Goal: Task Accomplishment & Management: Complete application form

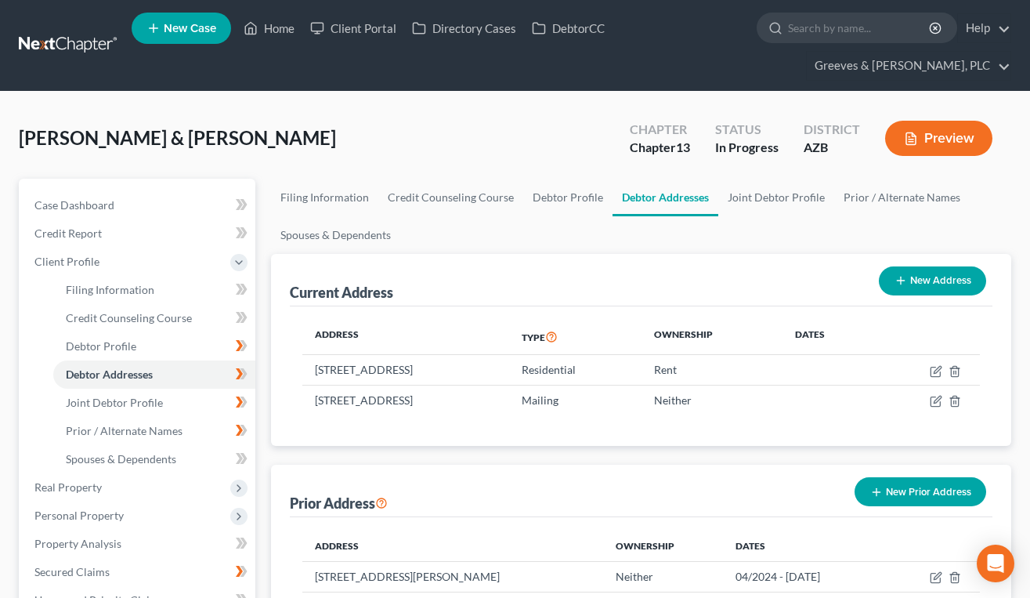
scroll to position [313, 0]
click at [135, 265] on span "Client Profile" at bounding box center [138, 262] width 233 height 28
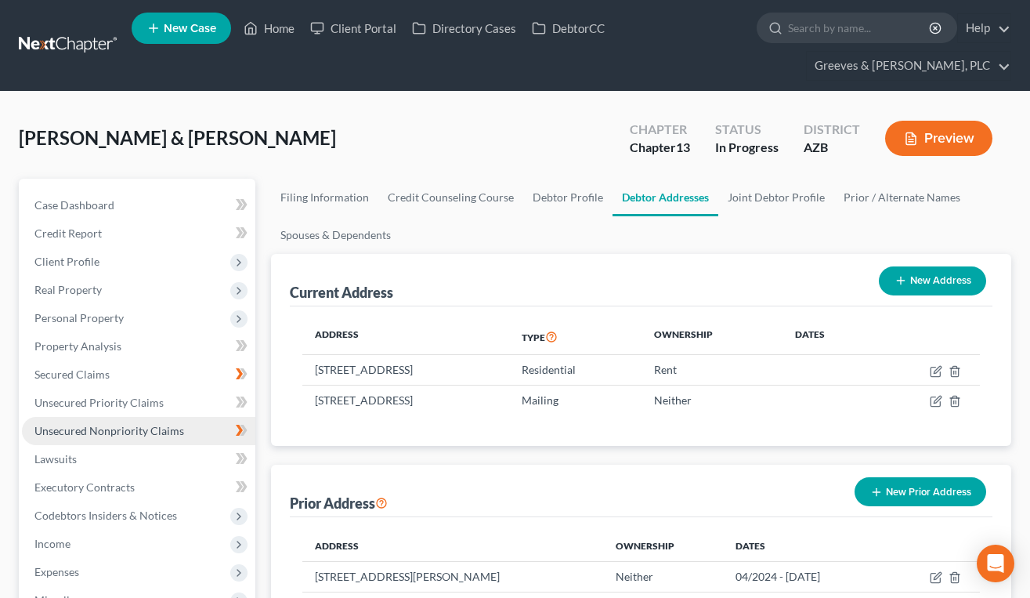
click at [143, 424] on span "Unsecured Nonpriority Claims" at bounding box center [109, 430] width 150 height 13
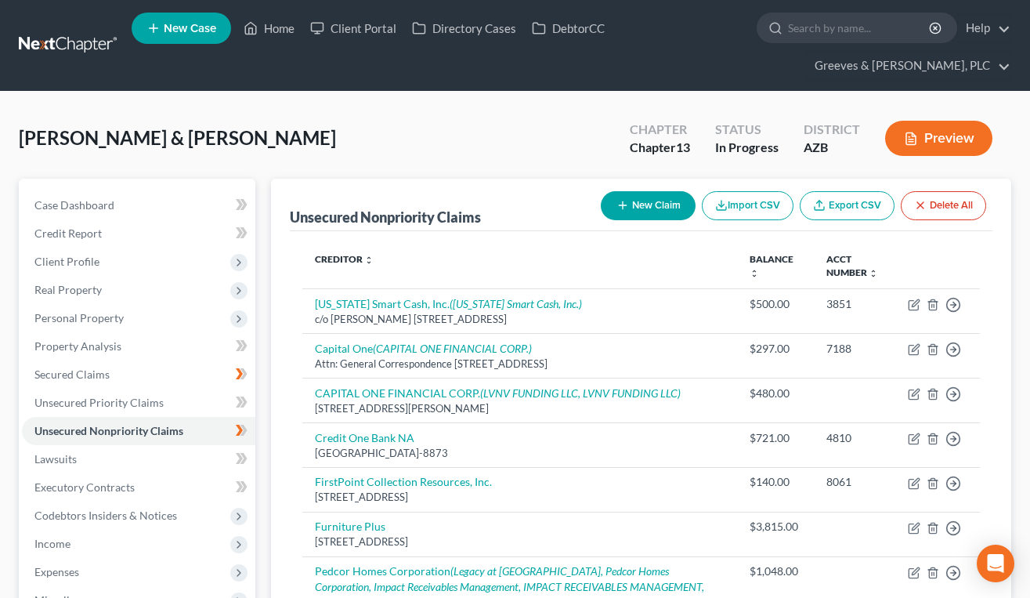
click at [463, 125] on div "Carroll, William & Bobbi Upgraded Chapter Chapter 13 Status In Progress Distric…" at bounding box center [515, 144] width 993 height 68
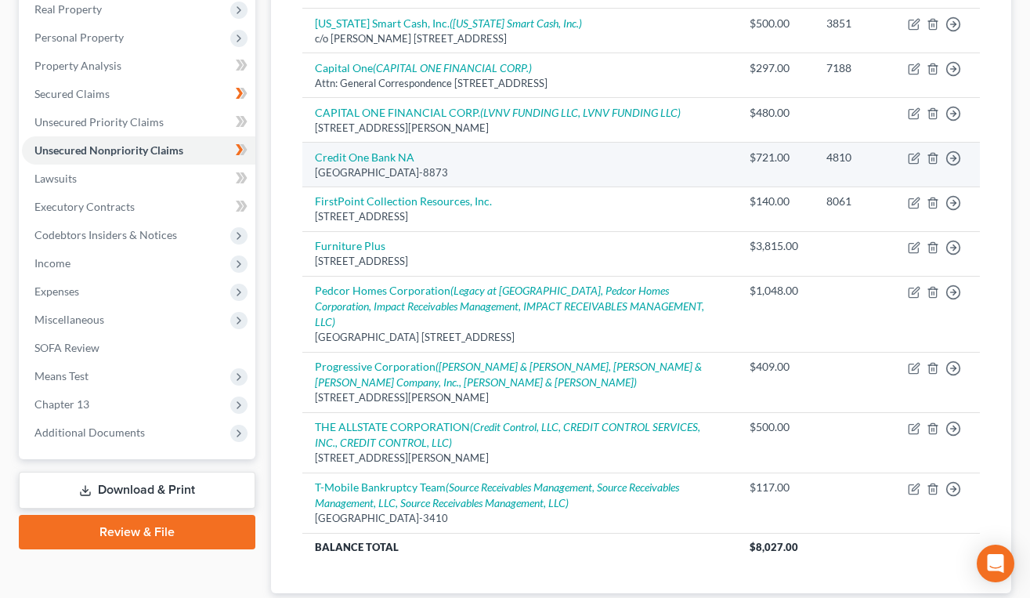
scroll to position [282, 0]
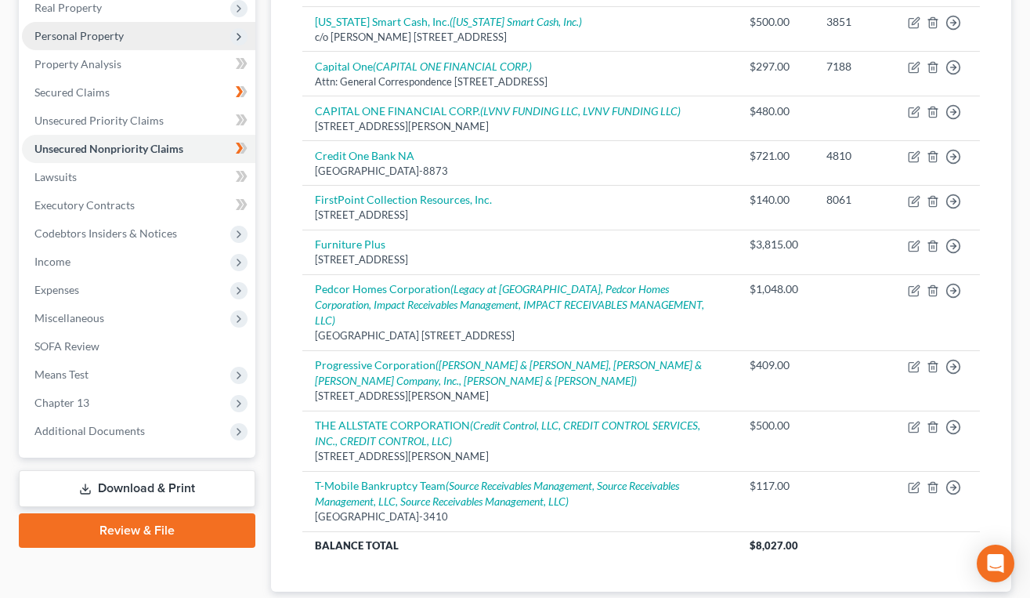
click at [168, 36] on span "Personal Property" at bounding box center [138, 36] width 233 height 28
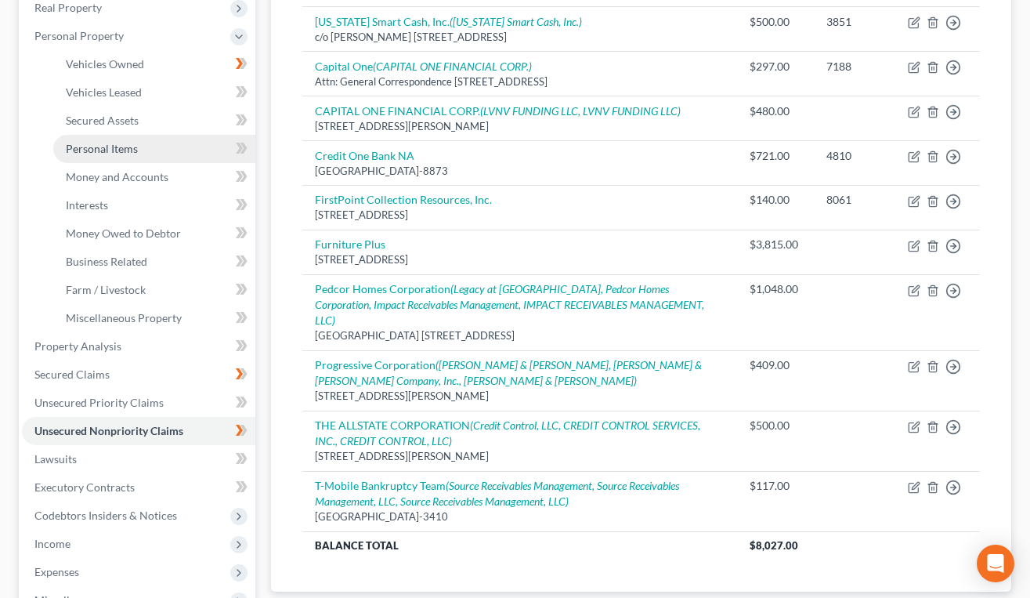
click at [179, 143] on link "Personal Items" at bounding box center [154, 149] width 202 height 28
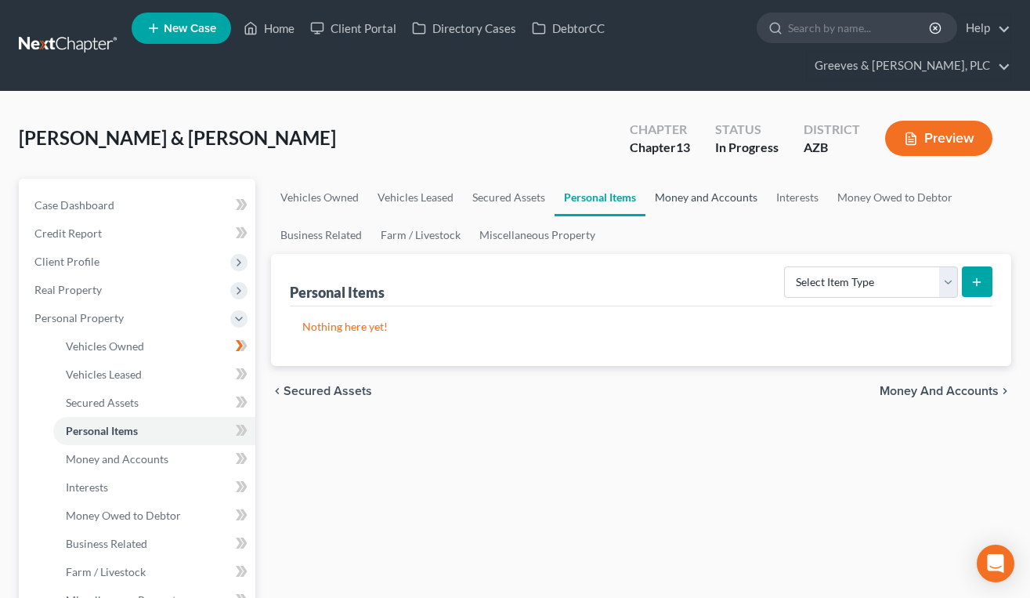
click at [666, 195] on link "Money and Accounts" at bounding box center [706, 198] width 121 height 38
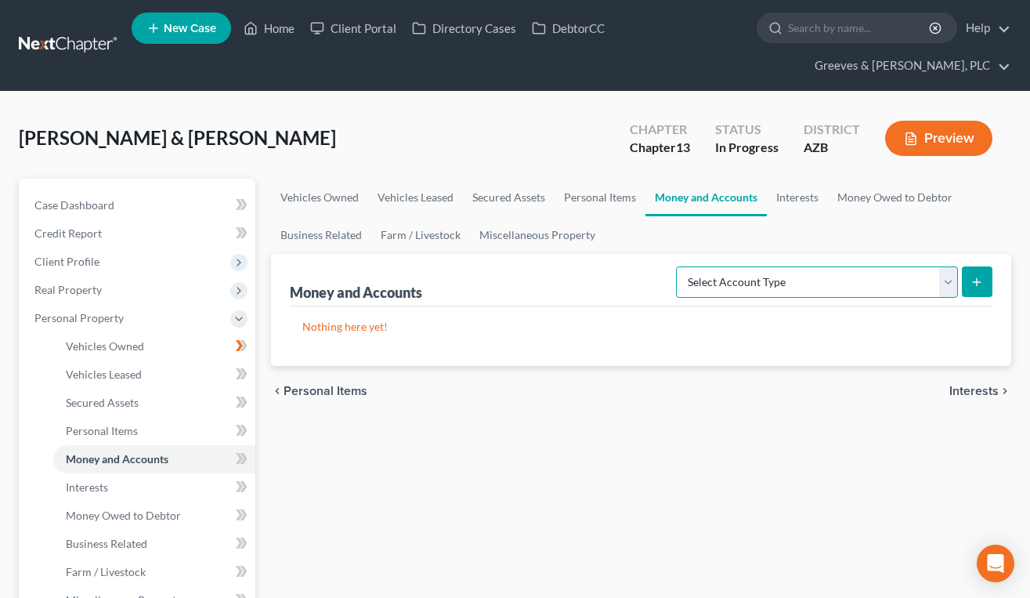
click at [946, 269] on select "Select Account Type Brokerage Cash on Hand Certificates of Deposit Checking Acc…" at bounding box center [817, 281] width 282 height 31
select select "checking"
click at [679, 266] on select "Select Account Type Brokerage Cash on Hand Certificates of Deposit Checking Acc…" at bounding box center [817, 281] width 282 height 31
click at [976, 285] on icon "submit" at bounding box center [977, 282] width 13 height 13
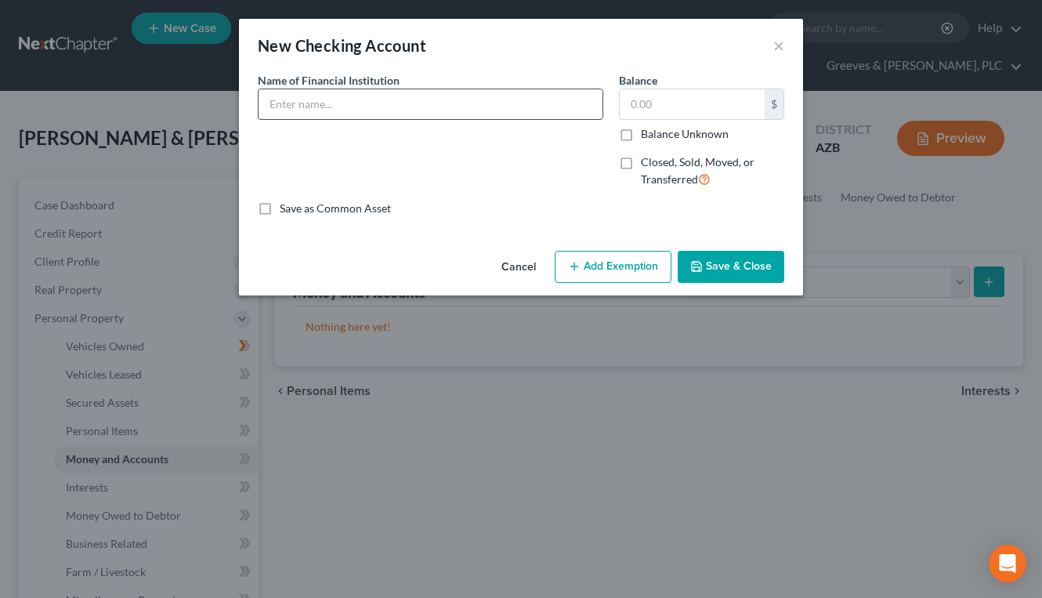
click at [387, 108] on input "text" at bounding box center [431, 104] width 344 height 30
paste input "Navy Federal Credit Union Acct ..."
type input "Navy Federal Credit Union Acct ...1491 (negative balance)"
click at [631, 103] on input "text" at bounding box center [692, 104] width 145 height 30
type input "0"
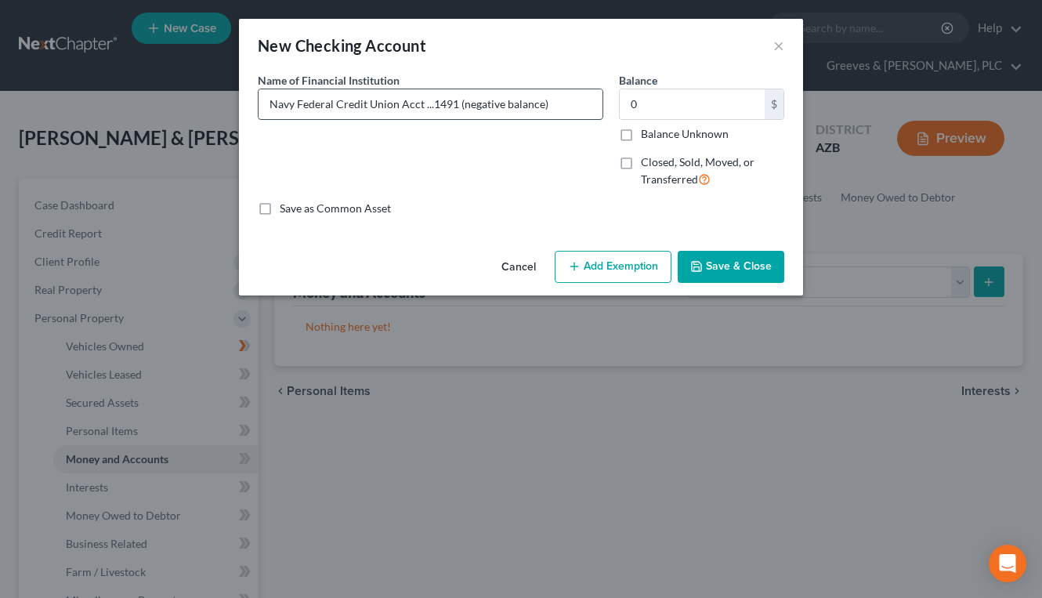
click at [545, 106] on input "Navy Federal Credit Union Acct ...1491 (negative balance)" at bounding box center [431, 104] width 344 height 30
click at [463, 136] on div "Name of Financial Institution * Navy Federal Credit Union Acct ...1491 (negativ…" at bounding box center [430, 136] width 361 height 128
click at [710, 264] on button "Save & Close" at bounding box center [731, 267] width 107 height 33
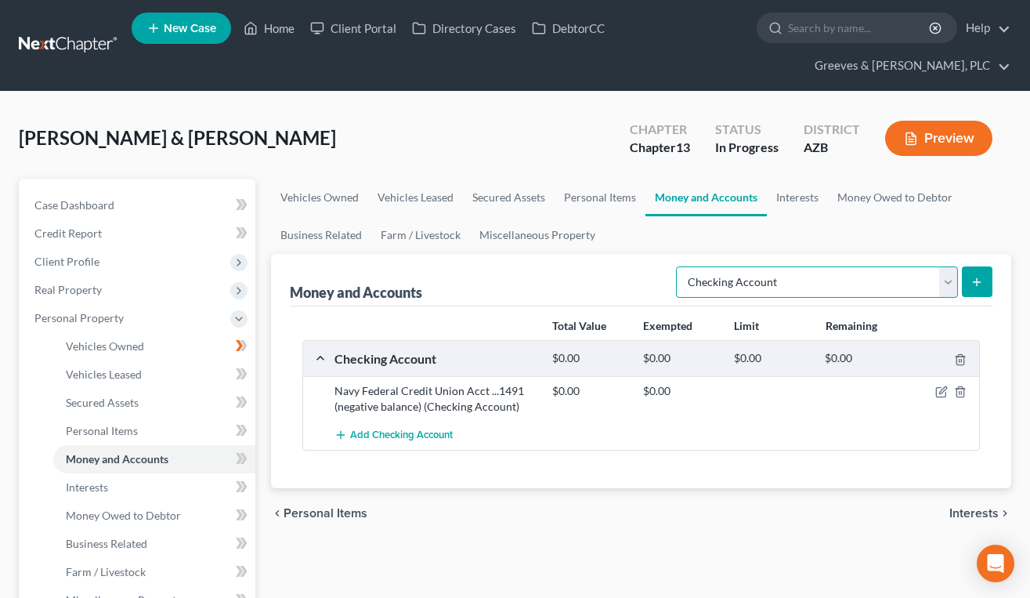
click at [946, 273] on select "Select Account Type Brokerage Cash on Hand Certificates of Deposit Checking Acc…" at bounding box center [817, 281] width 282 height 31
select select "savings"
click at [679, 266] on select "Select Account Type Brokerage Cash on Hand Certificates of Deposit Checking Acc…" at bounding box center [817, 281] width 282 height 31
click at [979, 270] on button "submit" at bounding box center [977, 281] width 31 height 31
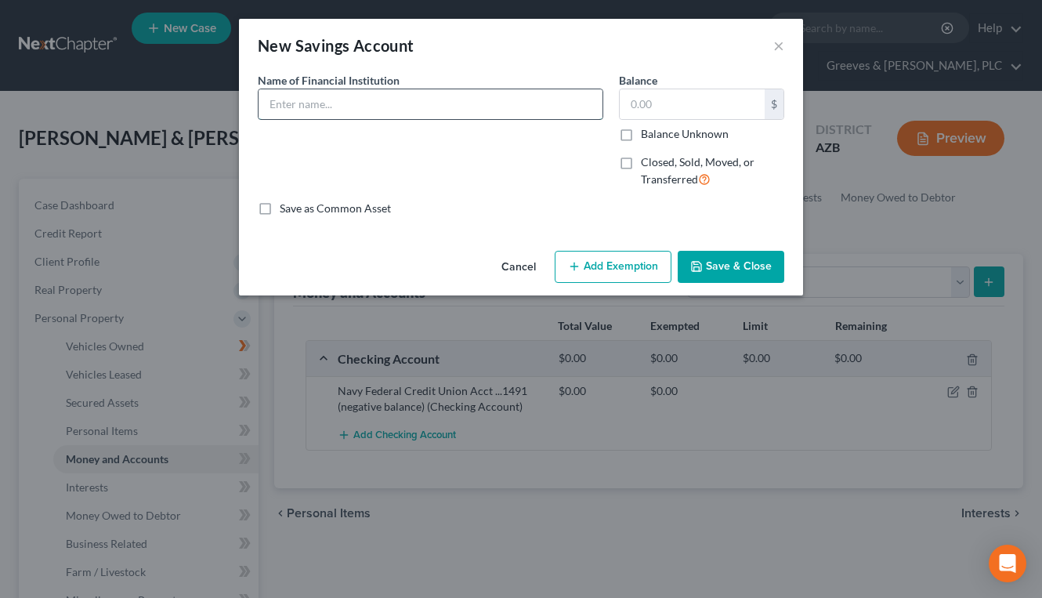
click at [466, 97] on input "text" at bounding box center [431, 104] width 344 height 30
paste input "Navy Federal Credit Union Acct ...1491 (negative balance)"
click at [436, 114] on input "Navy Federal Credit Union Acct ...1491 (negative balance)" at bounding box center [431, 104] width 344 height 30
click at [395, 111] on input "Navy Federal Credit Union Acct ...7511 (negative balance)" at bounding box center [431, 104] width 344 height 30
type input "Navy Federal Credit Union Savings Acct ...7511 (negative balance)"
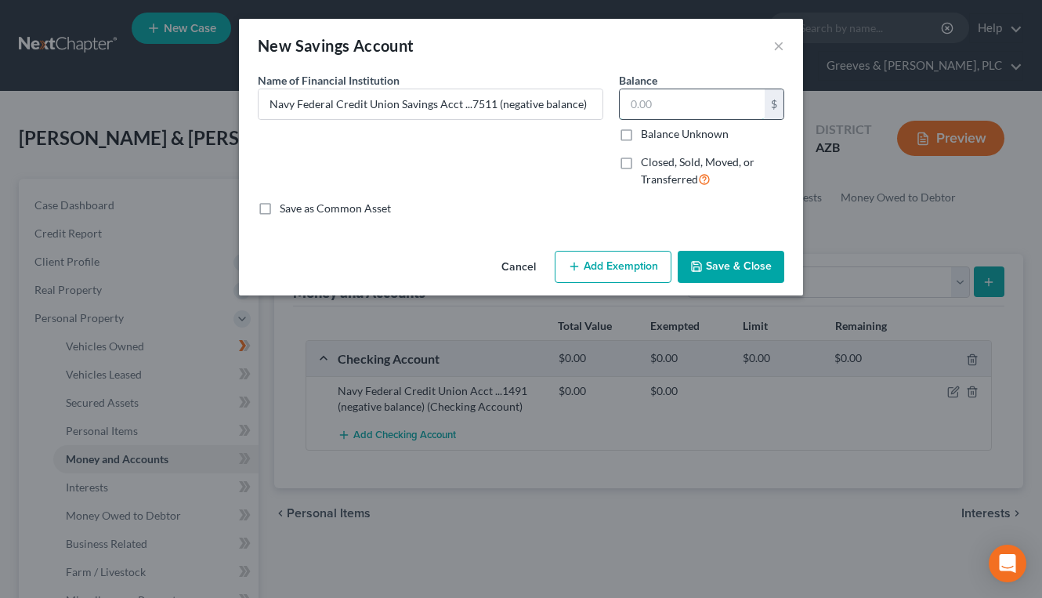
click at [666, 103] on input "text" at bounding box center [692, 104] width 145 height 30
type input "5"
click at [721, 259] on button "Save & Close" at bounding box center [731, 267] width 107 height 33
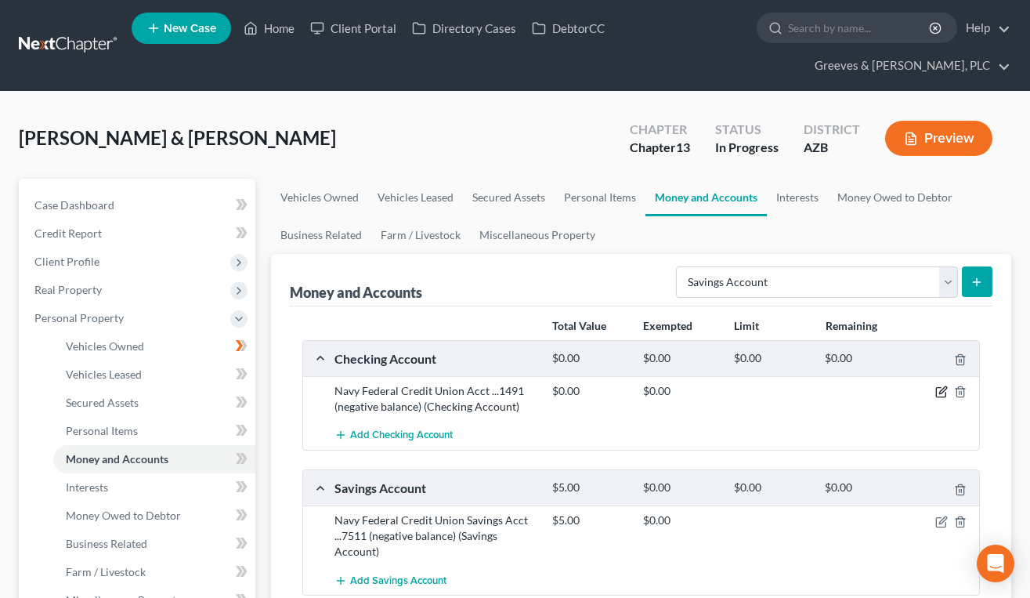
click at [938, 396] on icon "button" at bounding box center [941, 391] width 13 height 13
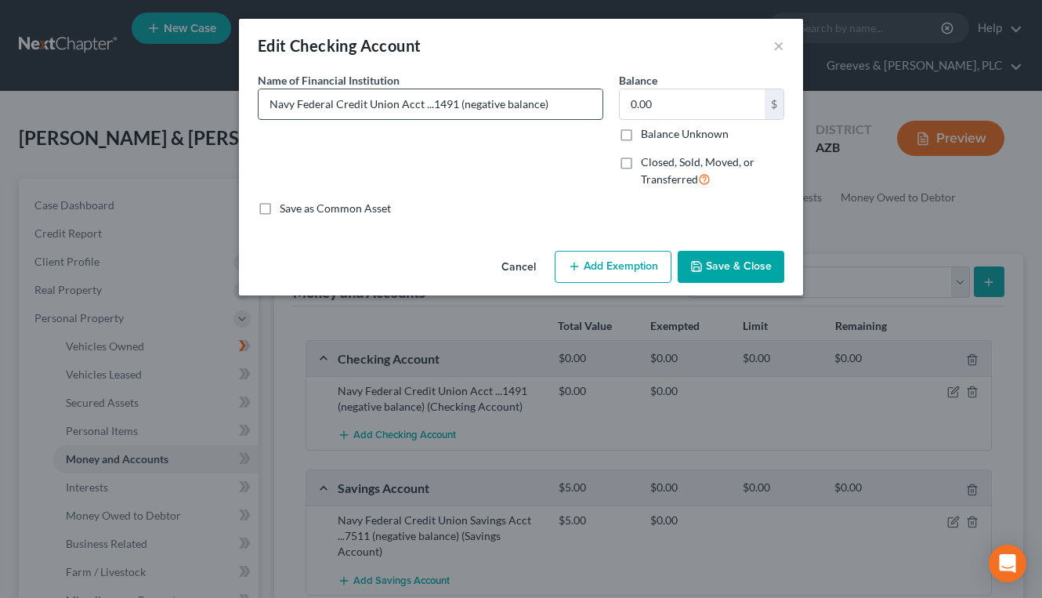
click at [395, 111] on input "Navy Federal Credit Union Acct ...1491 (negative balance)" at bounding box center [431, 104] width 344 height 30
type input "Navy Federal Credit Union Checking Acct ...1491 (negative balance)"
click at [704, 267] on button "Save & Close" at bounding box center [731, 267] width 107 height 33
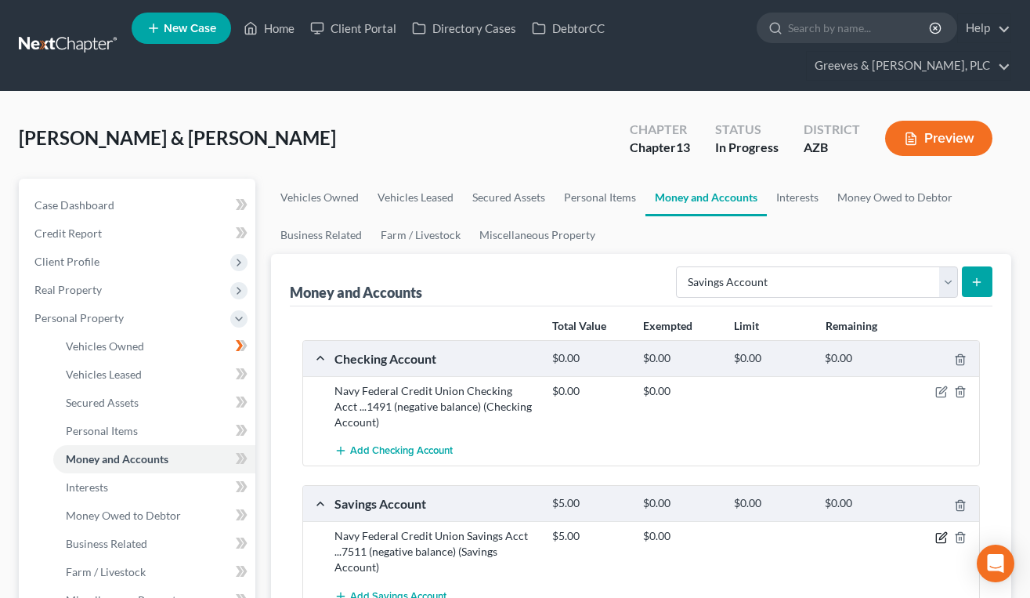
click at [938, 536] on icon "button" at bounding box center [941, 537] width 13 height 13
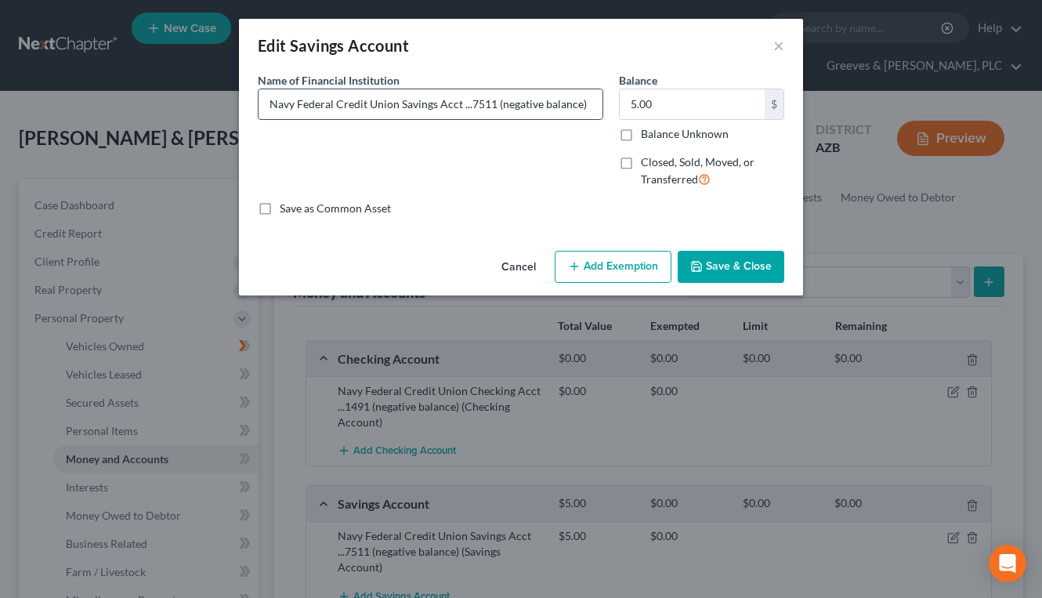
drag, startPoint x: 494, startPoint y: 108, endPoint x: 587, endPoint y: 116, distance: 93.6
click at [587, 116] on input "Navy Federal Credit Union Savings Acct ...7511 (negative balance)" at bounding box center [431, 104] width 344 height 30
type input "Navy Federal Credit Union Savings Acct ...7511"
click at [693, 262] on icon "button" at bounding box center [696, 266] width 9 height 9
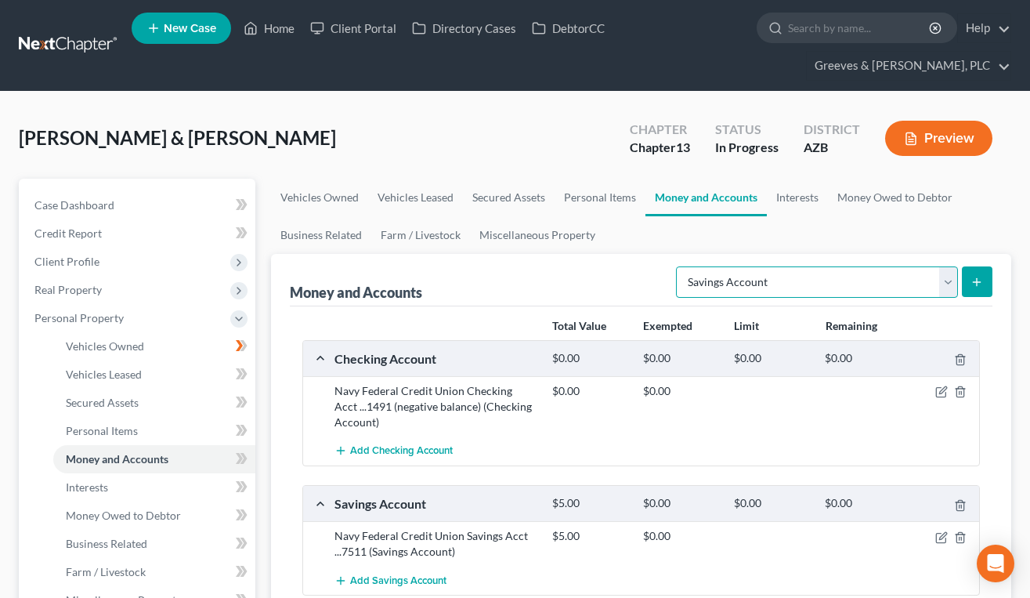
click at [949, 275] on select "Select Account Type Brokerage Cash on Hand Certificates of Deposit Checking Acc…" at bounding box center [817, 281] width 282 height 31
select select "checking"
click at [679, 266] on select "Select Account Type Brokerage Cash on Hand Certificates of Deposit Checking Acc…" at bounding box center [817, 281] width 282 height 31
click at [979, 278] on icon "submit" at bounding box center [977, 282] width 13 height 13
click at [962, 278] on button "submit" at bounding box center [977, 281] width 31 height 31
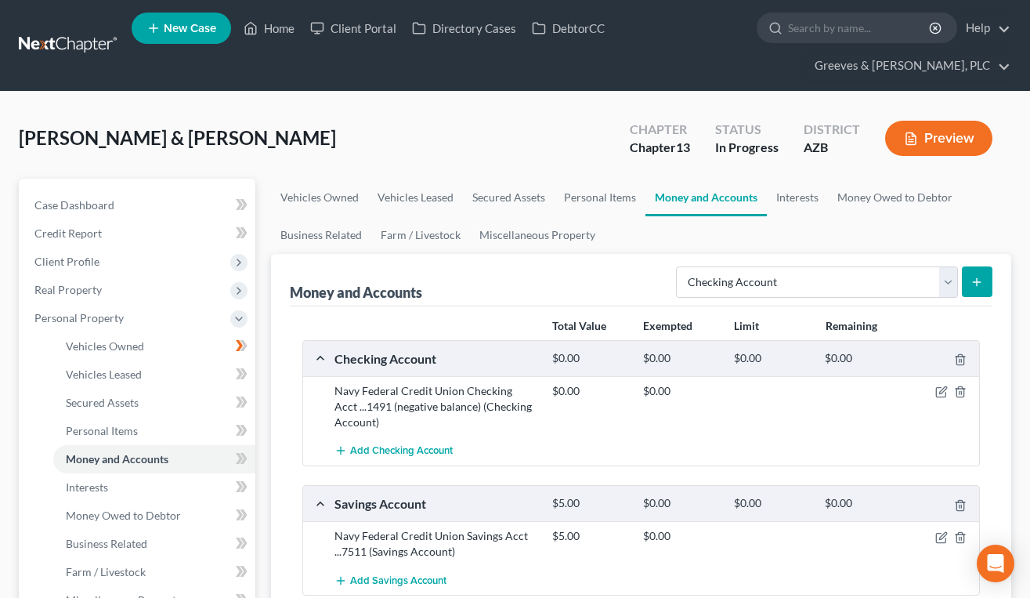
click at [675, 251] on ul "Vehicles Owned Vehicles Leased Secured Assets Personal Items Money and Accounts…" at bounding box center [641, 216] width 740 height 75
click at [943, 276] on select "Select Account Type Brokerage Cash on Hand Certificates of Deposit Checking Acc…" at bounding box center [817, 281] width 282 height 31
select select "checking"
click at [679, 266] on select "Select Account Type Brokerage Cash on Hand Certificates of Deposit Checking Acc…" at bounding box center [817, 281] width 282 height 31
click at [973, 276] on icon "submit" at bounding box center [977, 282] width 13 height 13
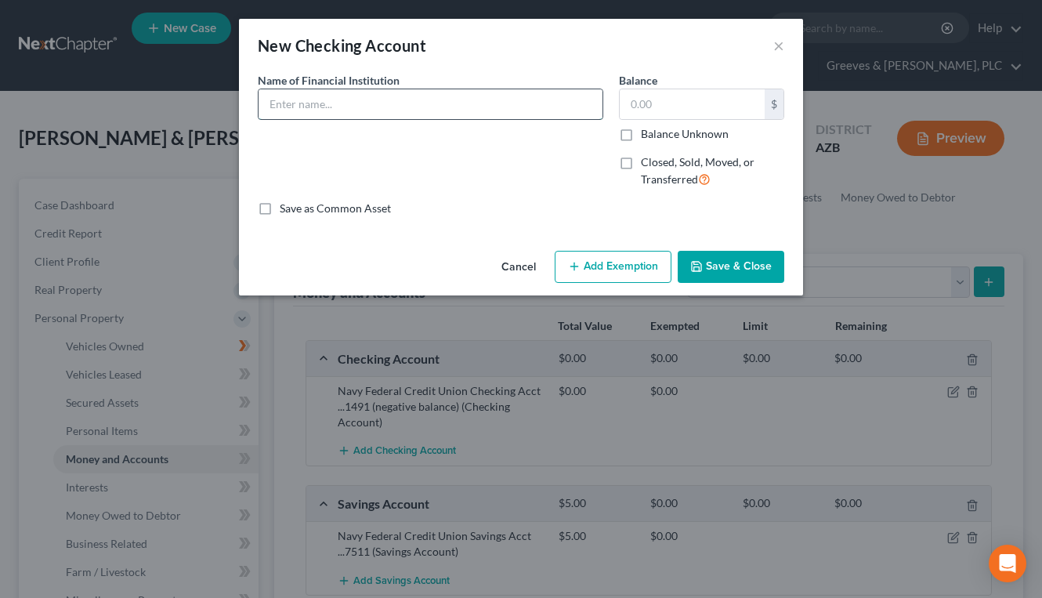
click at [508, 103] on input "text" at bounding box center [431, 104] width 344 height 30
paste input "Navy Federal Credit Union Acct ...1491 (negative balance)"
click at [398, 111] on input "Navy Federal Credit Union Acct ...1491 (negative balance)" at bounding box center [431, 104] width 344 height 30
click at [486, 100] on input "Navy Federal Credit Union Checking Acct ...1491 (negative balance)" at bounding box center [431, 104] width 344 height 30
type input "Navy Federal Credit Union Checking Acct ...1194 (negative balance)"
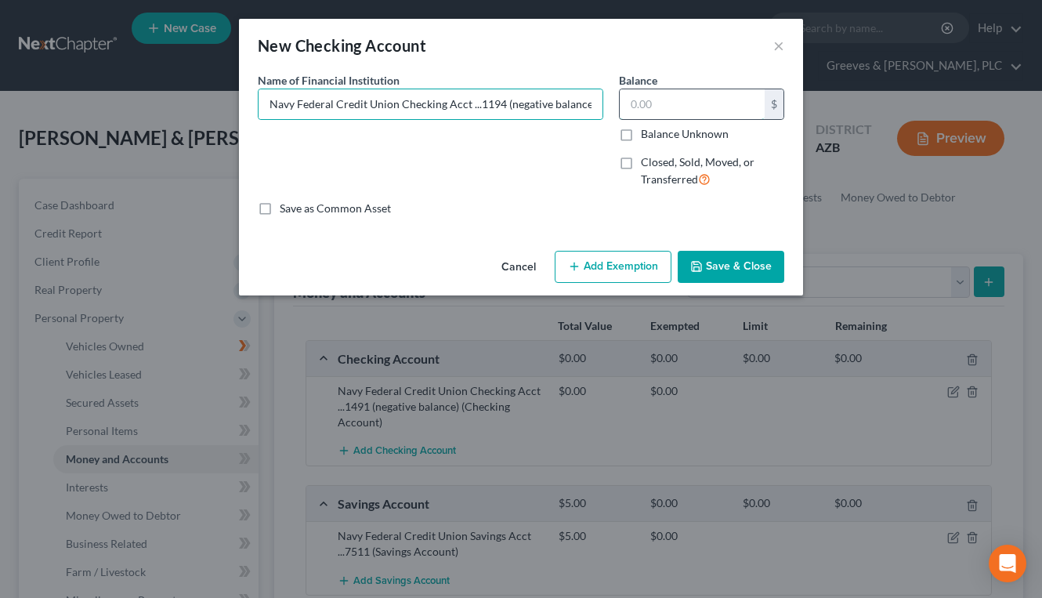
click at [649, 103] on input "text" at bounding box center [692, 104] width 145 height 30
type input "0"
click at [707, 251] on button "Save & Close" at bounding box center [731, 267] width 107 height 33
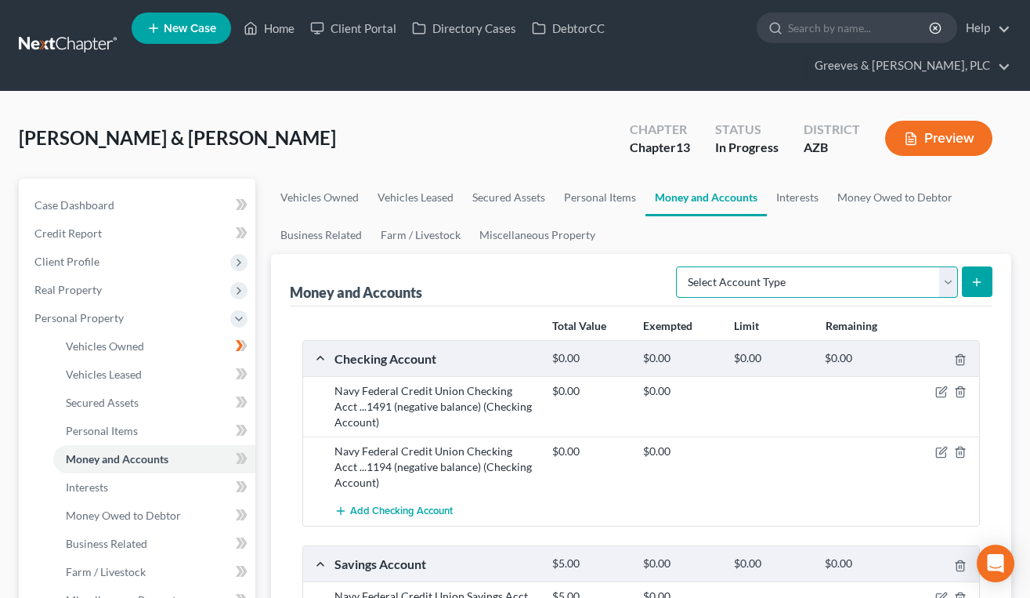
click at [949, 295] on select "Select Account Type Brokerage Cash on Hand Certificates of Deposit Checking Acc…" at bounding box center [817, 281] width 282 height 31
select select "savings"
click at [679, 266] on select "Select Account Type Brokerage Cash on Hand Certificates of Deposit Checking Acc…" at bounding box center [817, 281] width 282 height 31
click at [973, 278] on icon "submit" at bounding box center [977, 282] width 13 height 13
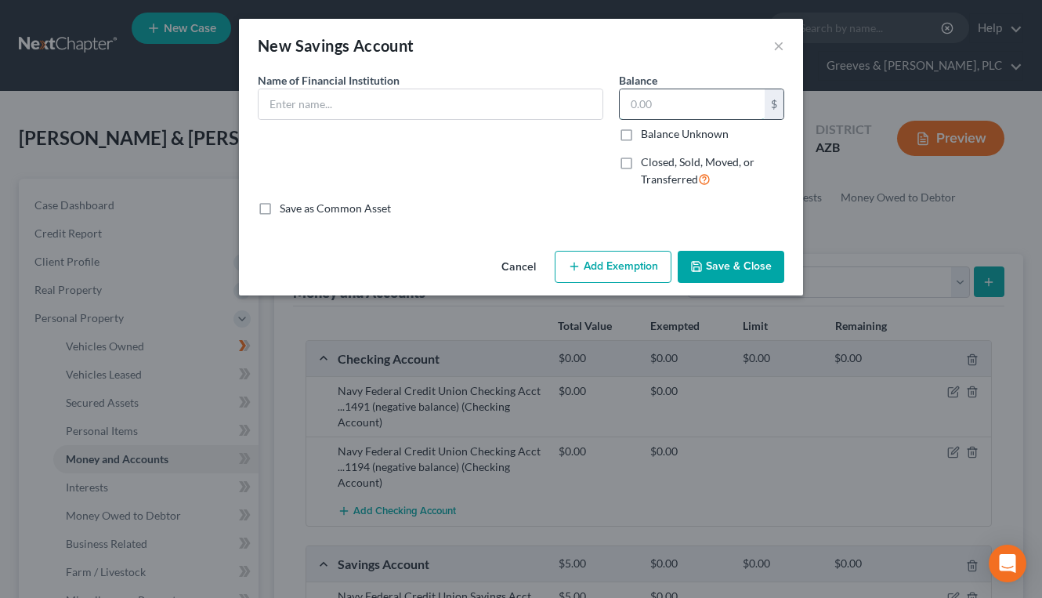
drag, startPoint x: 656, startPoint y: 95, endPoint x: 655, endPoint y: 132, distance: 37.6
click at [653, 95] on input "text" at bounding box center [692, 104] width 145 height 30
type input "5"
click at [494, 108] on input "text" at bounding box center [431, 104] width 344 height 30
paste input "Navy Federal Credit Union Acct ...1491 (negative balance)"
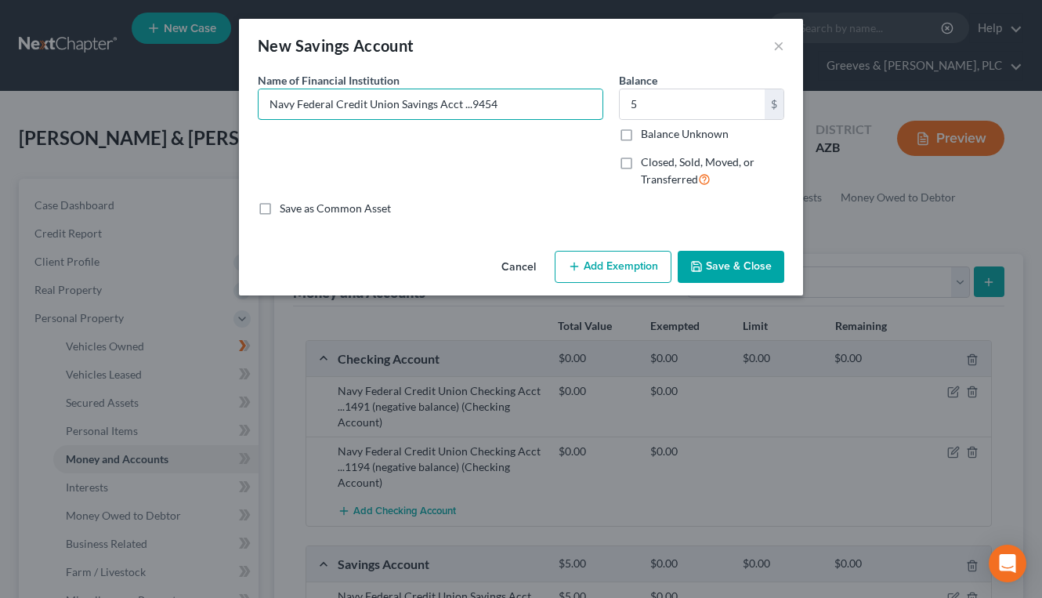
type input "Navy Federal Credit Union Savings Acct ...9454"
click at [721, 273] on button "Save & Close" at bounding box center [731, 267] width 107 height 33
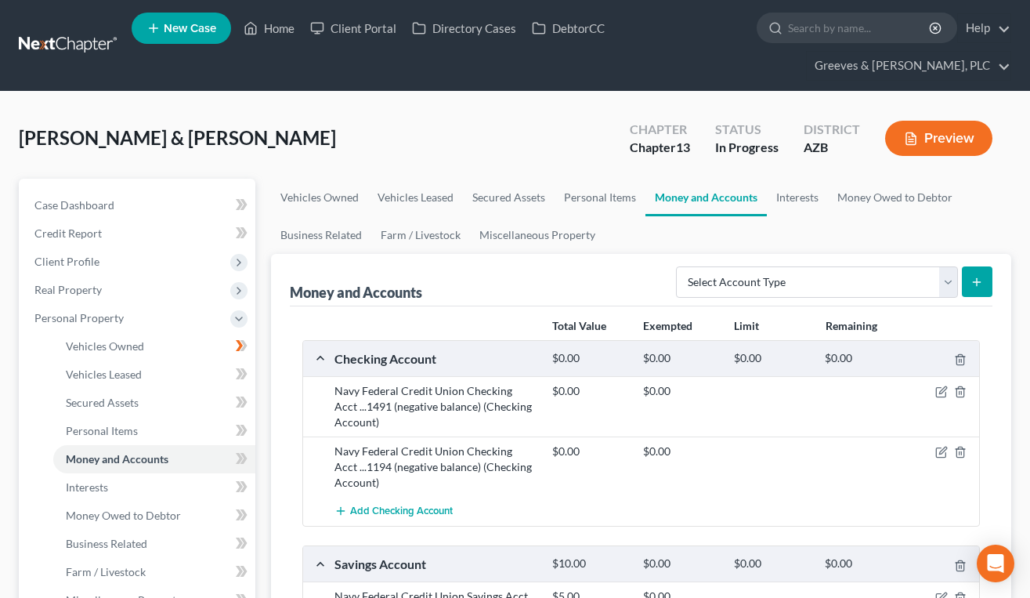
click at [976, 278] on icon "submit" at bounding box center [977, 282] width 13 height 13
click at [946, 280] on select "Select Account Type Brokerage Cash on Hand Certificates of Deposit Checking Acc…" at bounding box center [817, 281] width 282 height 31
select select "checking"
click at [679, 266] on select "Select Account Type Brokerage Cash on Hand Certificates of Deposit Checking Acc…" at bounding box center [817, 281] width 282 height 31
click at [976, 276] on icon "submit" at bounding box center [977, 282] width 13 height 13
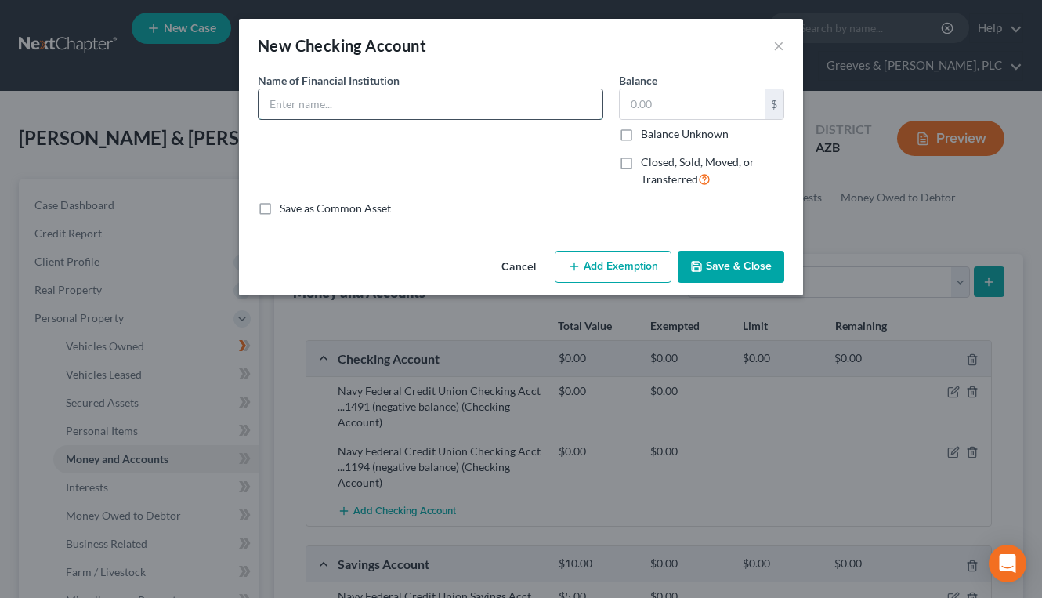
click at [494, 95] on input "text" at bounding box center [431, 104] width 344 height 30
paste input "Woodforest National Bank, personal Sterling advantage Acct ...1388"
click at [397, 106] on input "Woodforest National Bank, personal Sterling advantage Acct ...1388" at bounding box center [431, 104] width 344 height 30
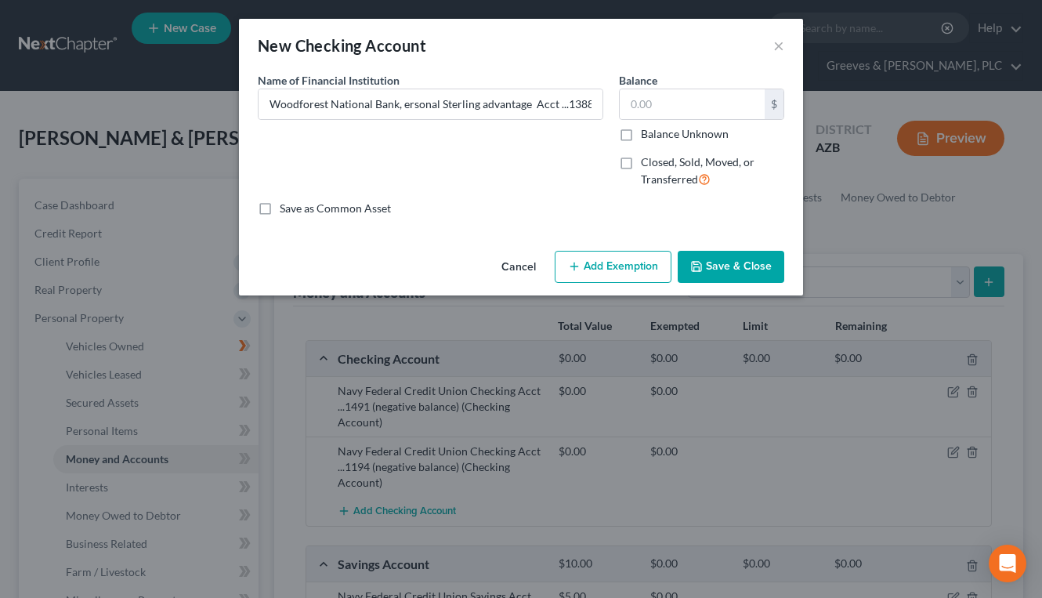
drag, startPoint x: 556, startPoint y: 472, endPoint x: 524, endPoint y: 73, distance: 400.8
click at [524, 73] on div "Name of Financial Institution * Woodforest National Bank, ersonal Sterling adva…" at bounding box center [430, 96] width 345 height 48
click at [403, 103] on input "Woodforest National Bank, ersonal Sterling advantage Acct ...1388" at bounding box center [431, 104] width 344 height 30
click at [490, 106] on input "Woodforest National Bank, Personal Sterling advantage Acct ...1388" at bounding box center [431, 104] width 344 height 30
type input "Woodforest National Bank, Personal Sterling Advantage Acct ...1388"
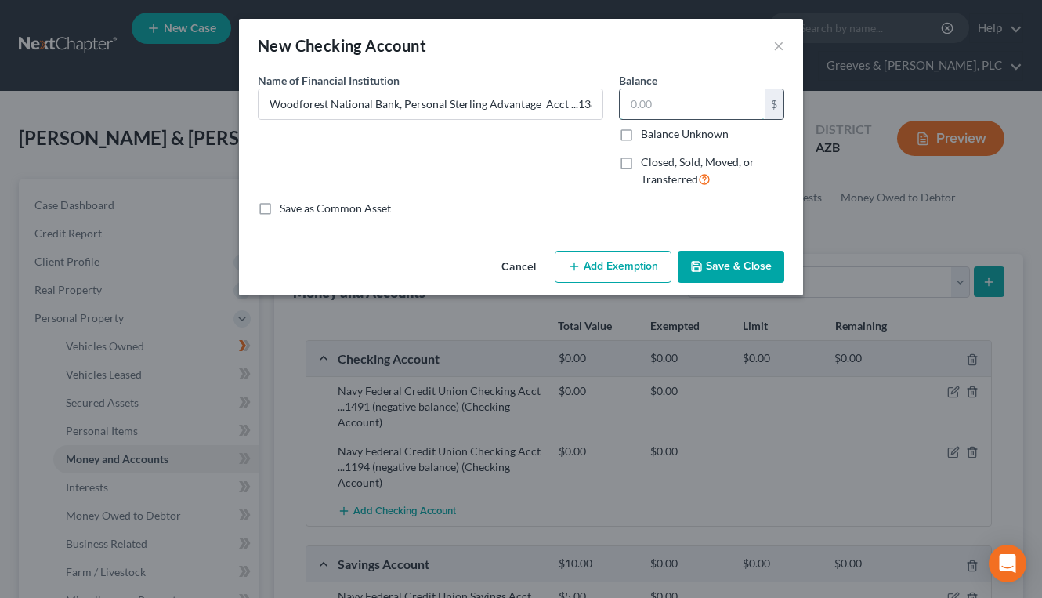
click at [636, 106] on input "text" at bounding box center [692, 104] width 145 height 30
type input "0"
click at [530, 108] on input "Woodforest National Bank, Personal Sterling Advantage Acct ...1388" at bounding box center [431, 104] width 344 height 30
type input "Woodforest National Bank, Personal Sterling Advantage Acct ...1388 (negative ba…"
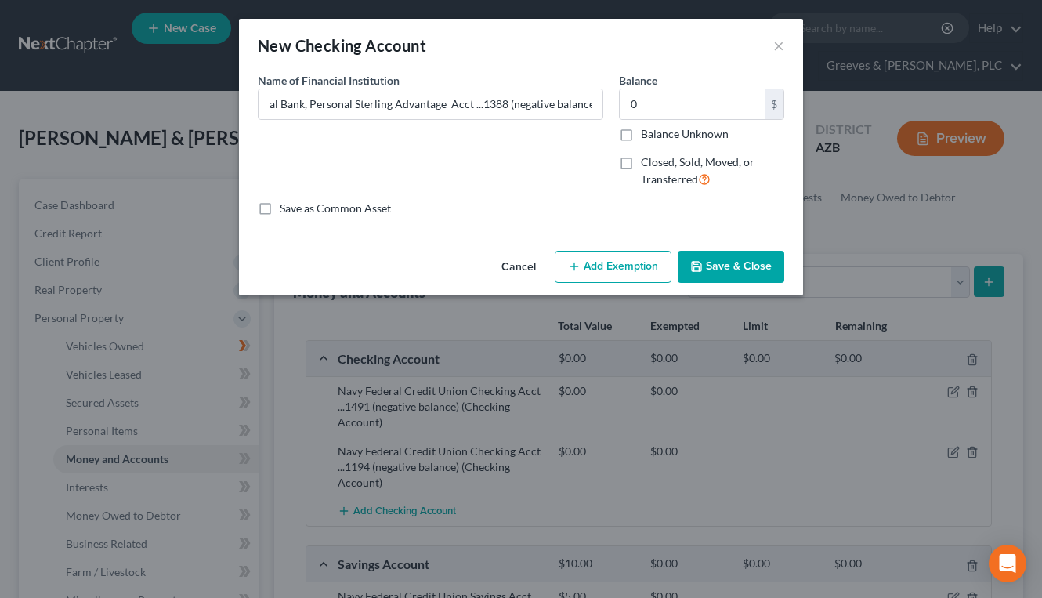
scroll to position [0, 0]
click at [701, 264] on icon "button" at bounding box center [696, 266] width 9 height 9
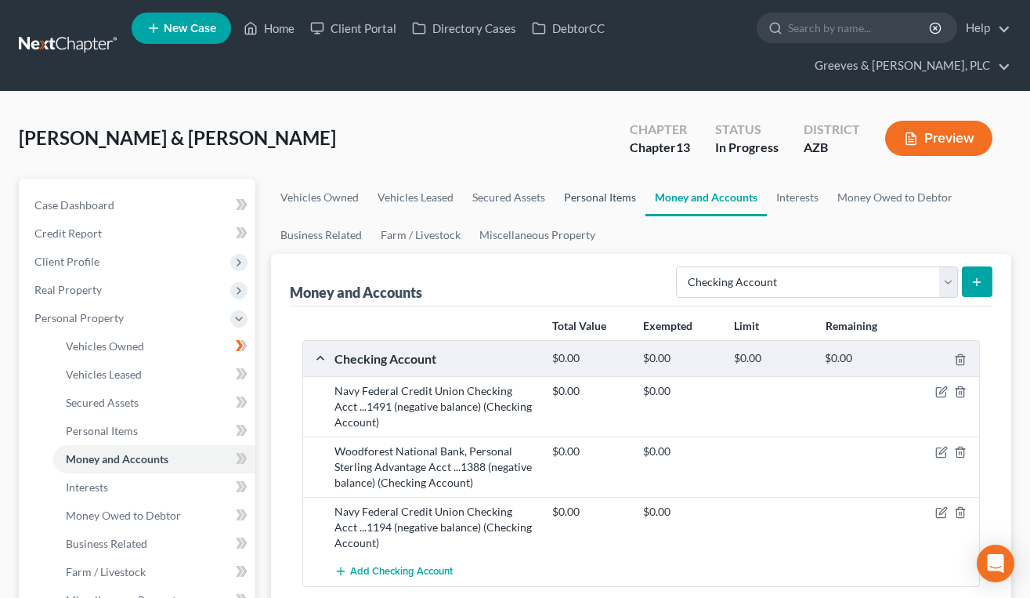
click at [576, 201] on link "Personal Items" at bounding box center [600, 198] width 91 height 38
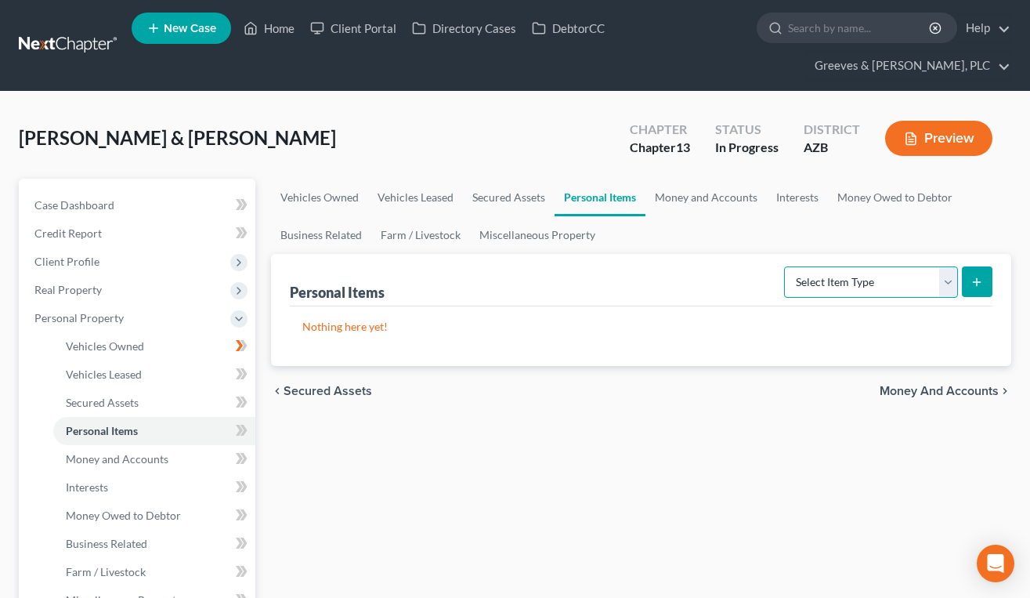
click at [946, 291] on select "Select Item Type Clothing Collectibles Of Value Electronics Firearms Household …" at bounding box center [871, 281] width 174 height 31
select select "household_goods"
click at [786, 266] on select "Select Item Type Clothing Collectibles Of Value Electronics Firearms Household …" at bounding box center [871, 281] width 174 height 31
click at [979, 283] on icon "submit" at bounding box center [977, 282] width 13 height 13
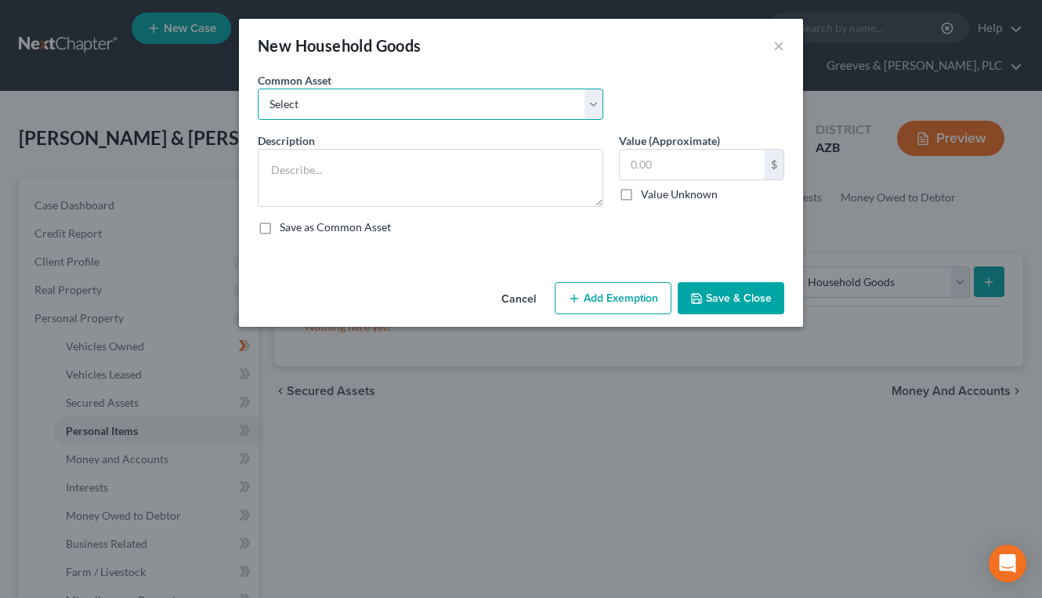
click at [590, 118] on select "Select Household furnishings (chairs, tables, beds, lamps, couch, TVs, radios, …" at bounding box center [430, 104] width 345 height 31
select select "0"
click at [258, 89] on select "Select Household furnishings (chairs, tables, beds, lamps, couch, TVs, radios, …" at bounding box center [430, 104] width 345 height 31
type textarea "Household furnishings (chairs, tables, beds, lamps, couch, TVs, radios, etc.)"
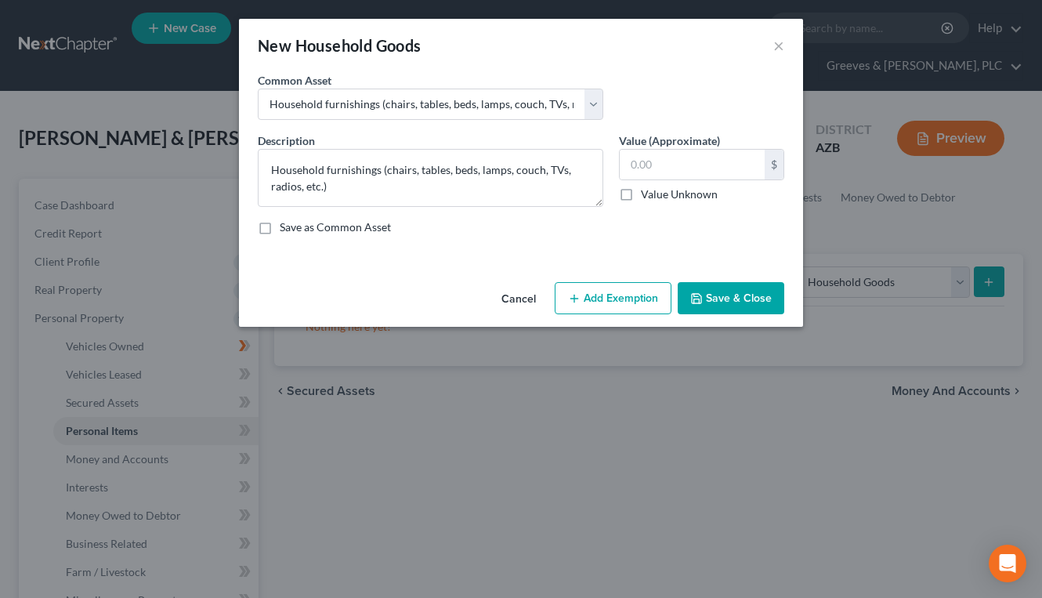
click at [515, 222] on div "Save as Common Asset" at bounding box center [521, 227] width 526 height 16
click at [636, 159] on input "text" at bounding box center [692, 165] width 145 height 30
type input "500"
click at [612, 299] on button "Add Exemption" at bounding box center [613, 298] width 117 height 33
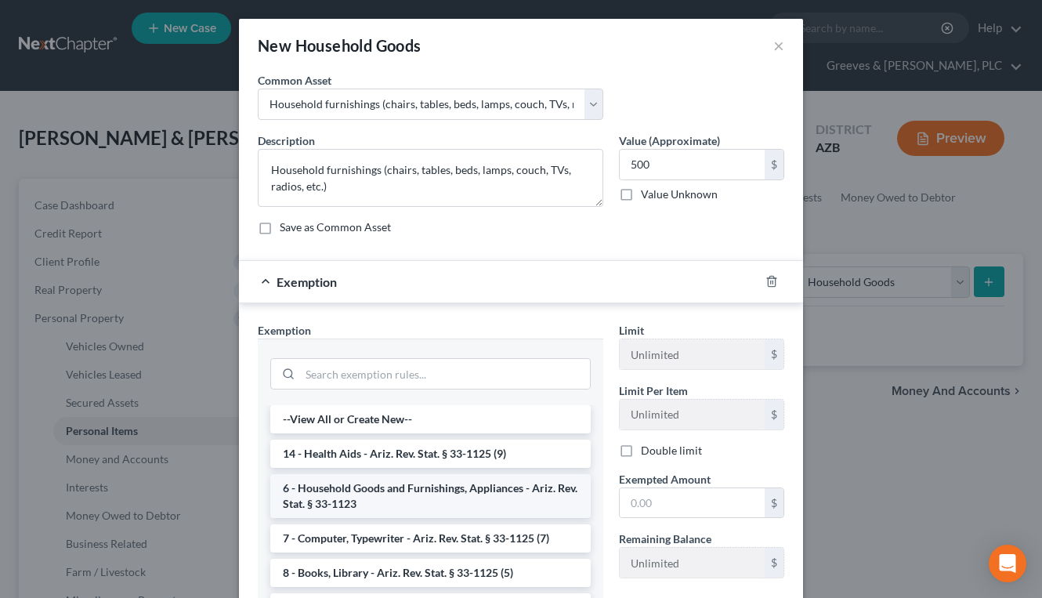
click at [510, 488] on li "6 - Household Goods and Furnishings, Appliances - Ariz. Rev. Stat. § 33-1123" at bounding box center [430, 496] width 320 height 44
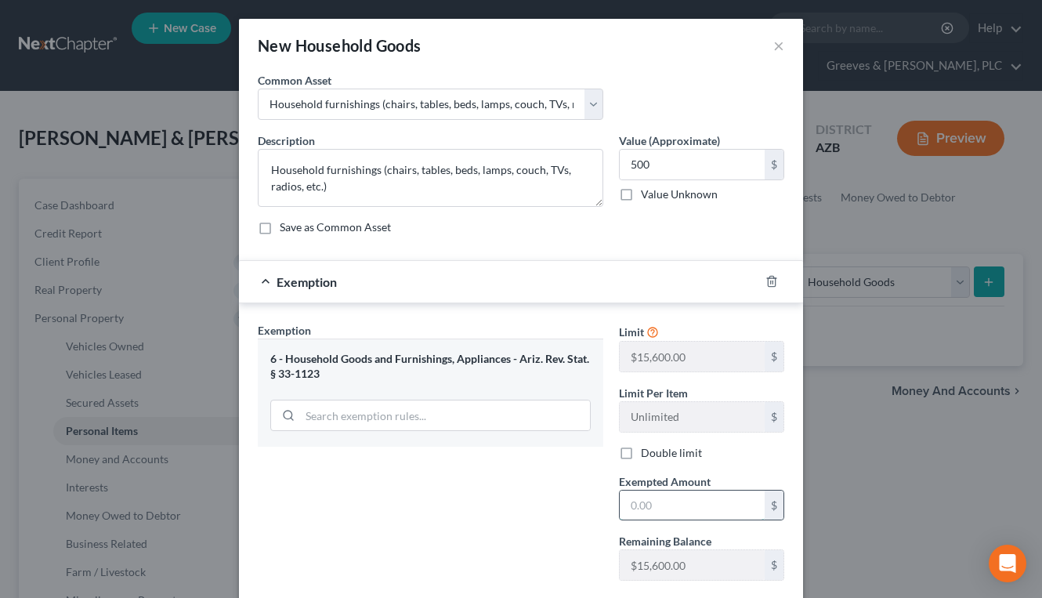
click at [705, 499] on input "text" at bounding box center [692, 505] width 145 height 30
type input "5,000"
click at [776, 474] on div "Exempted Amount * 5,000 $" at bounding box center [701, 497] width 181 height 48
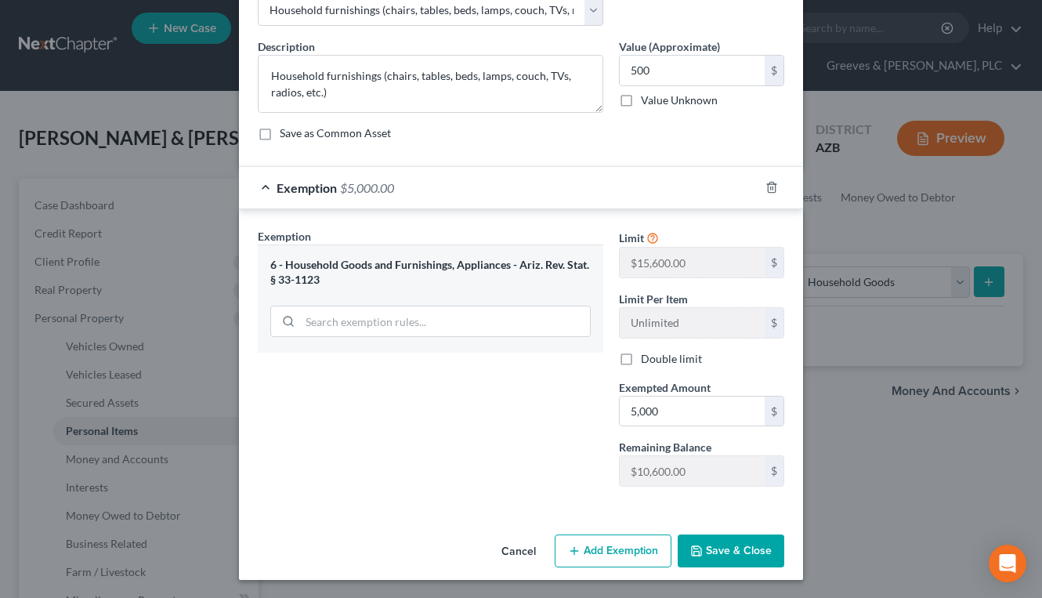
scroll to position [95, 0]
click at [716, 537] on button "Save & Close" at bounding box center [731, 550] width 107 height 33
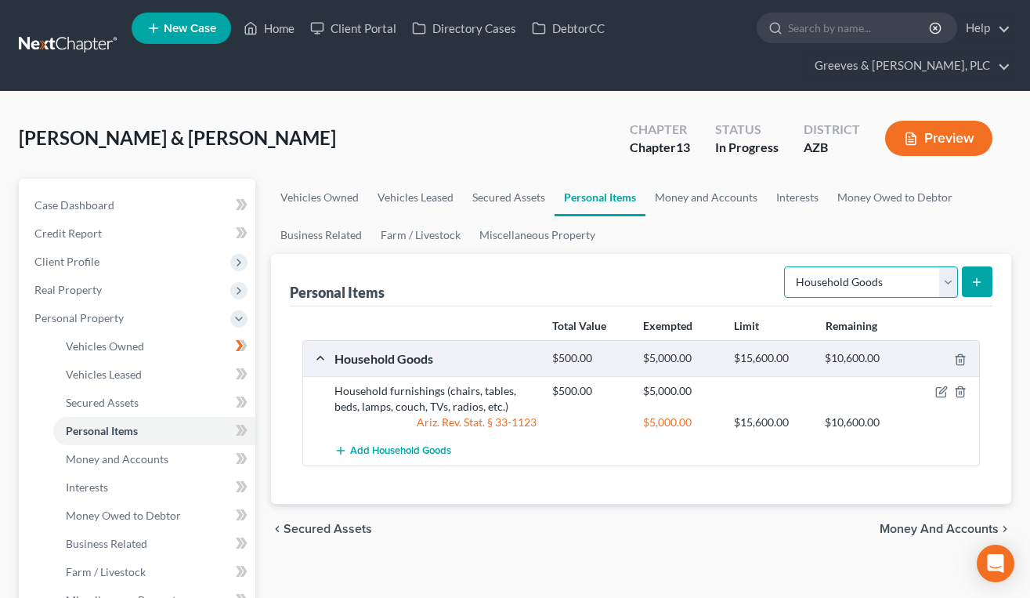
click at [940, 274] on select "Select Item Type Clothing Collectibles Of Value Electronics Firearms Household …" at bounding box center [871, 281] width 174 height 31
select select "electronics"
click at [786, 266] on select "Select Item Type Clothing Collectibles Of Value Electronics Firearms Household …" at bounding box center [871, 281] width 174 height 31
click at [965, 277] on button "submit" at bounding box center [977, 281] width 31 height 31
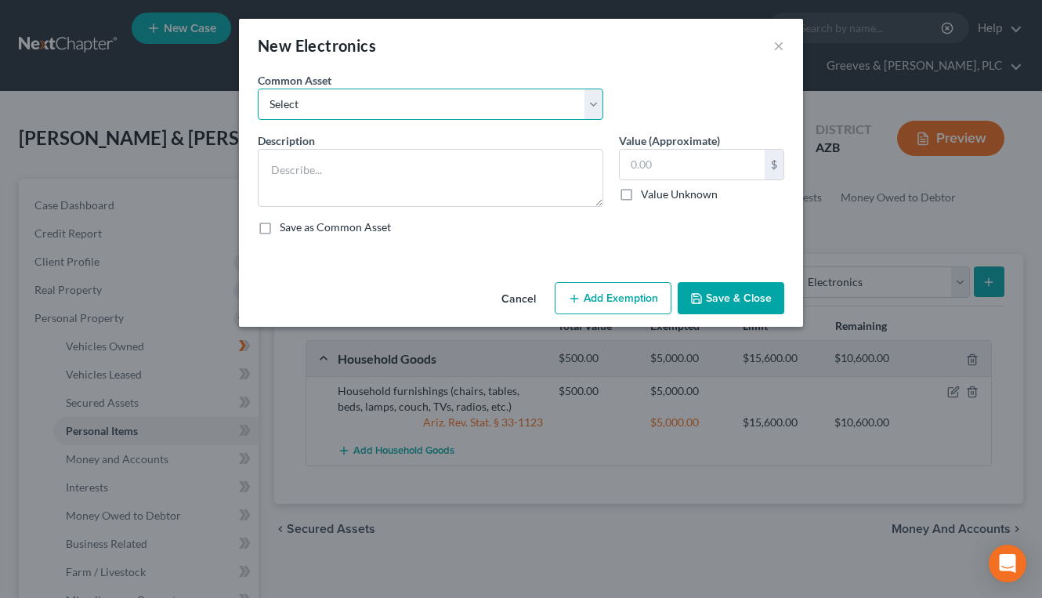
click at [592, 110] on select "Select Computer" at bounding box center [430, 104] width 345 height 31
select select "0"
click at [258, 89] on select "Select Computer" at bounding box center [430, 104] width 345 height 31
type textarea "Computer"
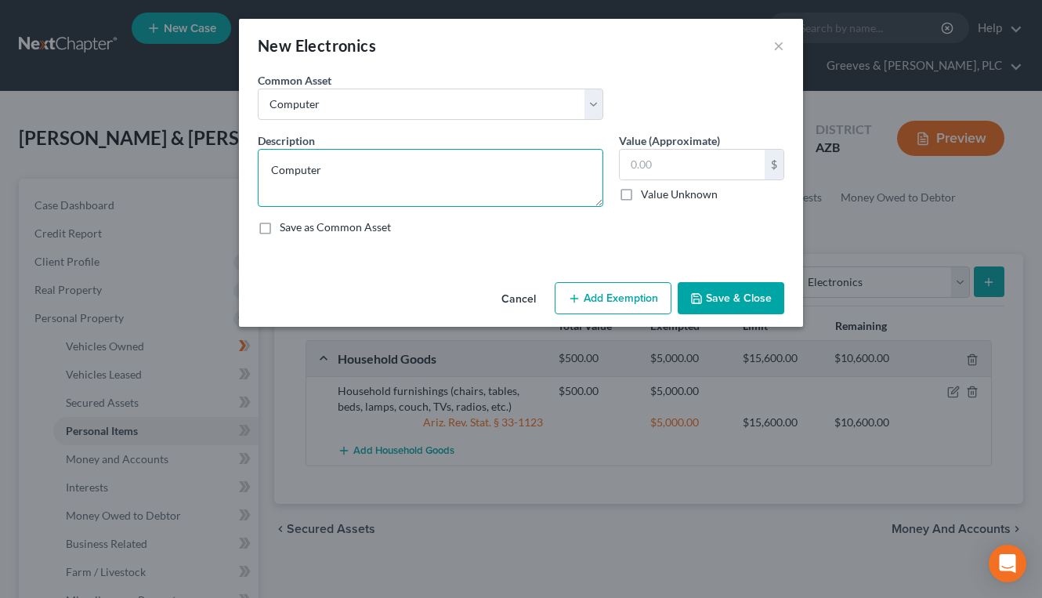
click at [573, 178] on textarea "Computer" at bounding box center [430, 178] width 345 height 58
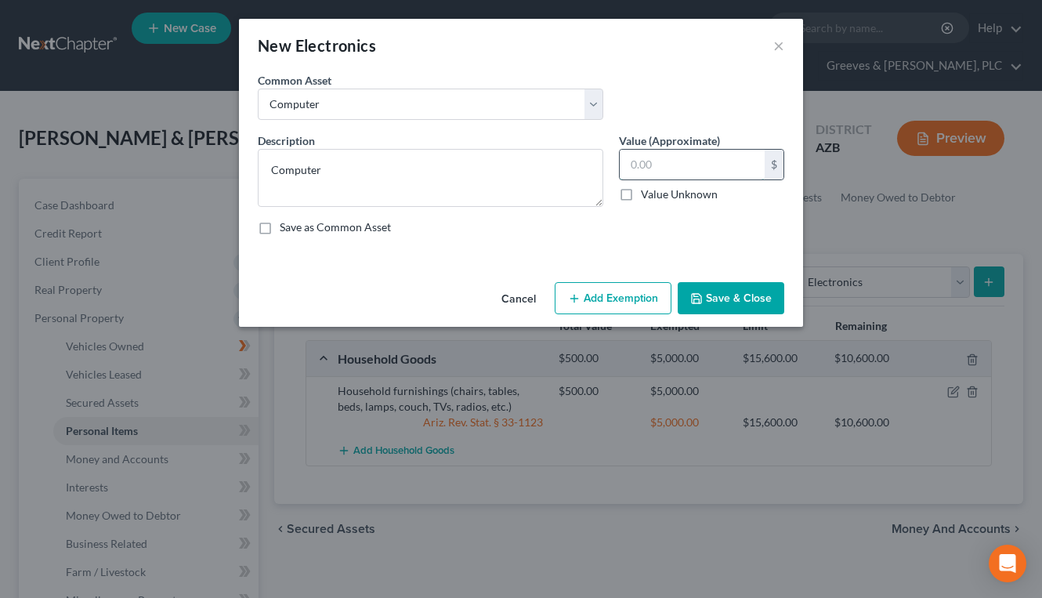
click at [713, 172] on input "text" at bounding box center [692, 165] width 145 height 30
type input "400"
click at [645, 282] on button "Add Exemption" at bounding box center [613, 298] width 117 height 33
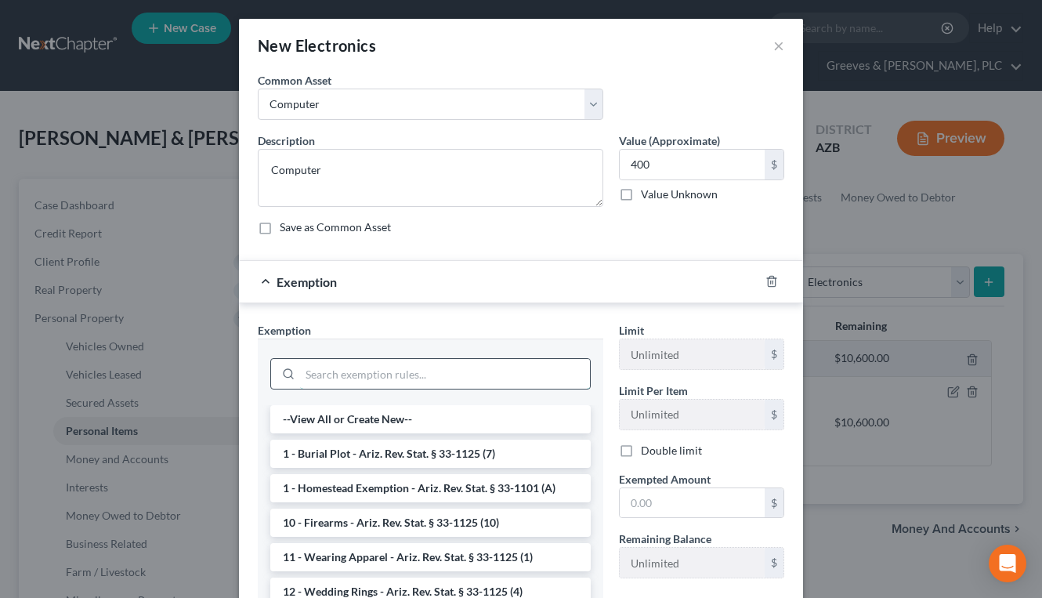
click at [537, 370] on input "search" at bounding box center [445, 374] width 290 height 30
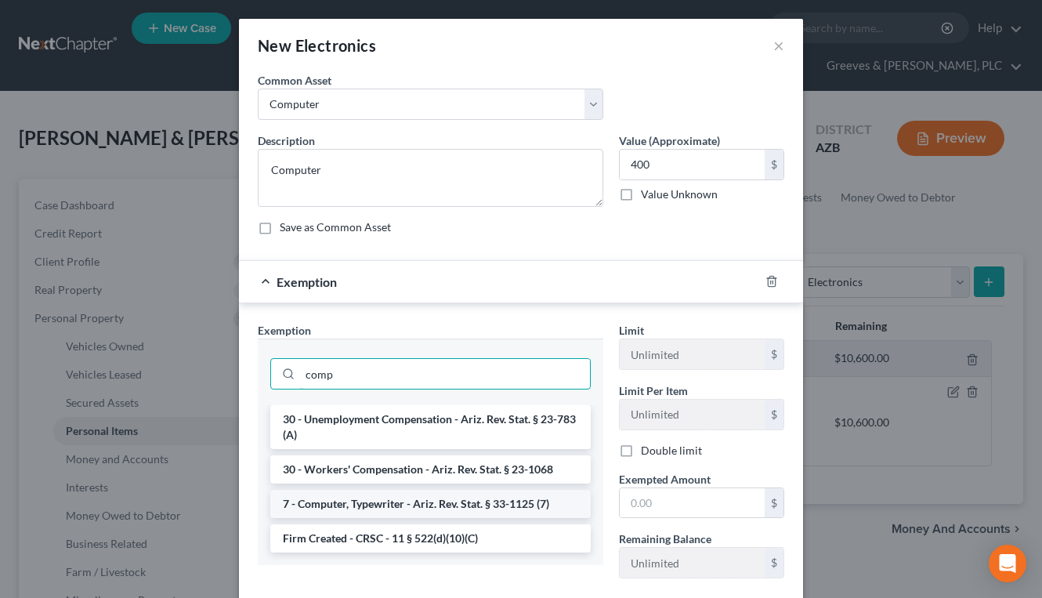
type input "comp"
click at [541, 505] on li "7 - Computer, Typewriter - Ariz. Rev. Stat. § 33-1125 (7)" at bounding box center [430, 504] width 320 height 28
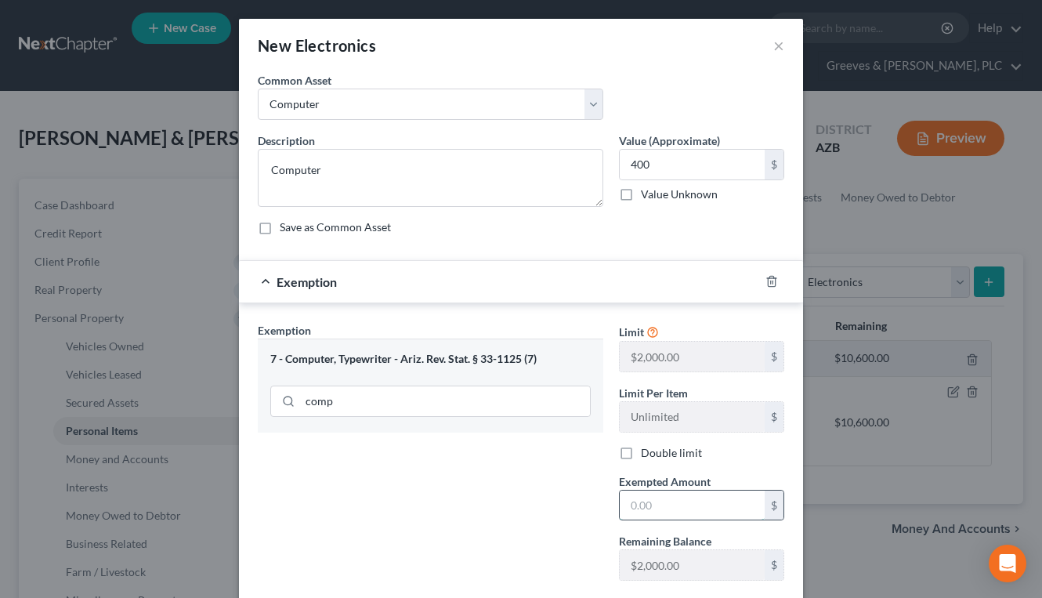
click at [647, 502] on input "text" at bounding box center [692, 505] width 145 height 30
type input "2,000"
click at [757, 222] on div "Save as Common Asset" at bounding box center [521, 227] width 526 height 16
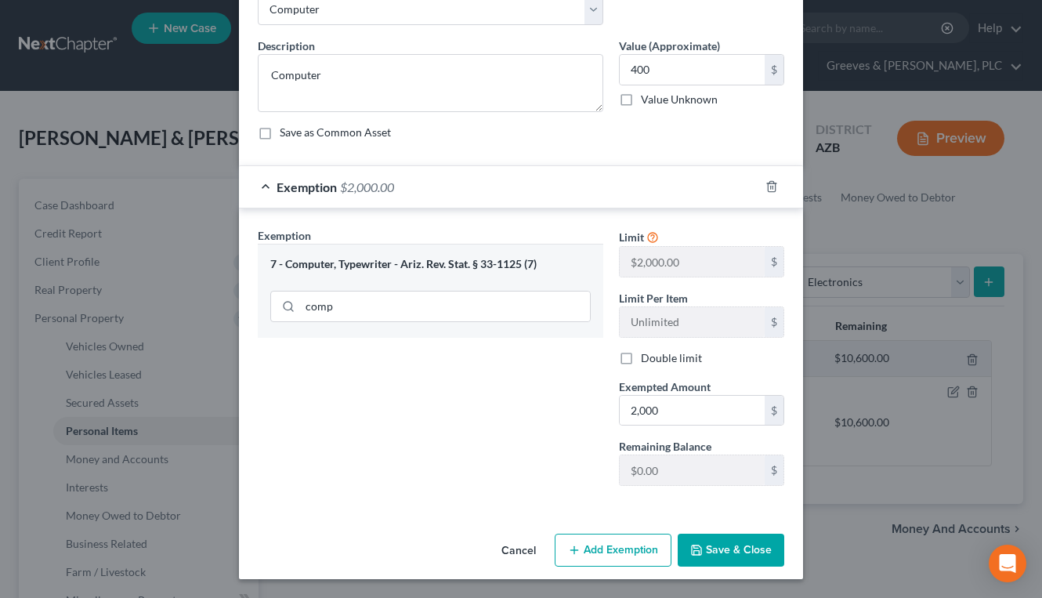
click at [729, 548] on button "Save & Close" at bounding box center [731, 550] width 107 height 33
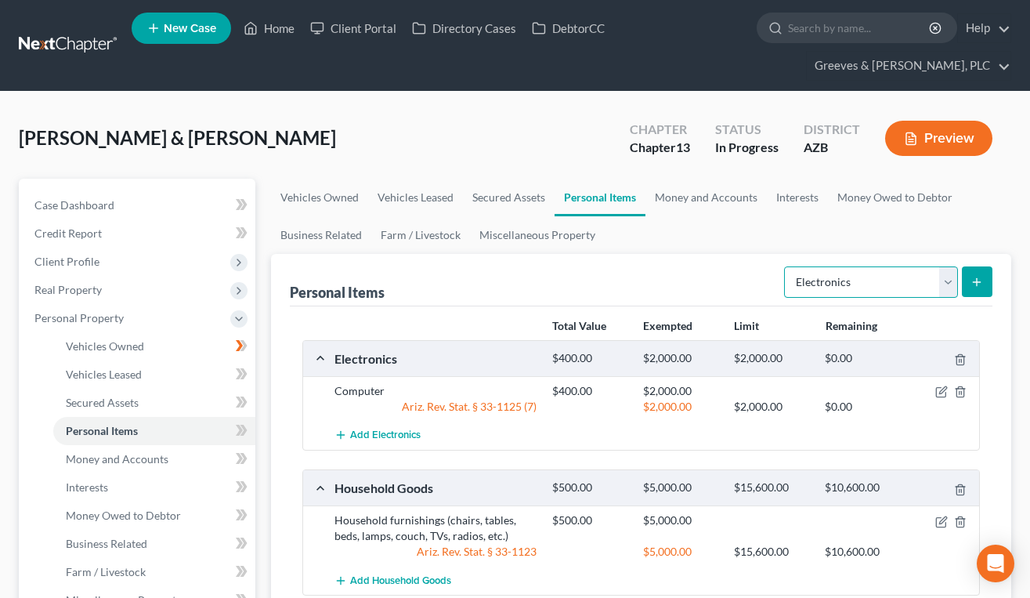
click at [943, 277] on select "Select Item Type Clothing Collectibles Of Value Electronics Firearms Household …" at bounding box center [871, 281] width 174 height 31
select select "household_goods"
click at [786, 266] on select "Select Item Type Clothing Collectibles Of Value Electronics Firearms Household …" at bounding box center [871, 281] width 174 height 31
click at [971, 280] on icon "submit" at bounding box center [977, 282] width 13 height 13
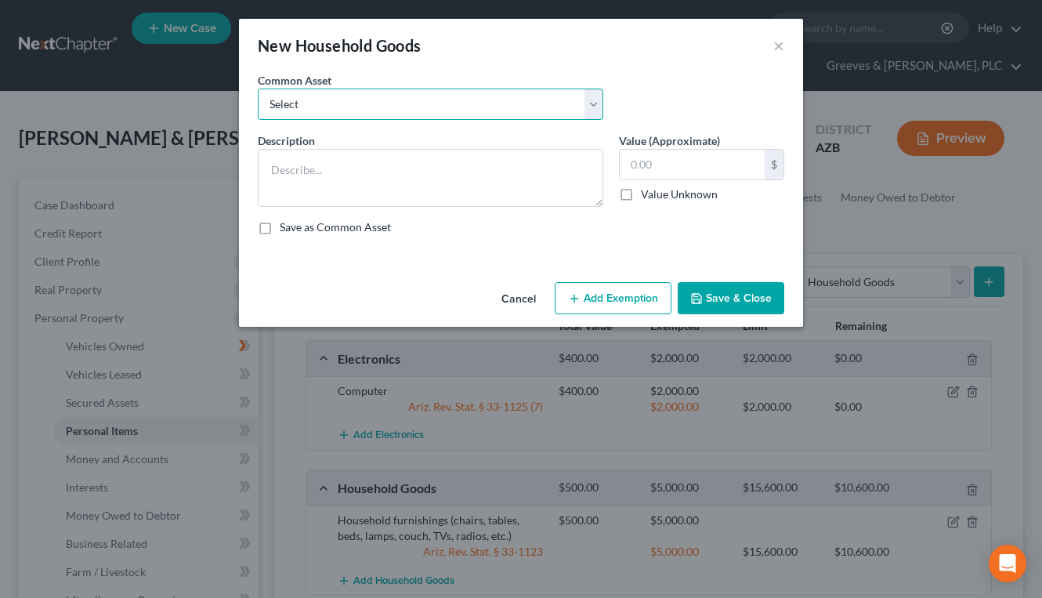
click at [595, 91] on select "Select Household furnishings (chairs, tables, beds, lamps, couch, TVs, radios, …" at bounding box center [430, 104] width 345 height 31
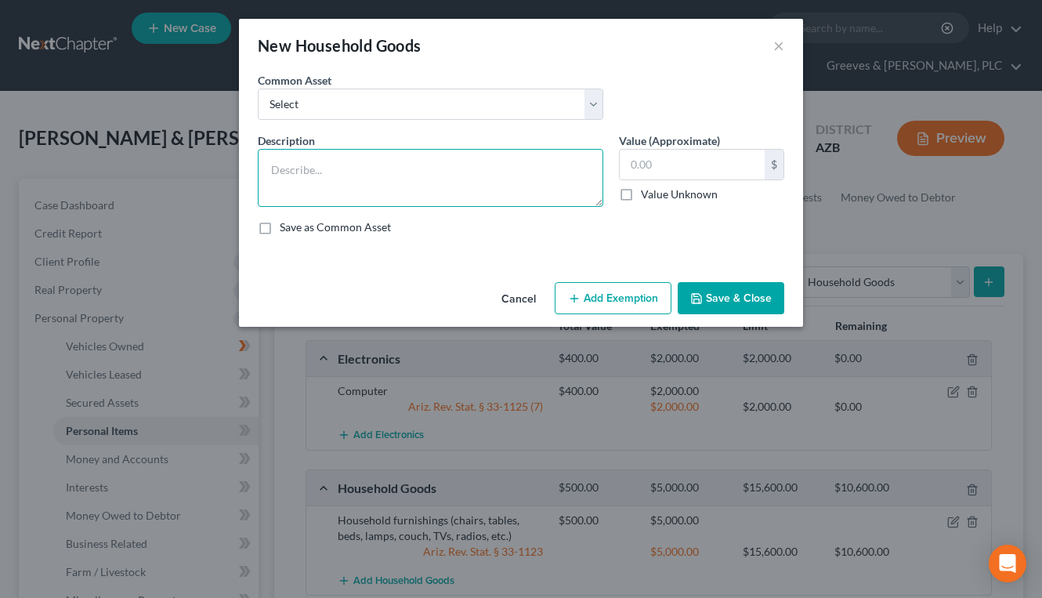
click at [584, 192] on textarea at bounding box center [430, 178] width 345 height 58
type textarea "Microwave"
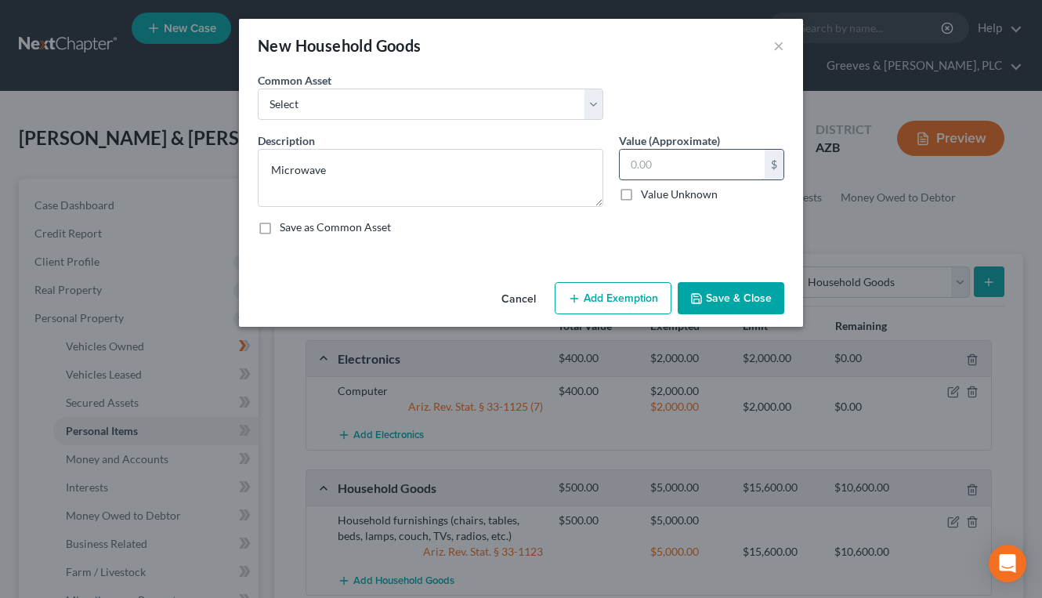
click at [691, 168] on input "text" at bounding box center [692, 165] width 145 height 30
type input "100"
click at [623, 307] on button "Add Exemption" at bounding box center [613, 298] width 117 height 33
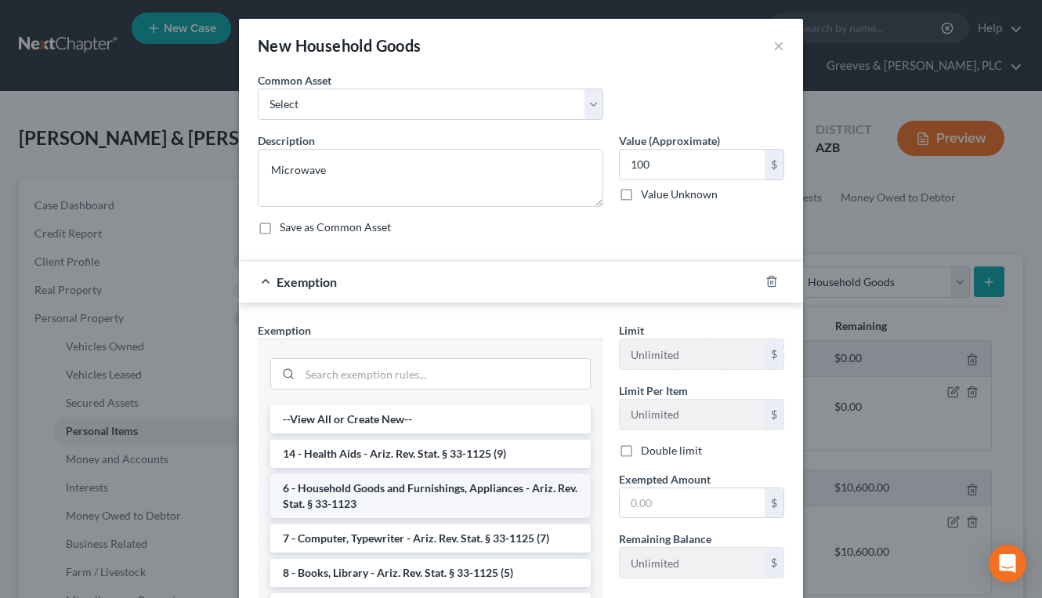
click at [524, 490] on li "6 - Household Goods and Furnishings, Appliances - Ariz. Rev. Stat. § 33-1123" at bounding box center [430, 496] width 320 height 44
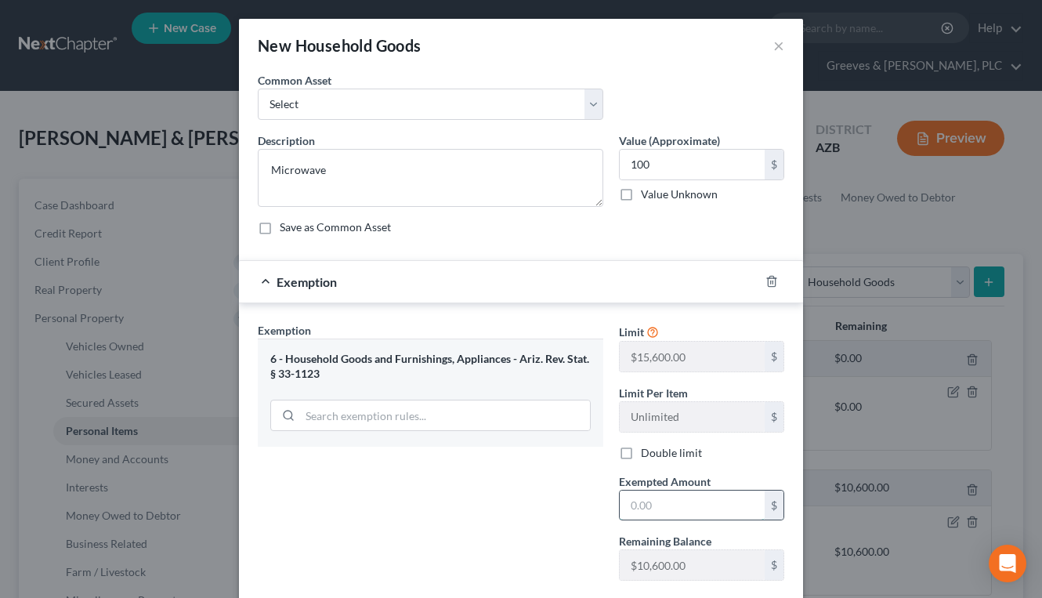
click at [638, 510] on input "text" at bounding box center [692, 505] width 145 height 30
type input "1,000"
click at [762, 212] on div "Description * Microwave Value (Approximate) 100.00 $ Value Unknown Balance Unde…" at bounding box center [521, 189] width 542 height 115
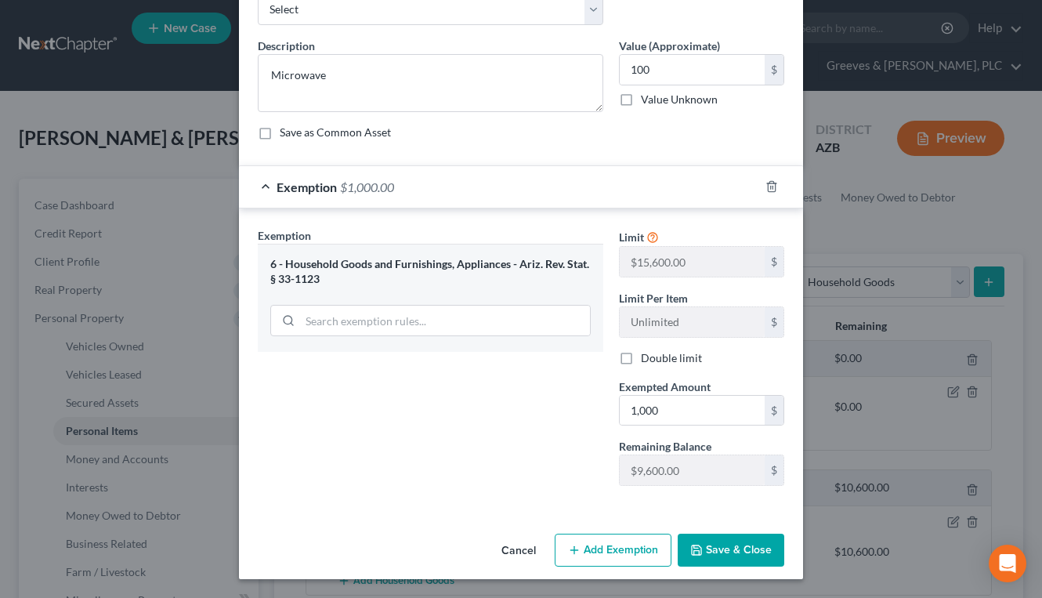
click at [729, 537] on button "Save & Close" at bounding box center [731, 550] width 107 height 33
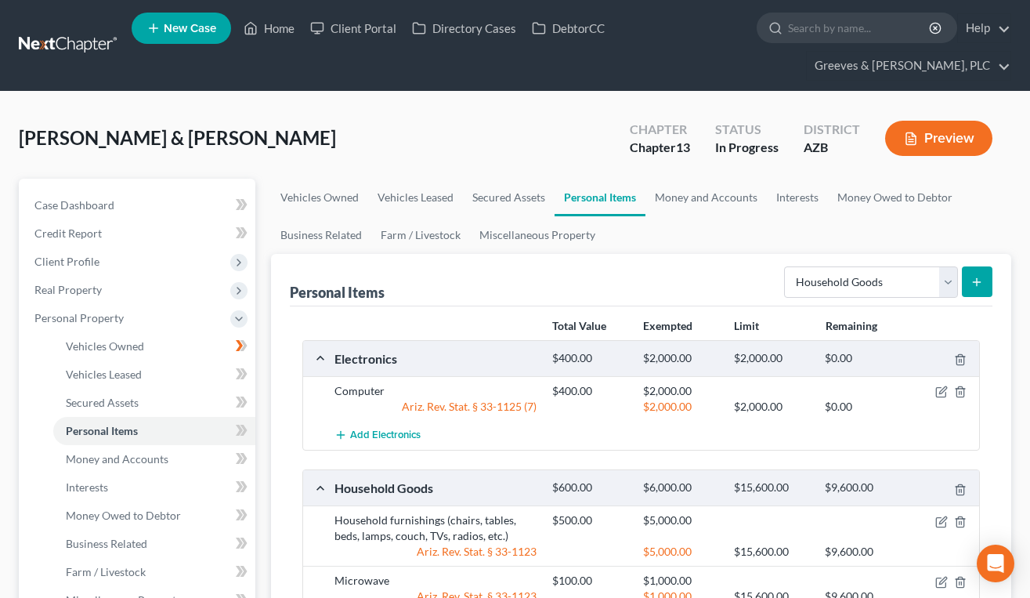
click at [691, 244] on ul "Vehicles Owned Vehicles Leased Secured Assets Personal Items Money and Accounts…" at bounding box center [641, 216] width 740 height 75
click at [568, 233] on link "Miscellaneous Property" at bounding box center [537, 235] width 135 height 38
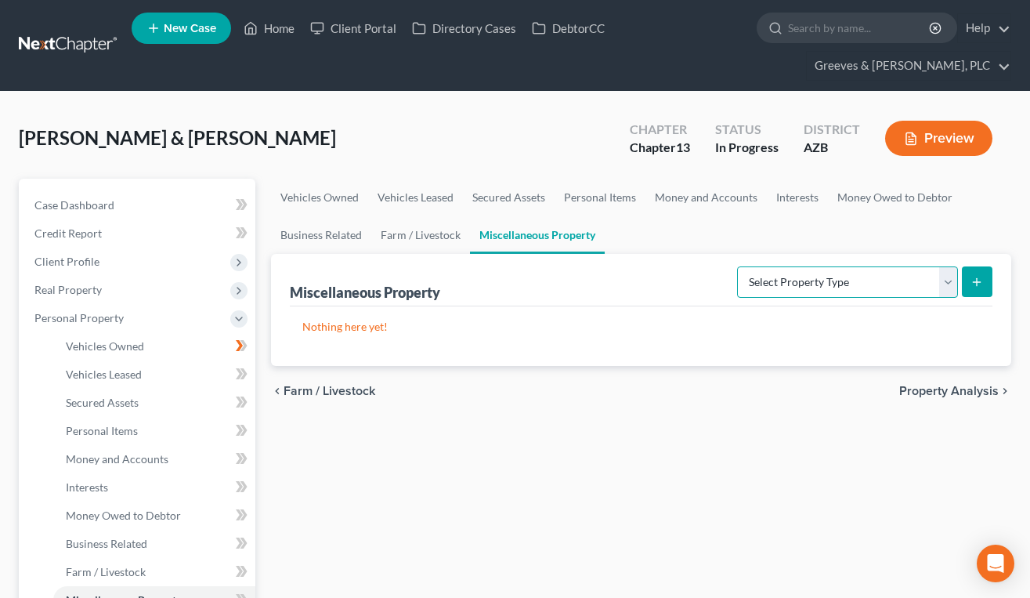
click at [949, 283] on select "Select Property Type Assigned for Creditor Benefit Within 1 Year Holding for An…" at bounding box center [847, 281] width 221 height 31
click at [620, 195] on link "Personal Items" at bounding box center [600, 198] width 91 height 38
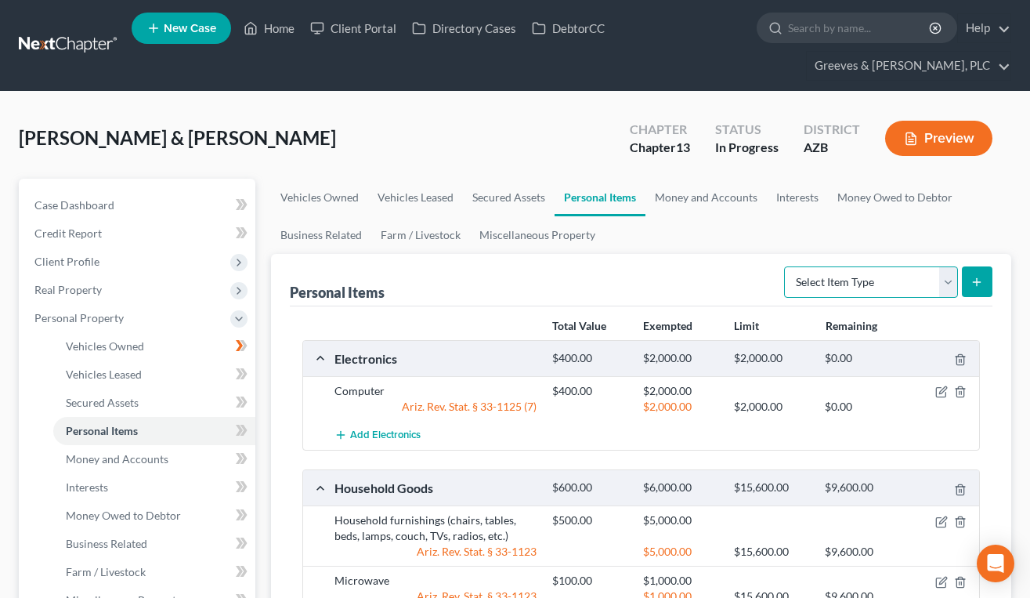
click at [951, 277] on select "Select Item Type Clothing Collectibles Of Value Electronics Firearms Household …" at bounding box center [871, 281] width 174 height 31
select select "other"
click at [786, 266] on select "Select Item Type Clothing Collectibles Of Value Electronics Firearms Household …" at bounding box center [871, 281] width 174 height 31
click at [973, 288] on button "submit" at bounding box center [977, 281] width 31 height 31
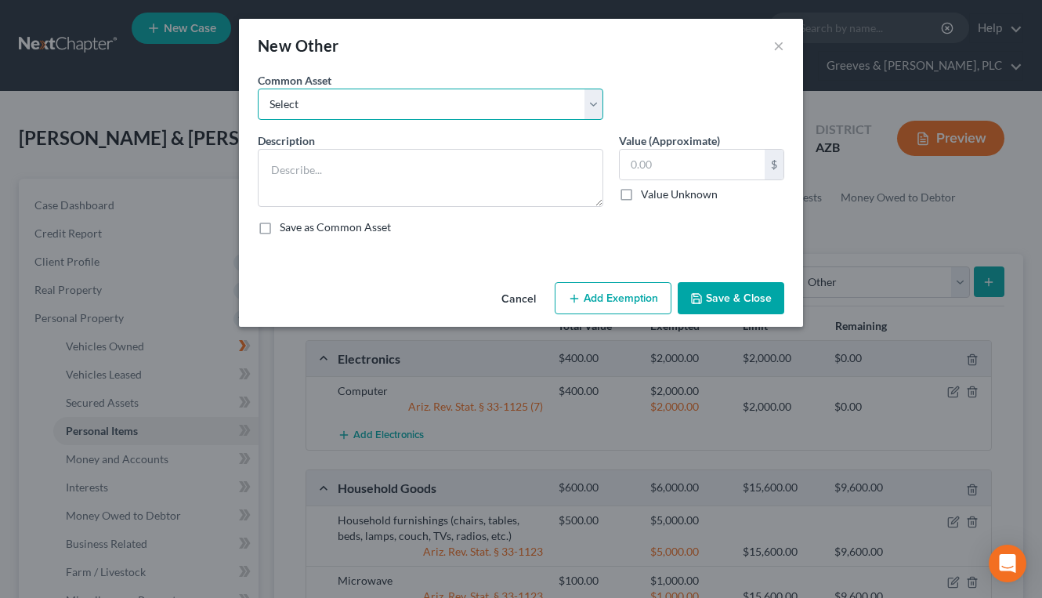
click at [595, 110] on select "Select Food, fuel and provisions for 6 months used by Debtor & family Books Ear…" at bounding box center [430, 104] width 345 height 31
select select "0"
click at [258, 89] on select "Select Food, fuel and provisions for 6 months used by Debtor & family Books Ear…" at bounding box center [430, 104] width 345 height 31
type textarea "Food, fuel and provisions for 6 months used by Debtor & family"
type input "300.00"
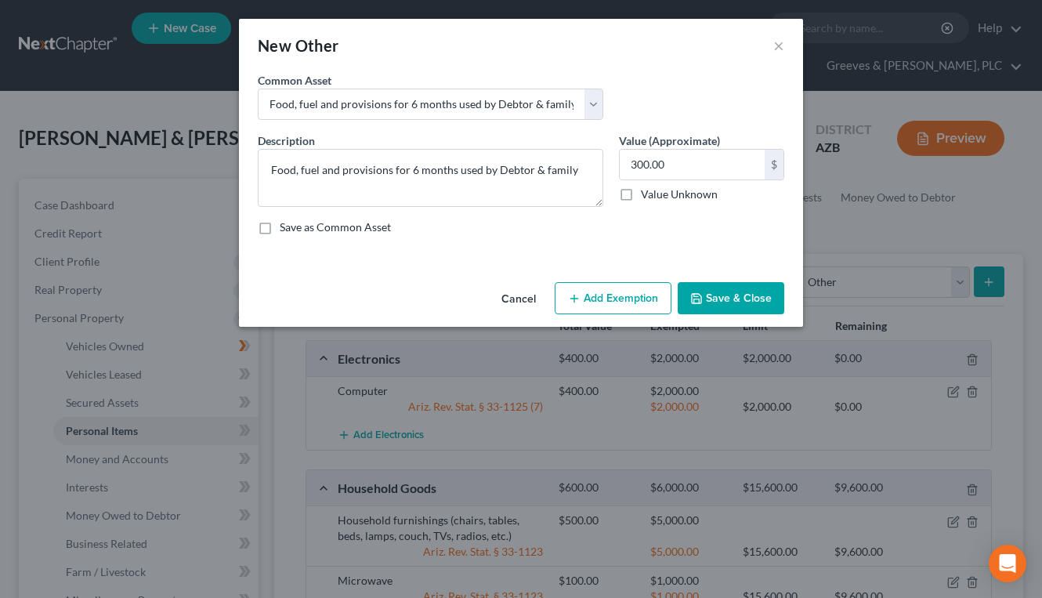
click at [625, 291] on button "Add Exemption" at bounding box center [613, 298] width 117 height 33
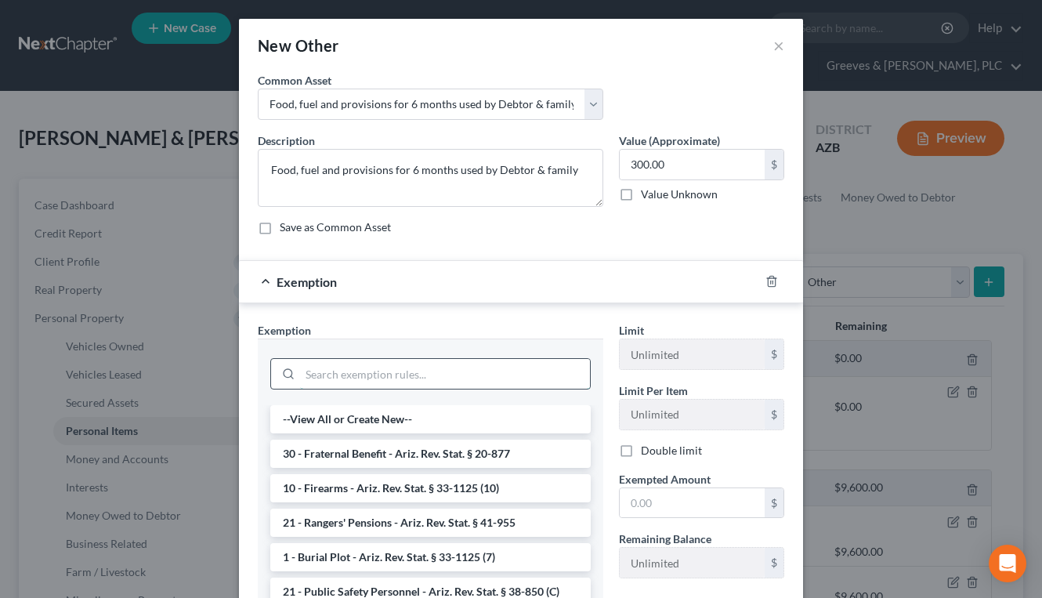
click at [513, 374] on input "search" at bounding box center [445, 374] width 290 height 30
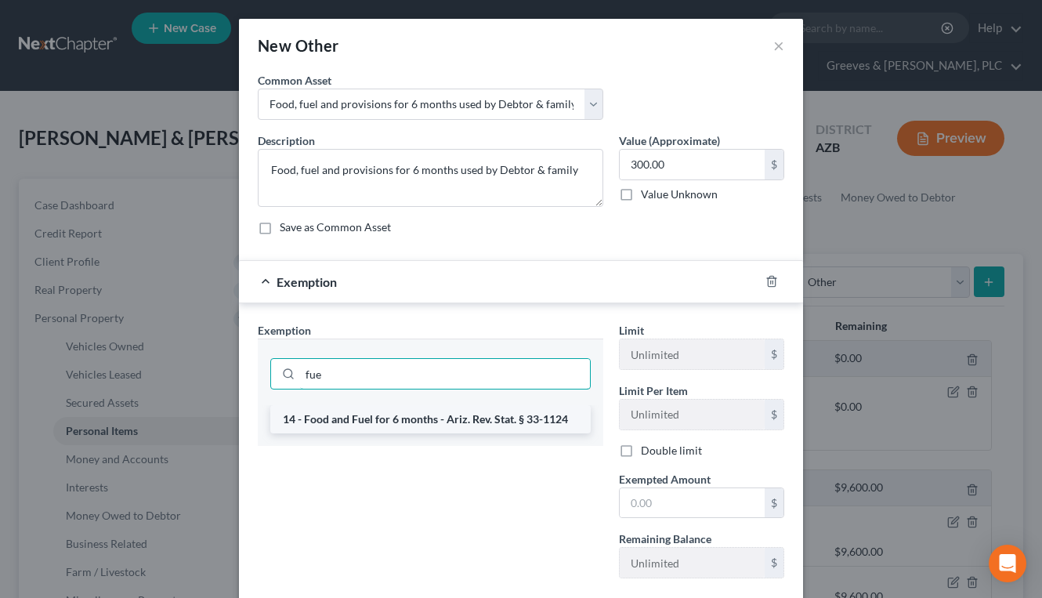
type input "fue"
click at [546, 422] on li "14 - Food and Fuel for 6 months - Ariz. Rev. Stat. § 33-1124" at bounding box center [430, 419] width 320 height 28
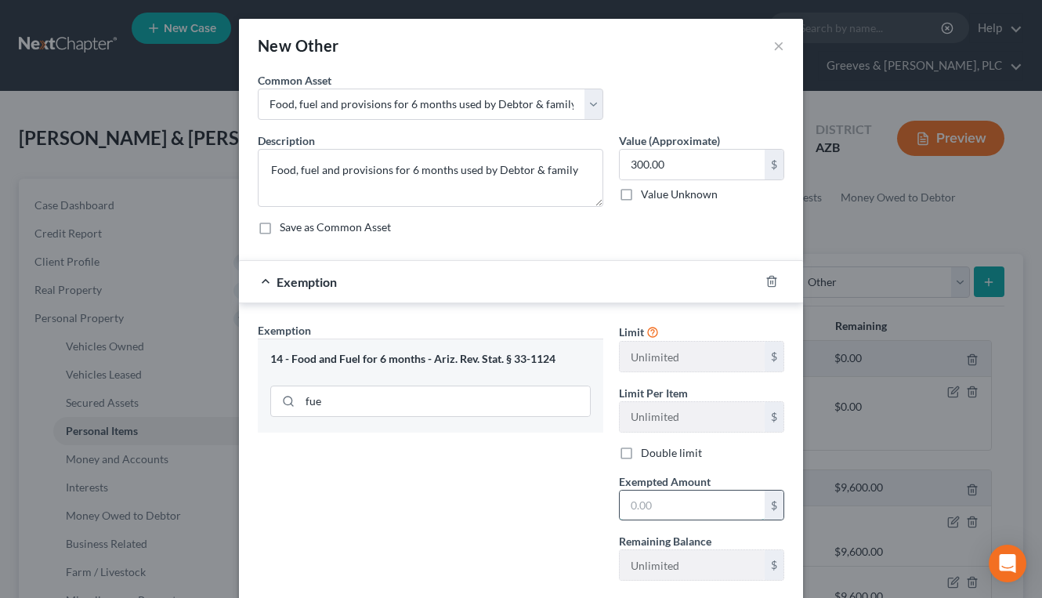
click at [699, 494] on input "text" at bounding box center [692, 505] width 145 height 30
type input "300"
drag, startPoint x: 748, startPoint y: 230, endPoint x: 733, endPoint y: 129, distance: 102.3
click at [748, 215] on div "Description * Food, fuel and provisions for 6 months used by Debtor & family Va…" at bounding box center [521, 189] width 542 height 115
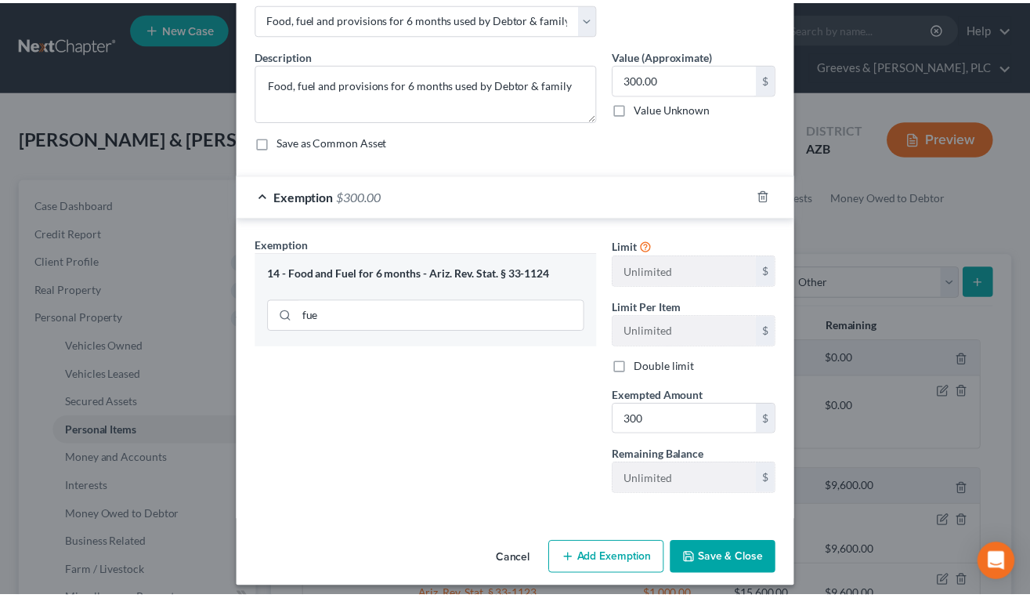
scroll to position [95, 0]
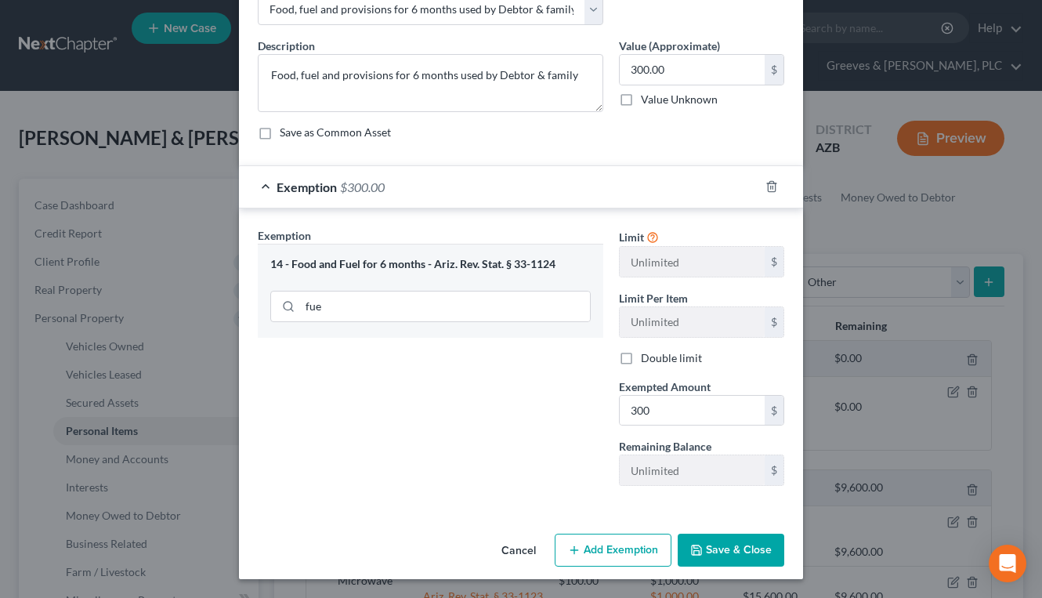
click at [716, 552] on button "Save & Close" at bounding box center [731, 550] width 107 height 33
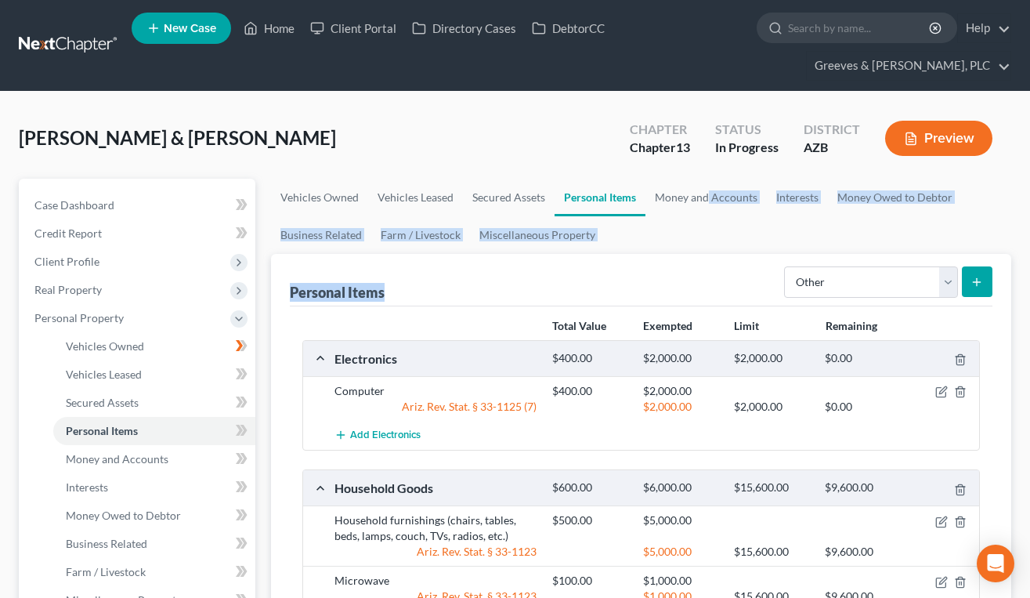
click at [707, 255] on ui-view "Vehicles Owned Vehicles Leased Secured Assets Personal Items Money and Accounts…" at bounding box center [641, 526] width 740 height 695
click at [793, 283] on select "Select Item Type Clothing Collectibles Of Value Electronics Firearms Household …" at bounding box center [871, 281] width 174 height 31
click at [823, 248] on ul "Vehicles Owned Vehicles Leased Secured Assets Personal Items Money and Accounts…" at bounding box center [641, 216] width 740 height 75
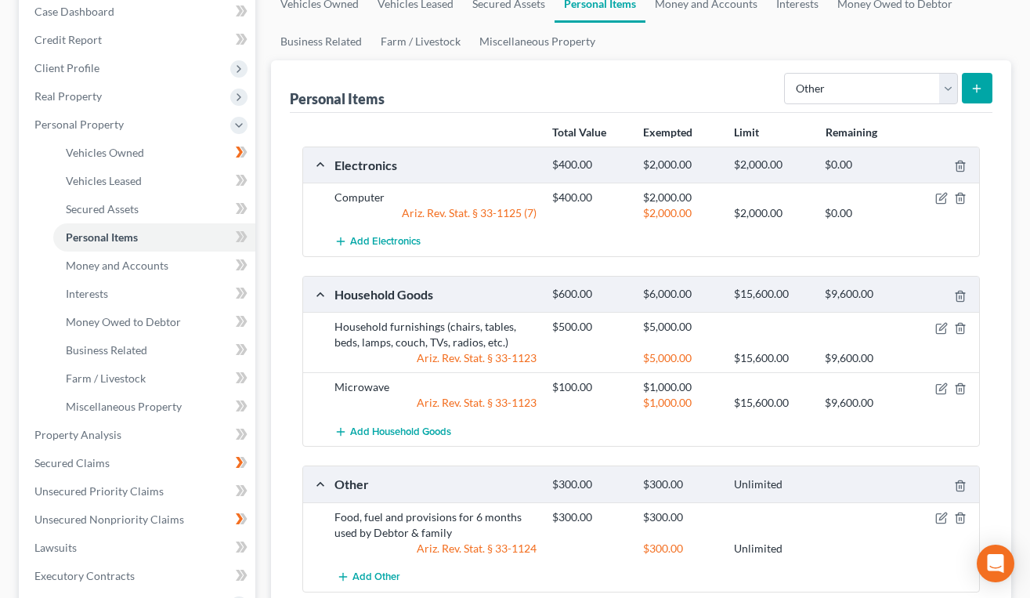
scroll to position [153, 0]
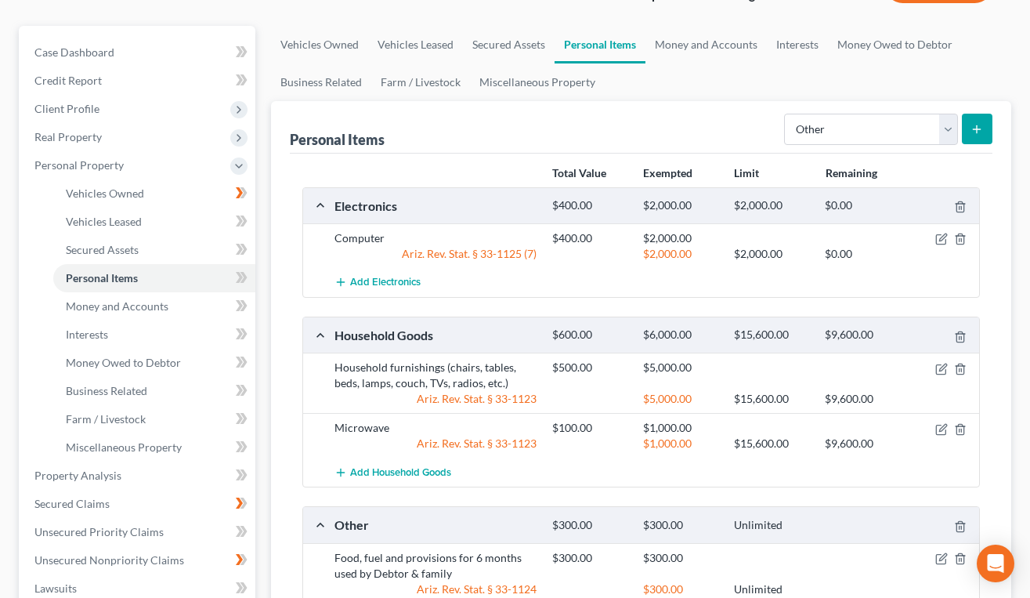
click at [488, 140] on div "Personal Items Select Item Type Clothing Collectibles Of Value Electronics Fire…" at bounding box center [641, 127] width 703 height 52
click at [952, 135] on select "Select Item Type Clothing Collectibles Of Value Electronics Firearms Household …" at bounding box center [871, 129] width 174 height 31
select select "household_goods"
click at [786, 114] on select "Select Item Type Clothing Collectibles Of Value Electronics Firearms Household …" at bounding box center [871, 129] width 174 height 31
click at [976, 132] on icon "submit" at bounding box center [977, 129] width 13 height 13
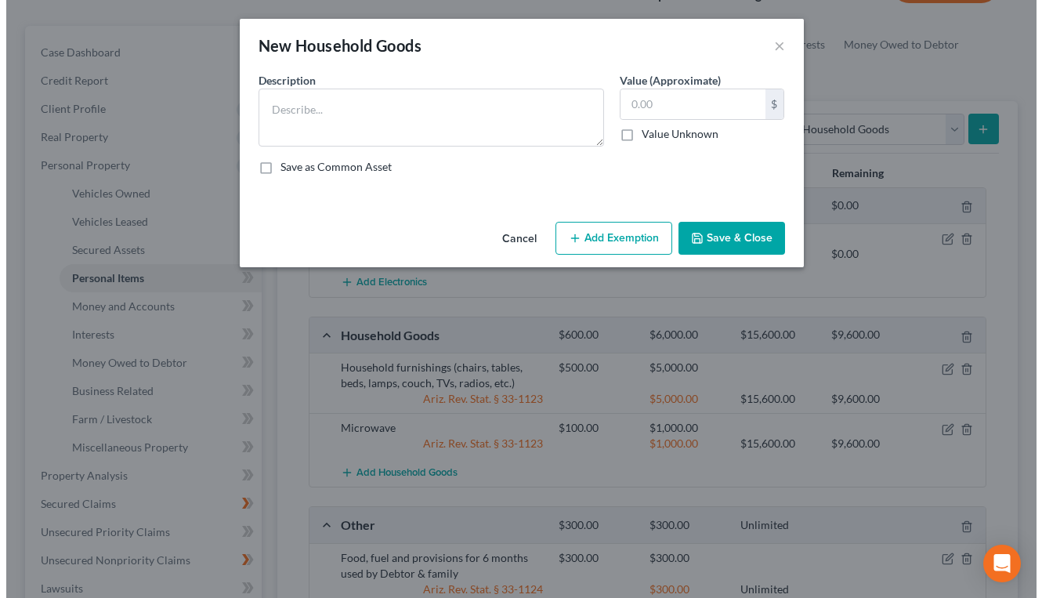
scroll to position [125, 0]
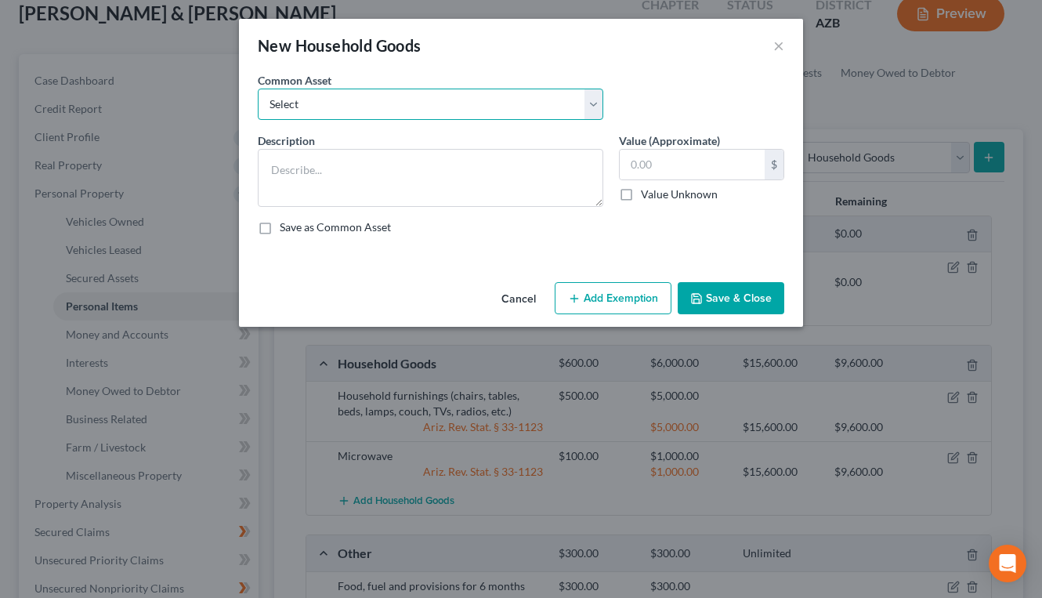
click at [587, 94] on select "Select Household furnishings (chairs, tables, beds, lamps, couch, TVs, radios, …" at bounding box center [430, 104] width 345 height 31
select select "1"
click at [258, 89] on select "Select Household furnishings (chairs, tables, beds, lamps, couch, TVs, radios, …" at bounding box center [430, 104] width 345 height 31
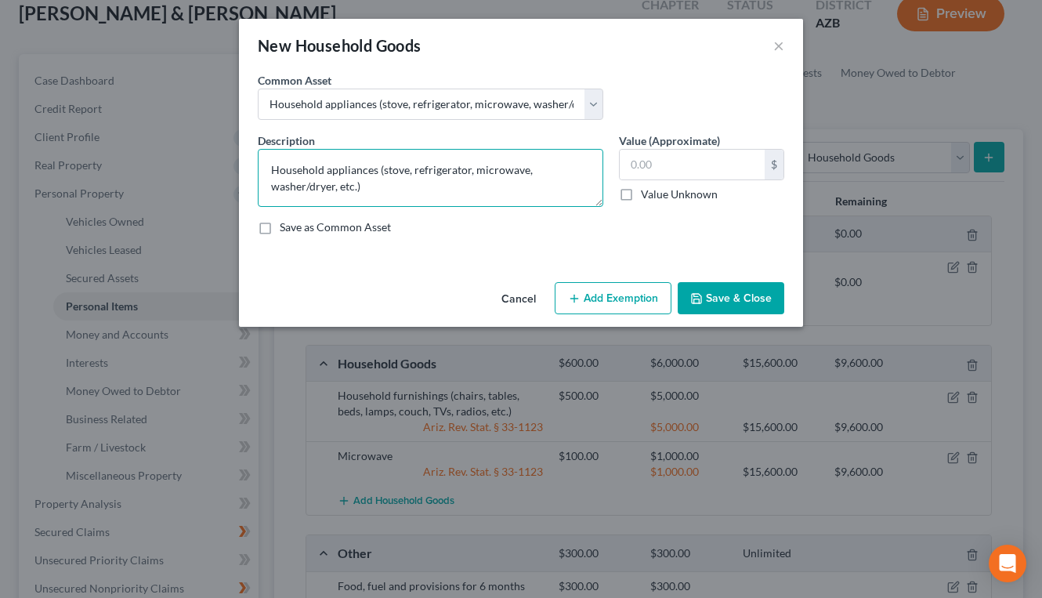
click at [490, 165] on textarea "Household appliances (stove, refrigerator, microwave, washer/dryer, etc.)" at bounding box center [430, 178] width 345 height 58
type textarea "Household appliances (stove, refrigerator, washer/dryer, etc.)"
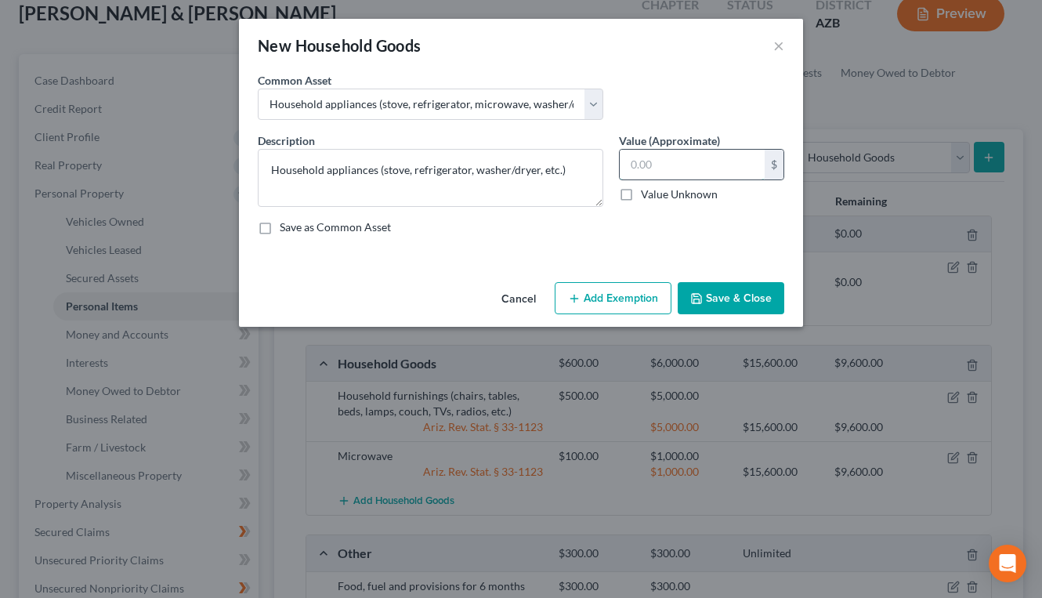
click at [680, 157] on input "text" at bounding box center [692, 165] width 145 height 30
type input "1,000"
click at [642, 310] on button "Add Exemption" at bounding box center [613, 298] width 117 height 33
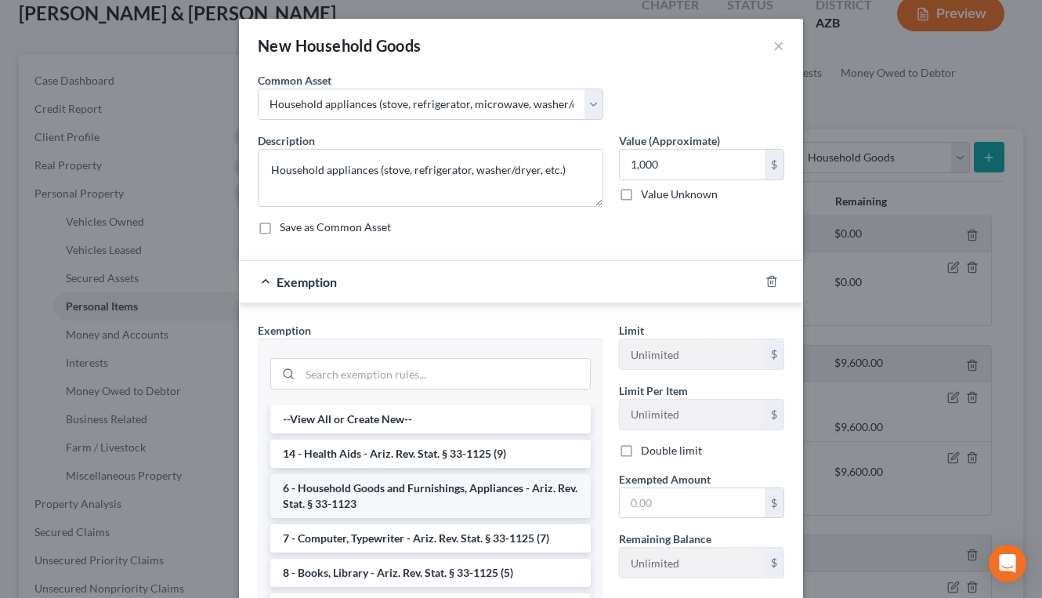
click at [505, 497] on li "6 - Household Goods and Furnishings, Appliances - Ariz. Rev. Stat. § 33-1123" at bounding box center [430, 496] width 320 height 44
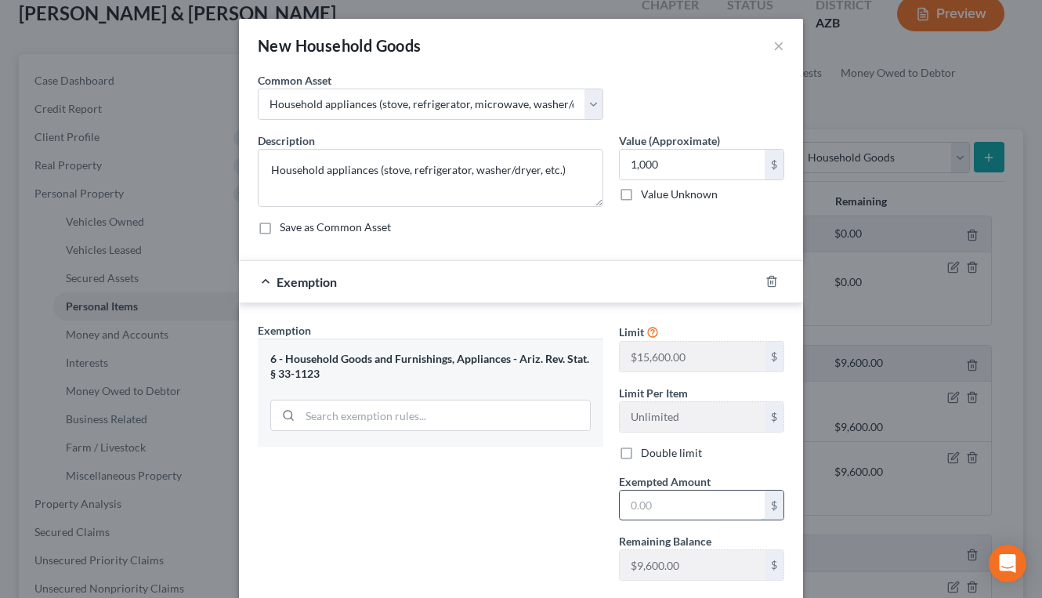
click at [644, 497] on input "text" at bounding box center [692, 505] width 145 height 30
type input "4,000"
click at [718, 214] on div "Description * Household appliances (stove, refrigerator, washer/dryer, etc.) Va…" at bounding box center [521, 189] width 542 height 115
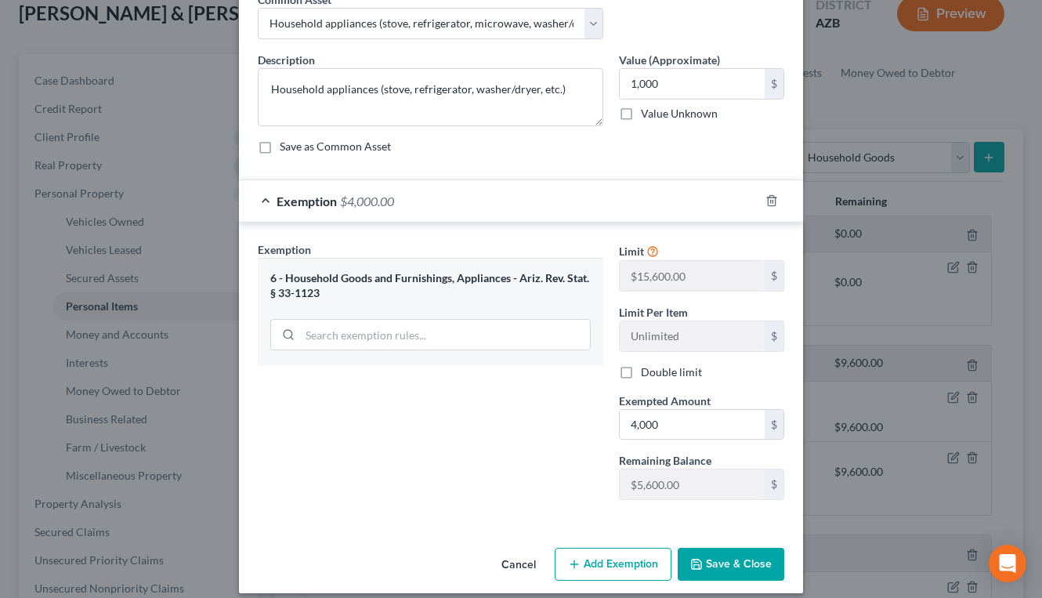
scroll to position [95, 0]
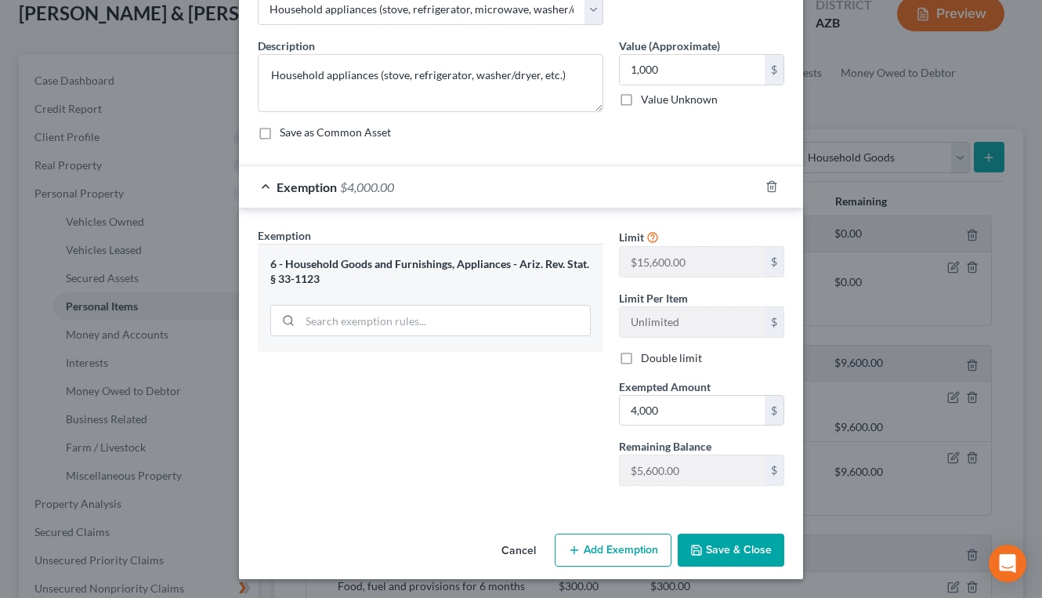
click at [713, 541] on button "Save & Close" at bounding box center [731, 550] width 107 height 33
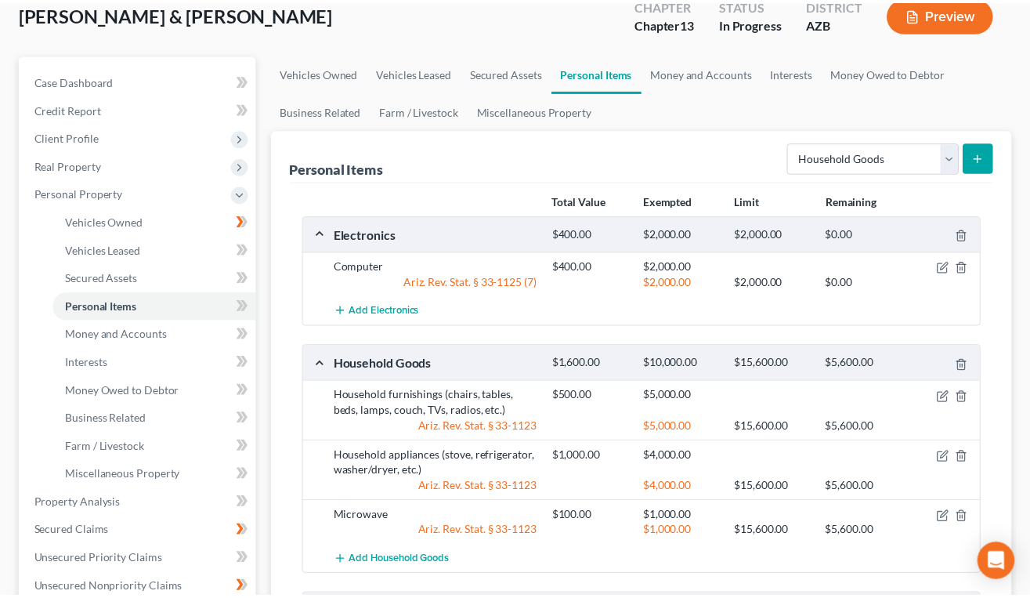
scroll to position [153, 0]
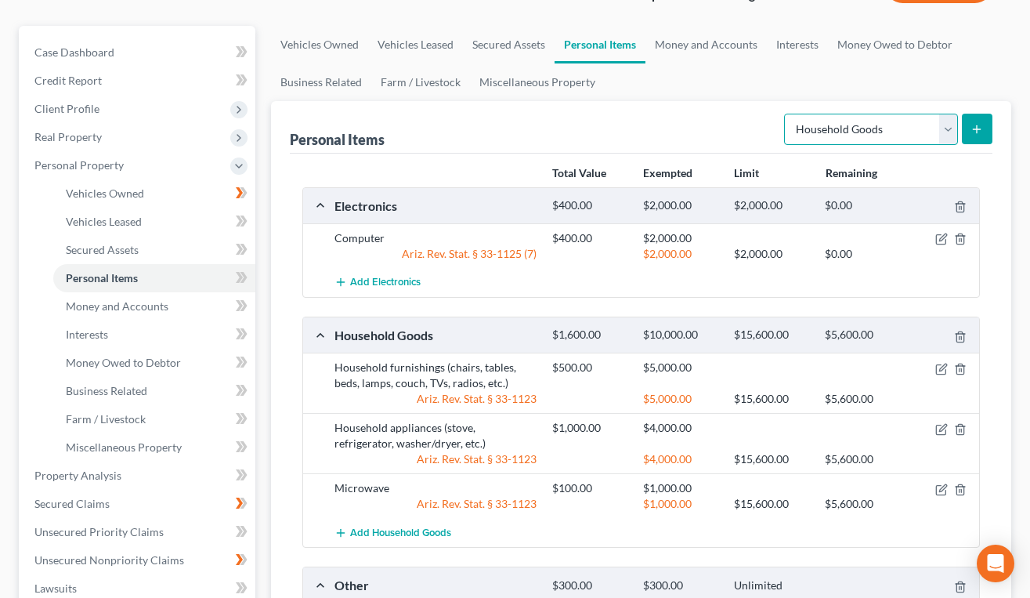
click at [938, 124] on select "Select Item Type Clothing Collectibles Of Value Electronics Firearms Household …" at bounding box center [871, 129] width 174 height 31
select select "clothing"
click at [786, 114] on select "Select Item Type Clothing Collectibles Of Value Electronics Firearms Household …" at bounding box center [871, 129] width 174 height 31
click at [968, 121] on button "submit" at bounding box center [977, 129] width 31 height 31
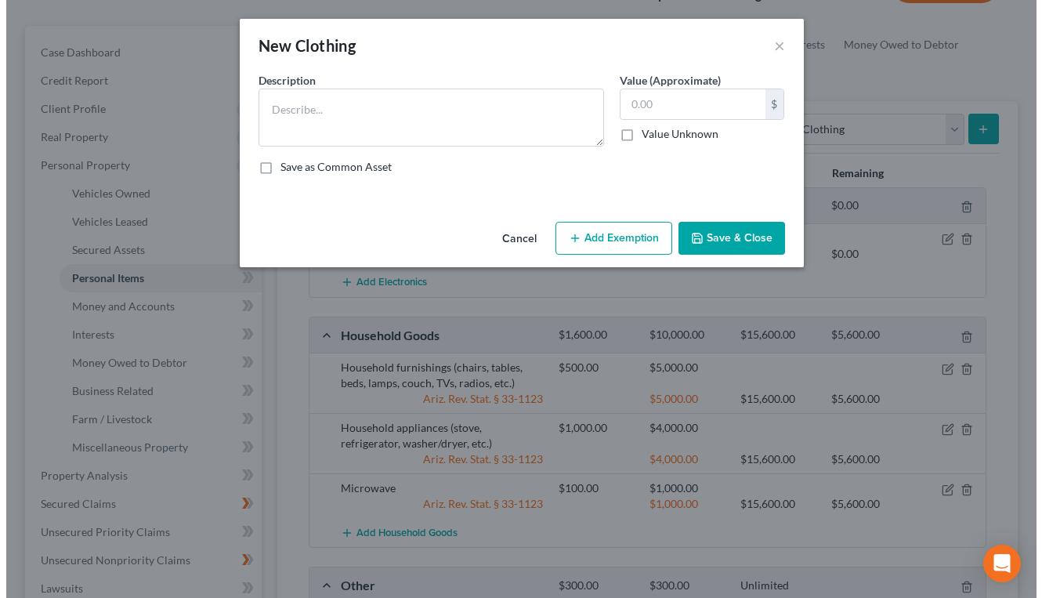
scroll to position [125, 0]
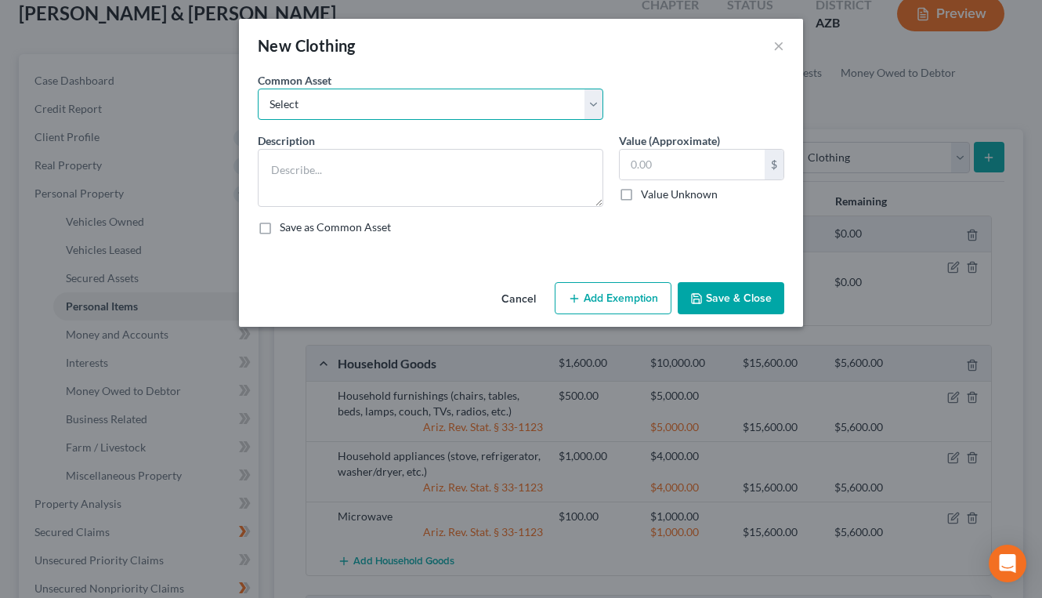
click at [595, 107] on select "Select Wearing apparel of debtors" at bounding box center [430, 104] width 345 height 31
select select "0"
click at [258, 89] on select "Select Wearing apparel of debtors" at bounding box center [430, 104] width 345 height 31
type textarea "Wearing apparel of debtors"
click at [666, 168] on input "text" at bounding box center [692, 165] width 145 height 30
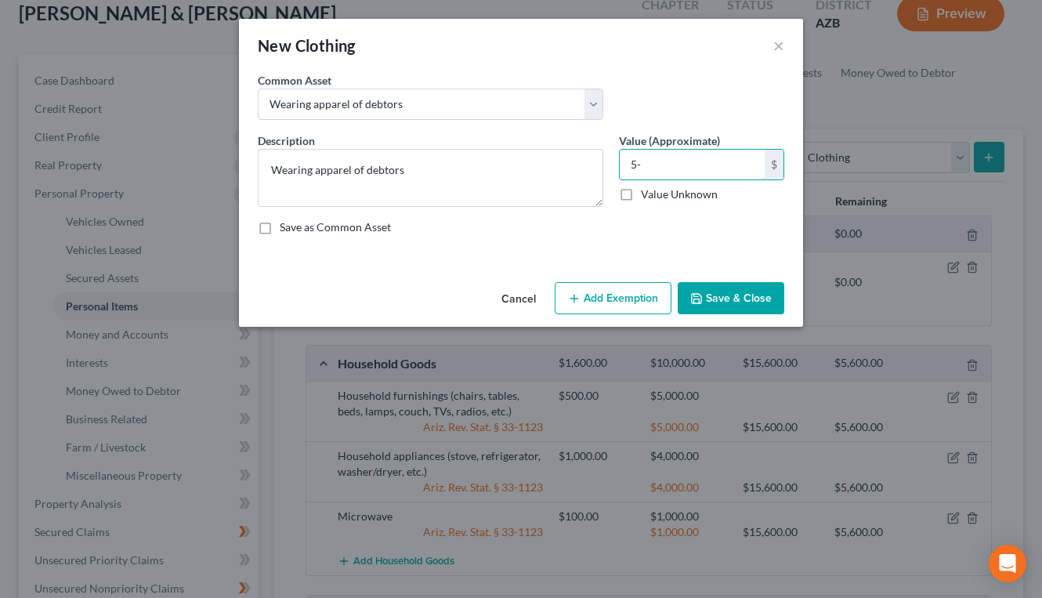
type input "5"
type input "500"
click at [642, 299] on button "Add Exemption" at bounding box center [613, 298] width 117 height 33
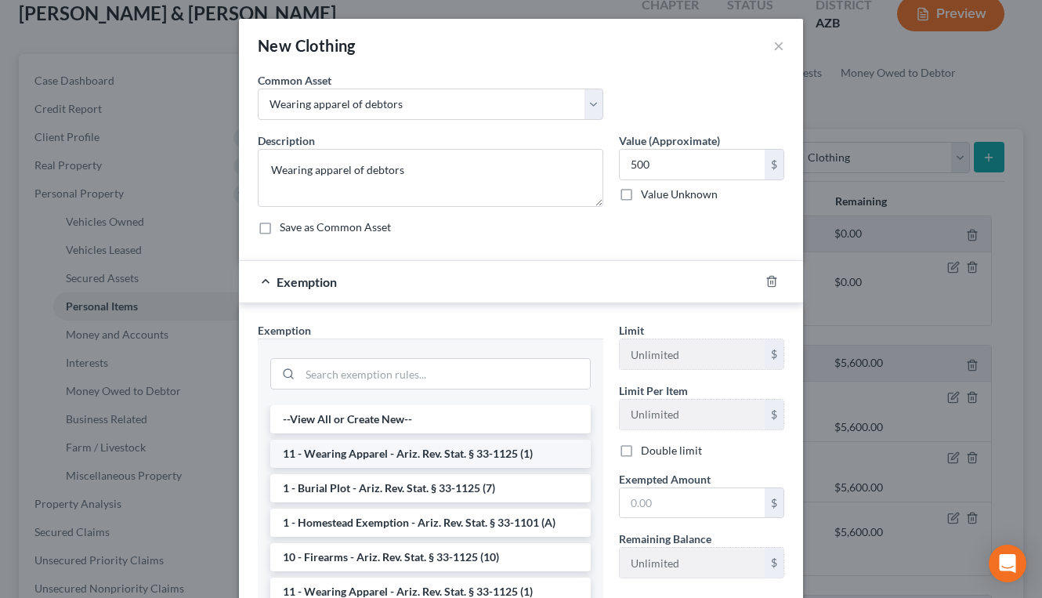
click at [530, 447] on li "11 - Wearing Apparel - Ariz. Rev. Stat. § 33-1125 (1)" at bounding box center [430, 454] width 320 height 28
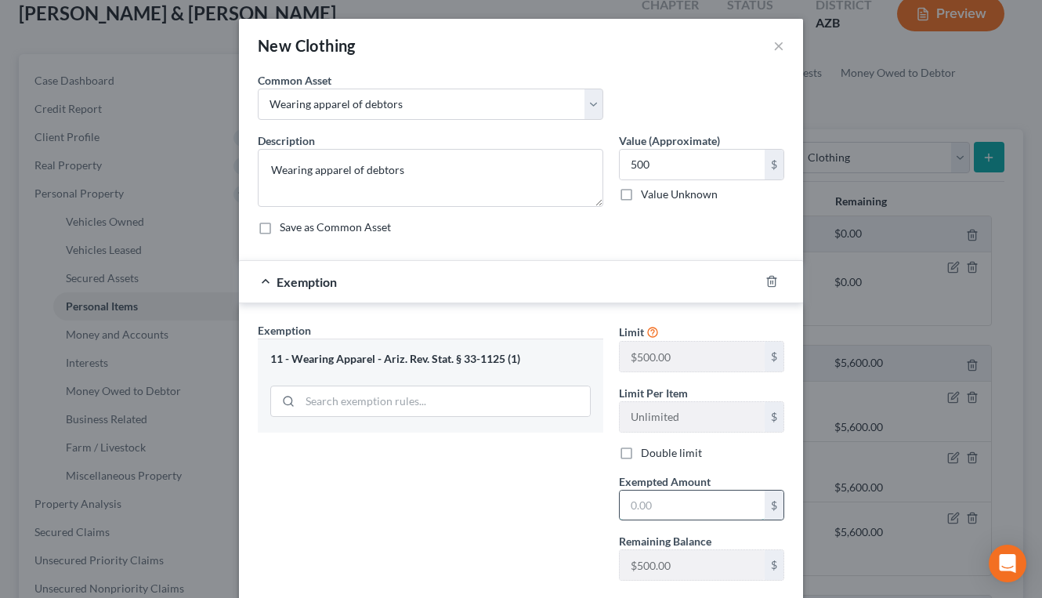
click at [655, 513] on input "text" at bounding box center [692, 505] width 145 height 30
type input "500"
click at [759, 99] on div "Common Asset Select Wearing apparel of debtors" at bounding box center [521, 102] width 542 height 60
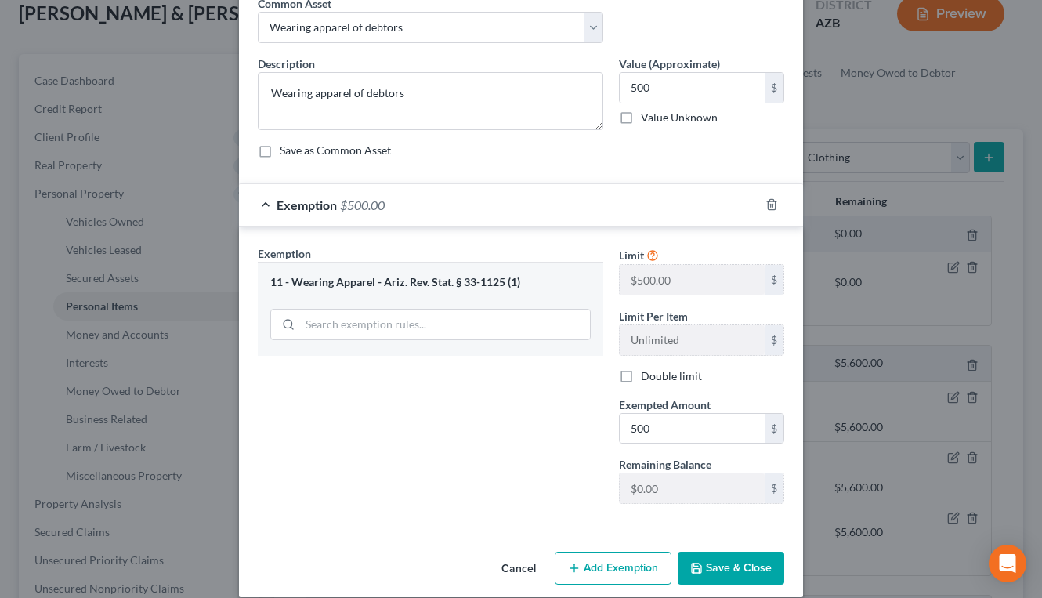
scroll to position [95, 0]
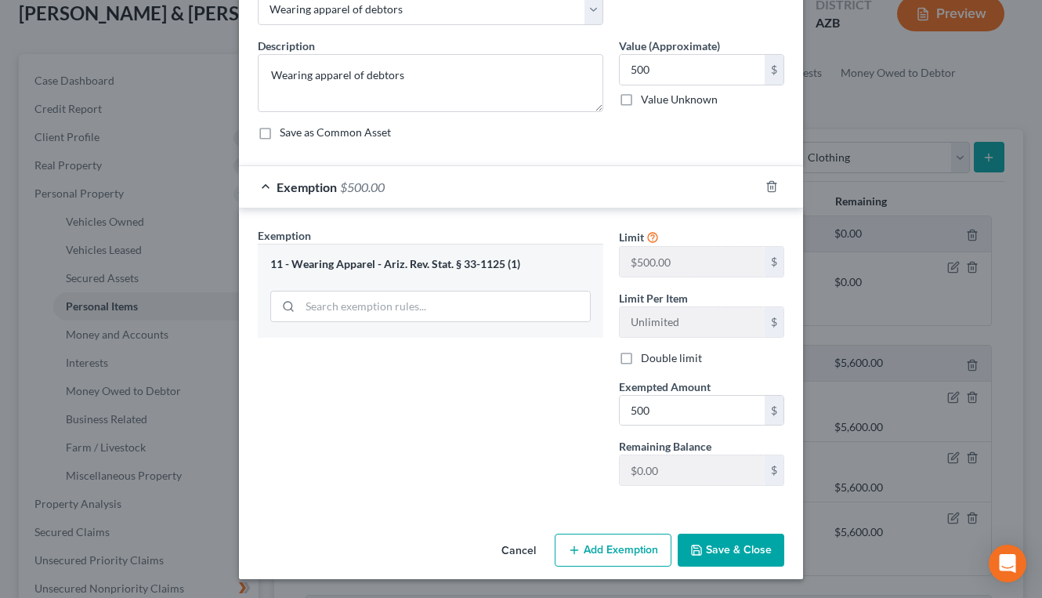
click at [715, 541] on button "Save & Close" at bounding box center [731, 550] width 107 height 33
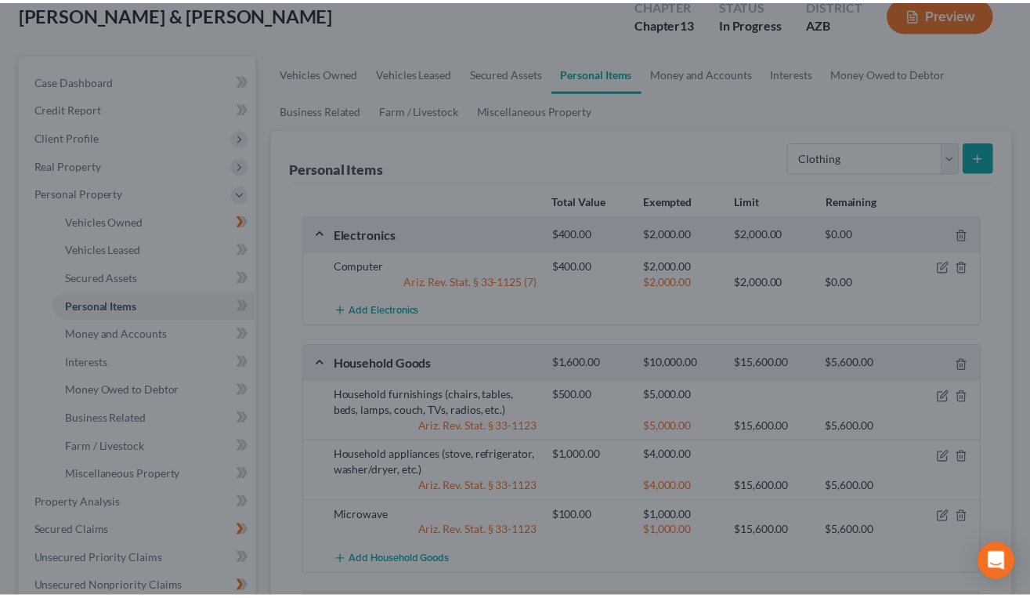
scroll to position [153, 0]
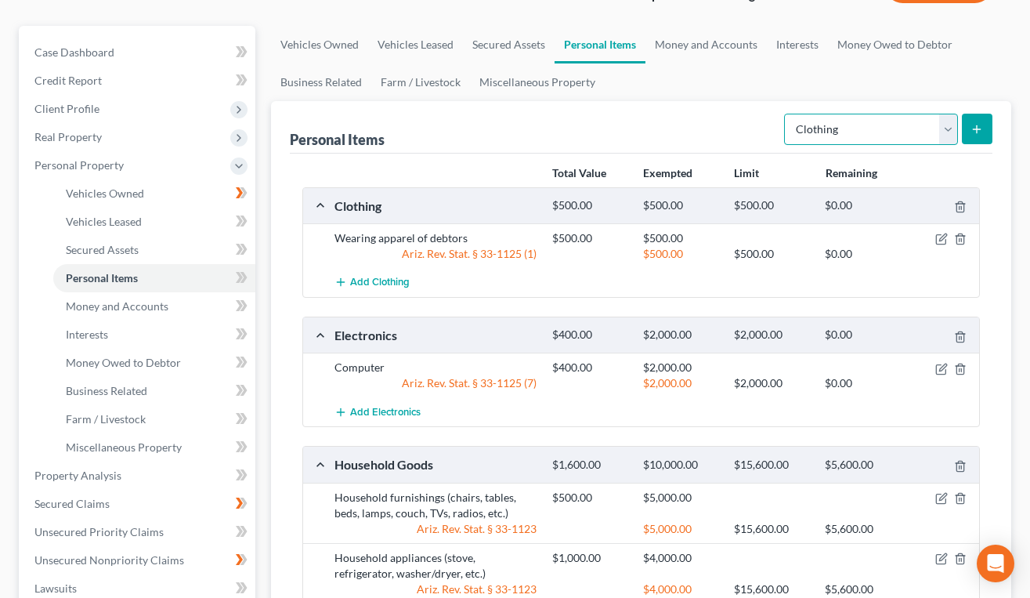
click at [946, 132] on select "Select Item Type Clothing Collectibles Of Value Electronics Firearms Household …" at bounding box center [871, 129] width 174 height 31
select select "jewelry"
click at [786, 114] on select "Select Item Type Clothing Collectibles Of Value Electronics Firearms Household …" at bounding box center [871, 129] width 174 height 31
click at [976, 135] on icon "submit" at bounding box center [977, 129] width 13 height 13
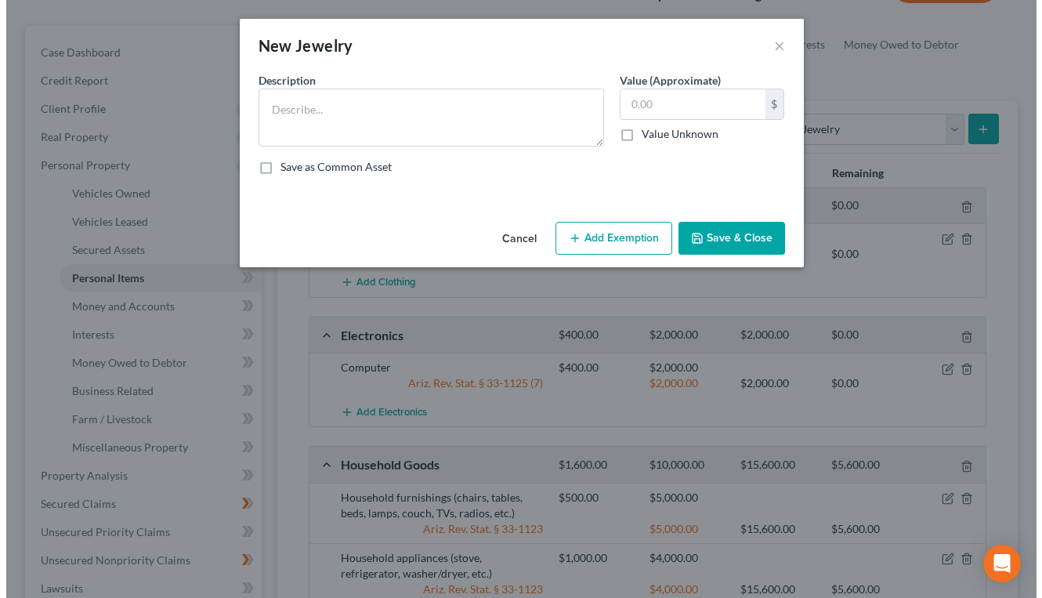
scroll to position [125, 0]
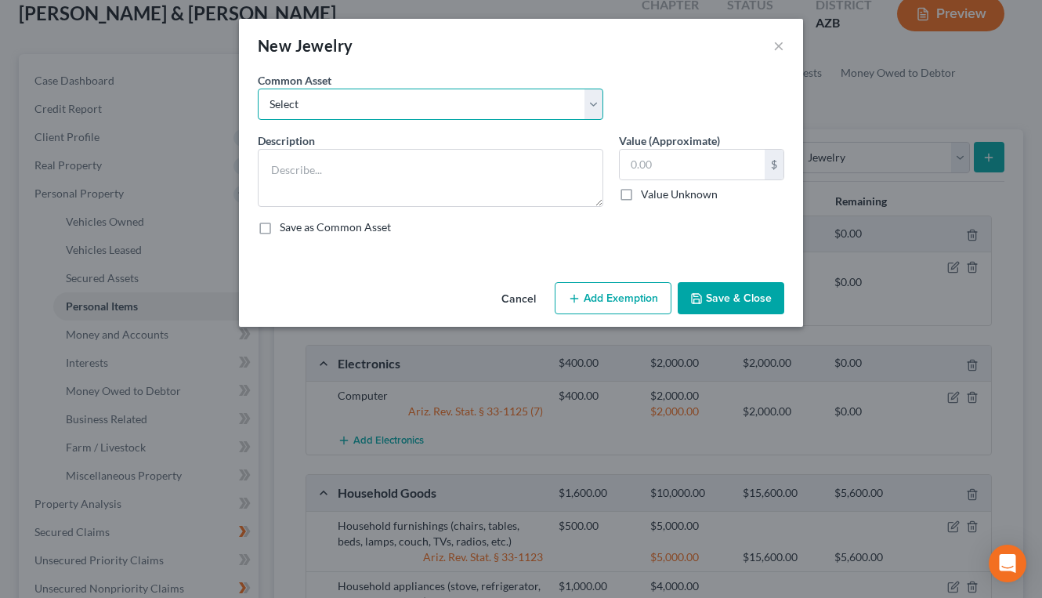
click at [601, 96] on select "Select Costume Jewelry Wedding Bands Medals and watches" at bounding box center [430, 104] width 345 height 31
select select "1"
click at [258, 89] on select "Select Costume Jewelry Wedding Bands Medals and watches" at bounding box center [430, 104] width 345 height 31
type textarea "Wedding Bands"
type input "5,000"
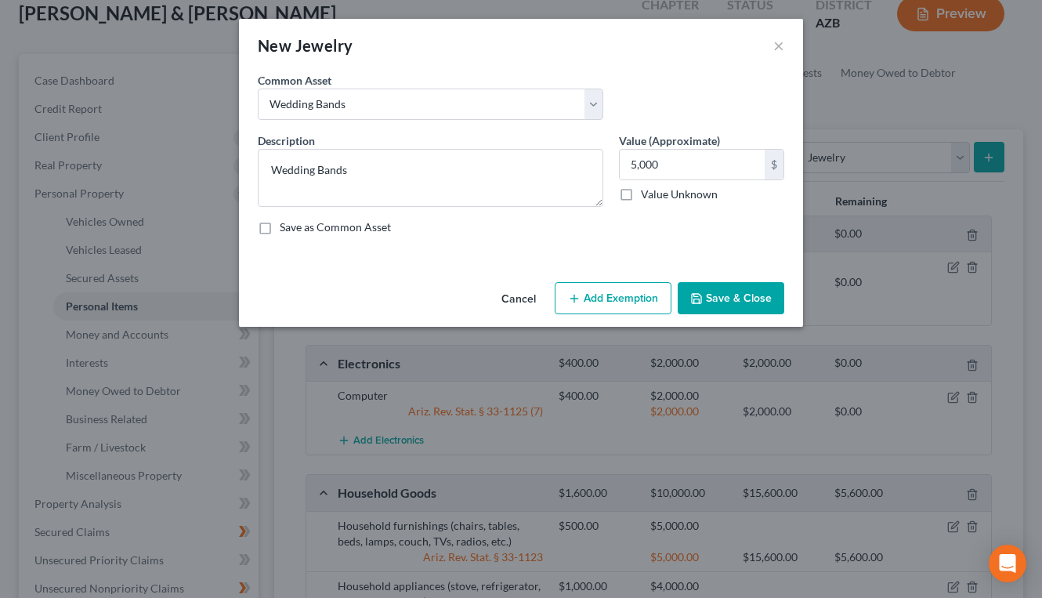
click at [639, 285] on button "Add Exemption" at bounding box center [613, 298] width 117 height 33
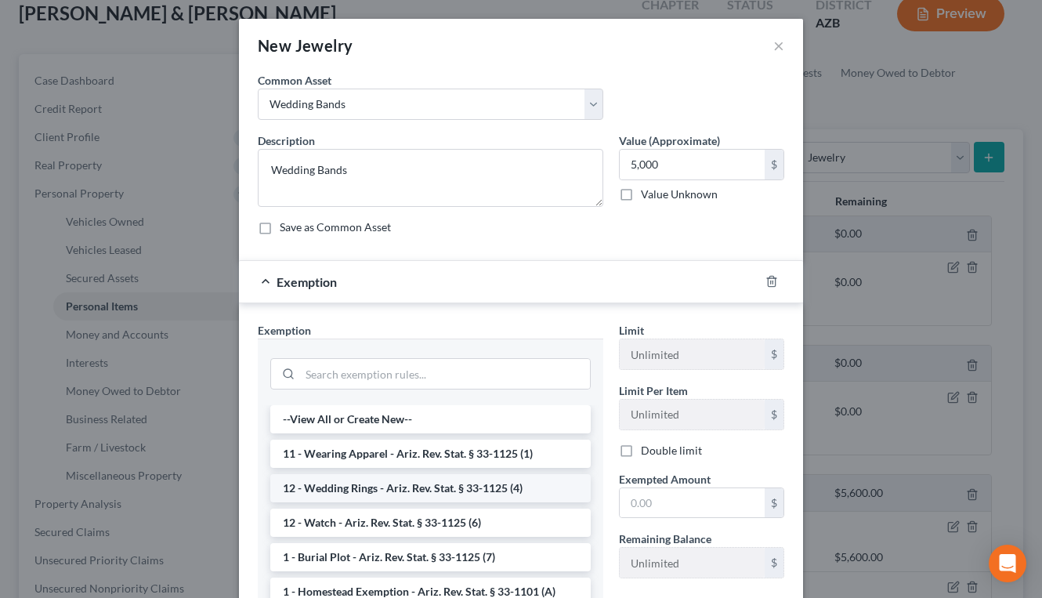
click at [513, 494] on li "12 - Wedding Rings - Ariz. Rev. Stat. § 33-1125 (4)" at bounding box center [430, 488] width 320 height 28
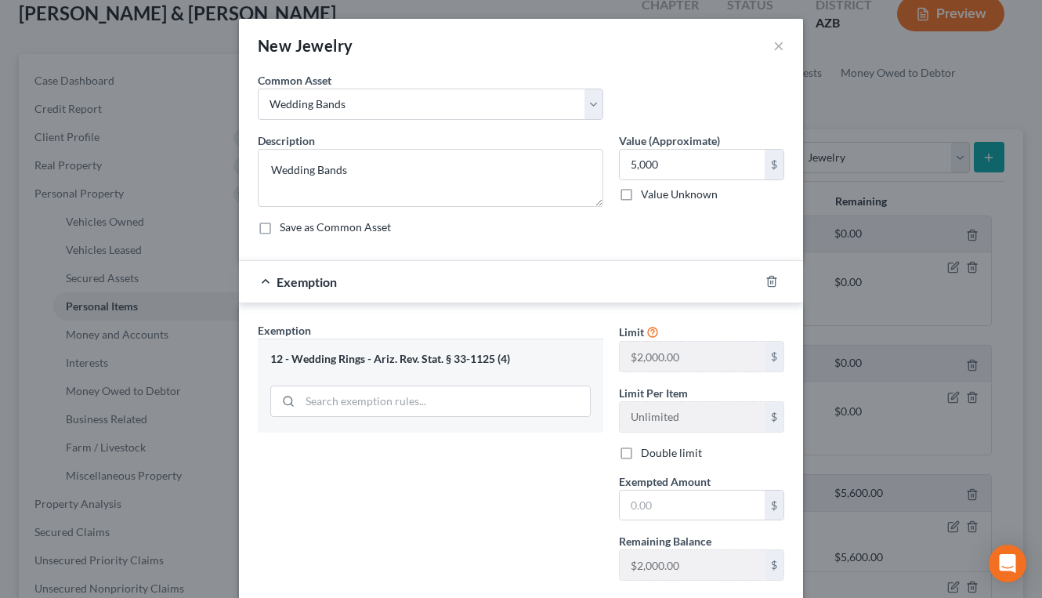
click at [686, 226] on div "Save as Common Asset" at bounding box center [521, 227] width 526 height 16
drag, startPoint x: 696, startPoint y: 508, endPoint x: 680, endPoint y: 486, distance: 27.4
click at [686, 500] on input "text" at bounding box center [692, 505] width 145 height 30
type input "2,000"
click at [713, 225] on div "Save as Common Asset" at bounding box center [521, 227] width 526 height 16
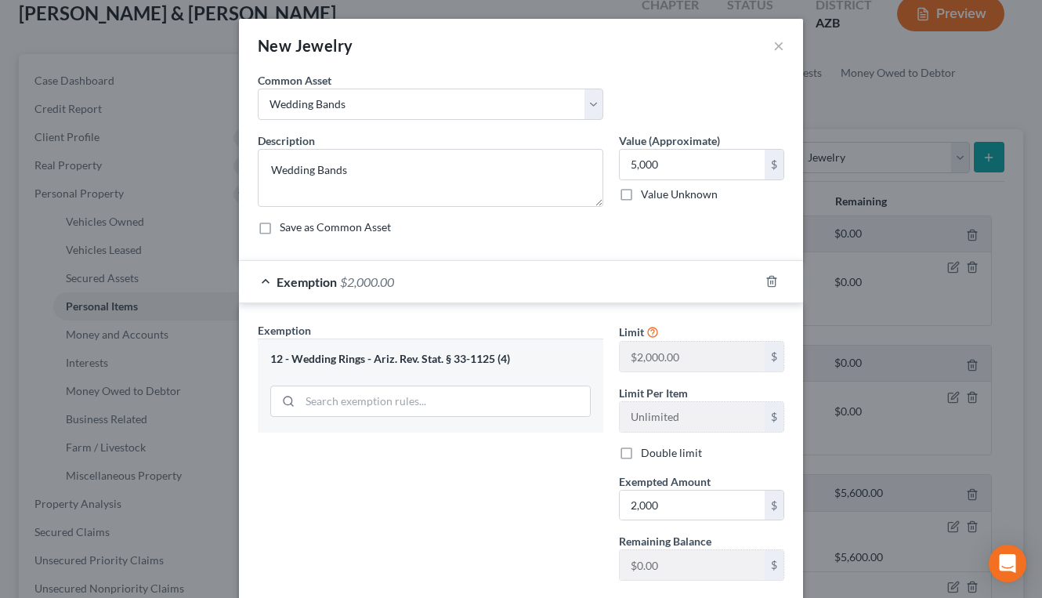
scroll to position [95, 0]
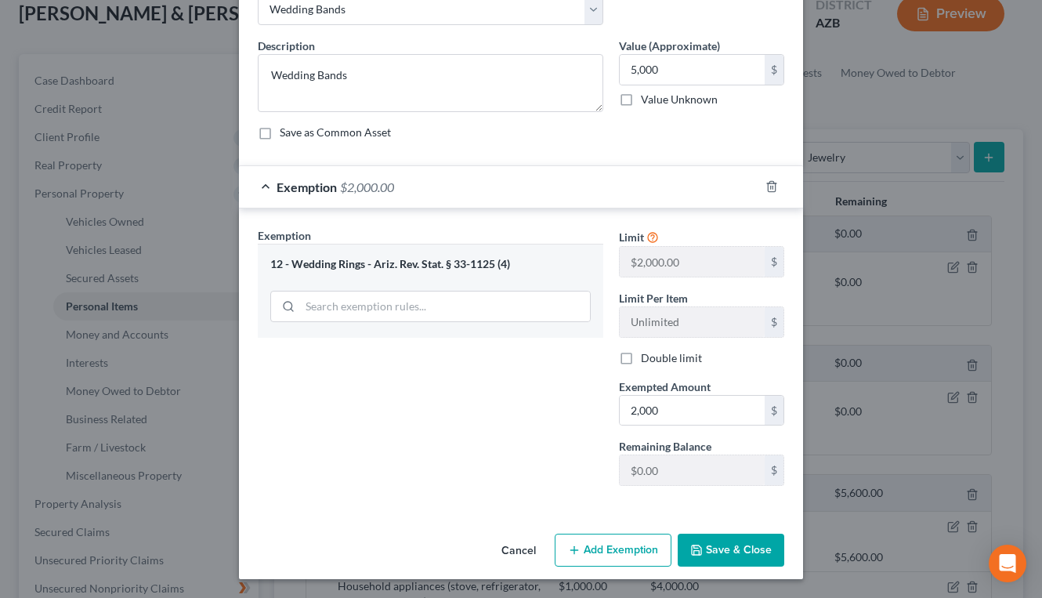
click at [713, 546] on button "Save & Close" at bounding box center [731, 550] width 107 height 33
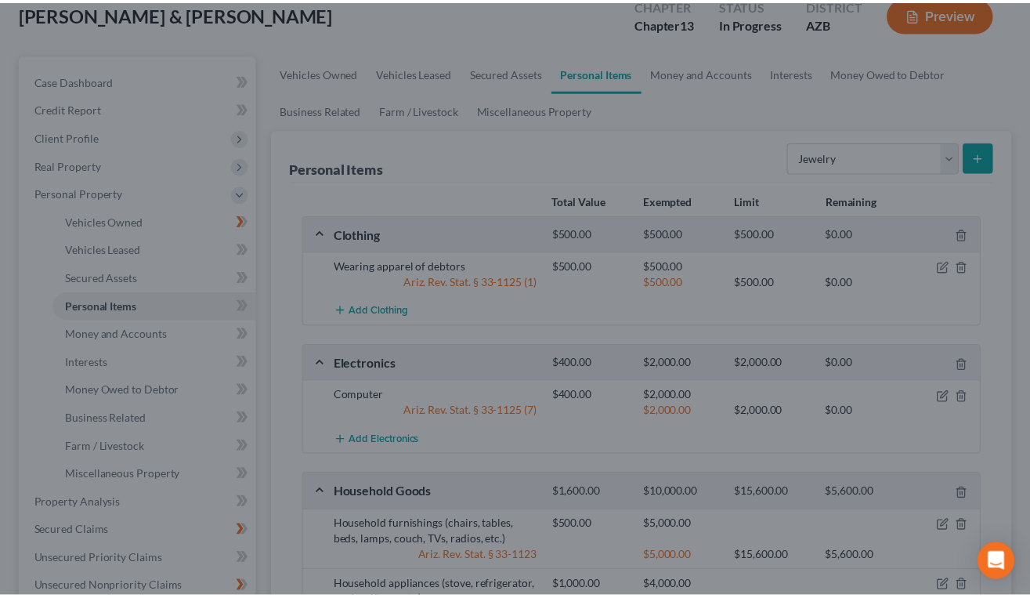
scroll to position [153, 0]
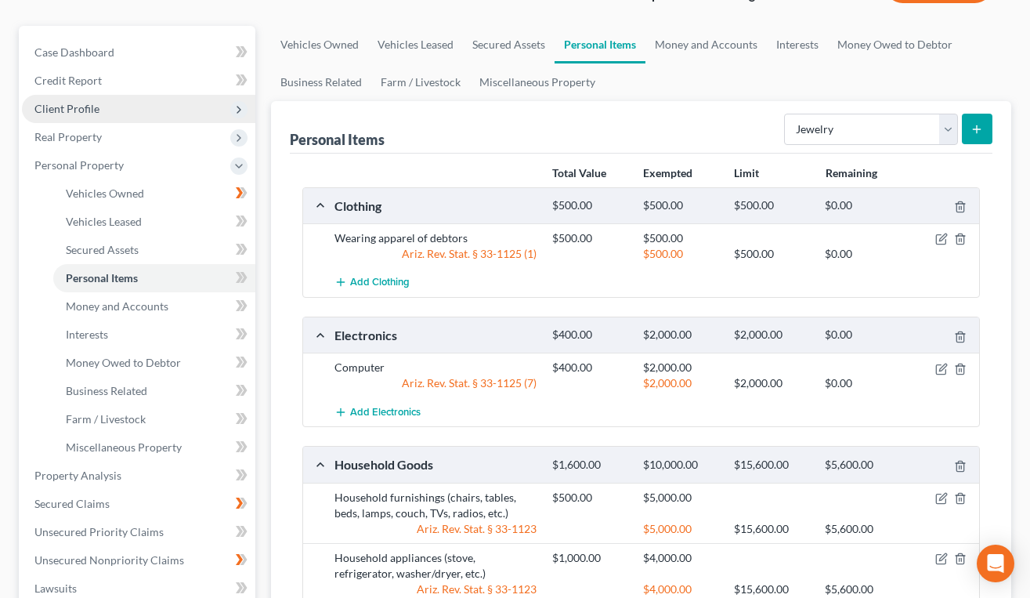
click at [154, 106] on span "Client Profile" at bounding box center [138, 109] width 233 height 28
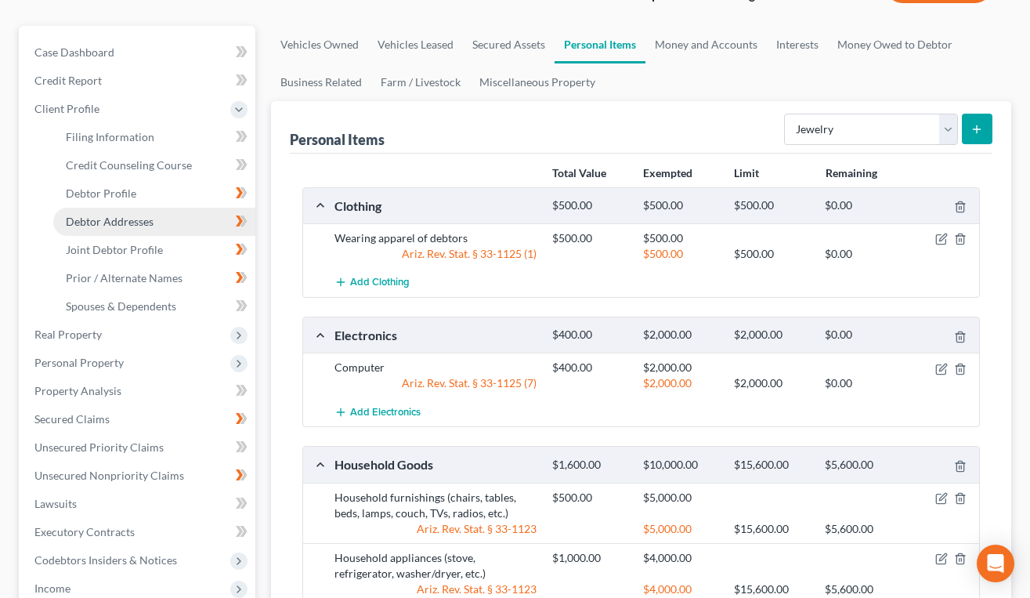
click at [178, 209] on link "Debtor Addresses" at bounding box center [154, 222] width 202 height 28
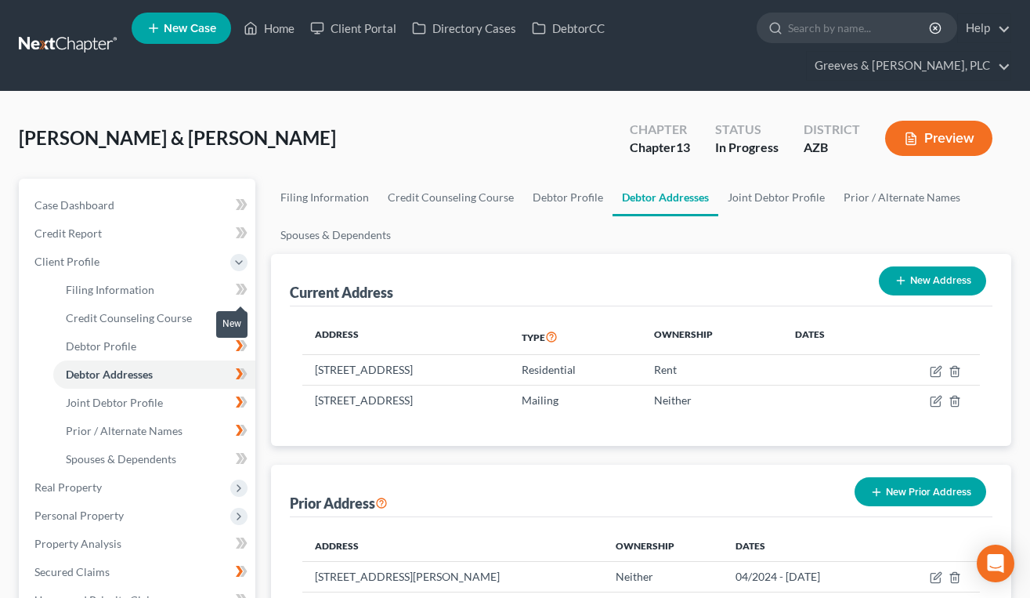
click at [239, 291] on icon at bounding box center [239, 289] width 7 height 11
click at [204, 289] on link "Filing Information" at bounding box center [154, 290] width 202 height 28
select select "1"
select select "3"
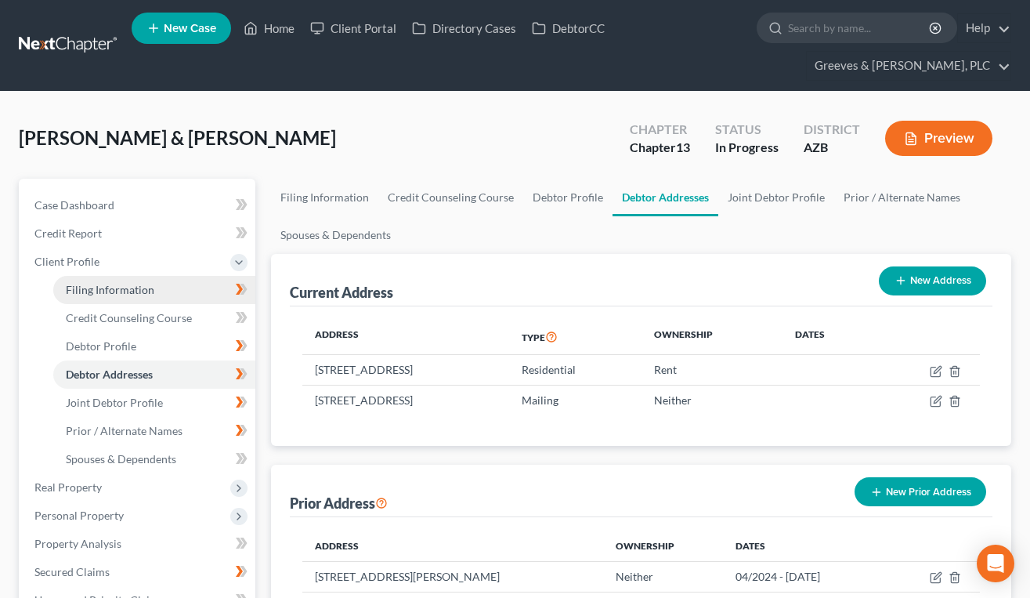
select select "3"
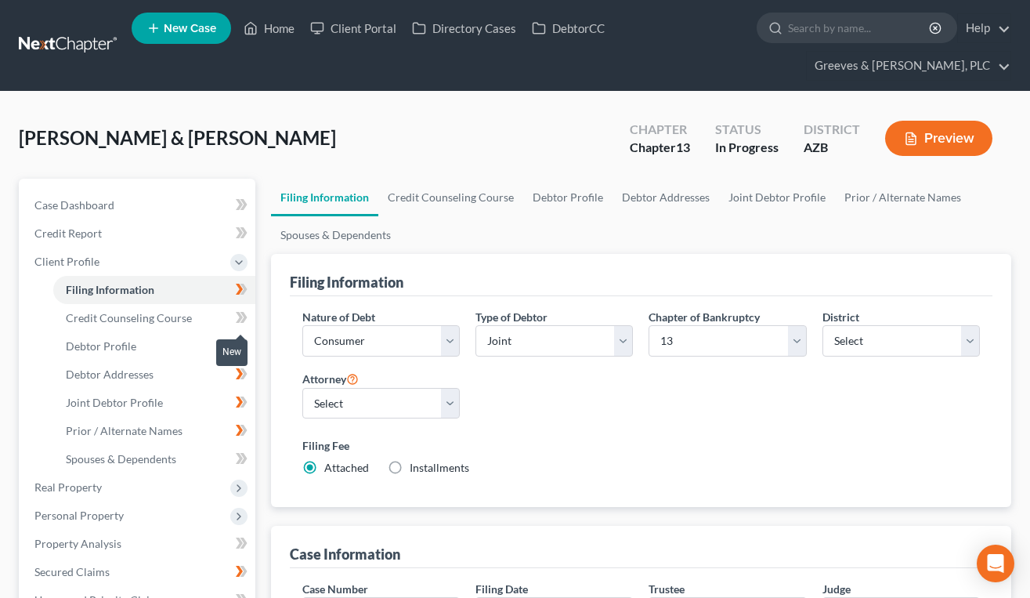
click at [248, 313] on span at bounding box center [241, 320] width 27 height 24
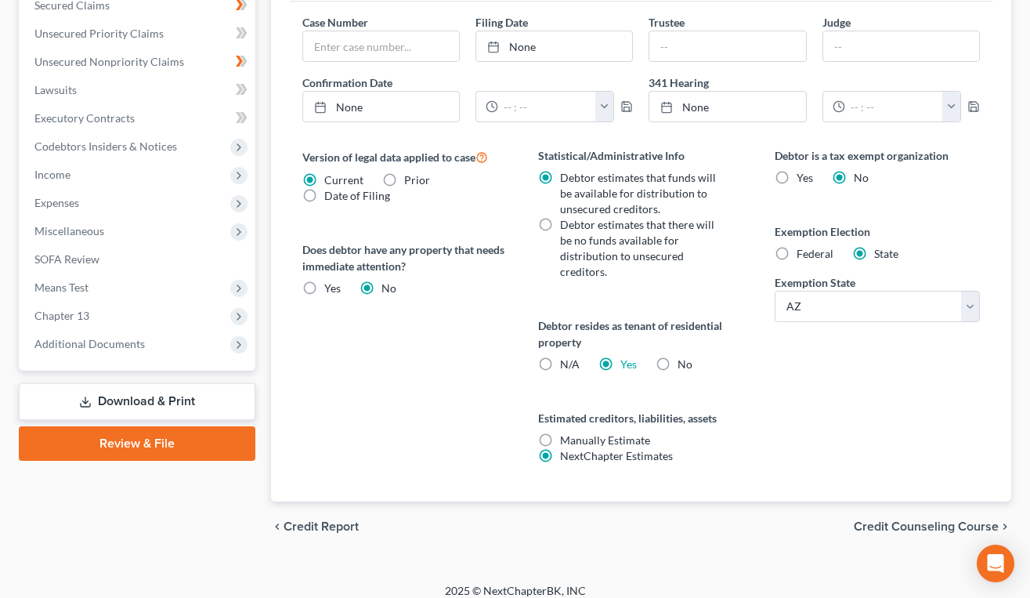
scroll to position [580, 0]
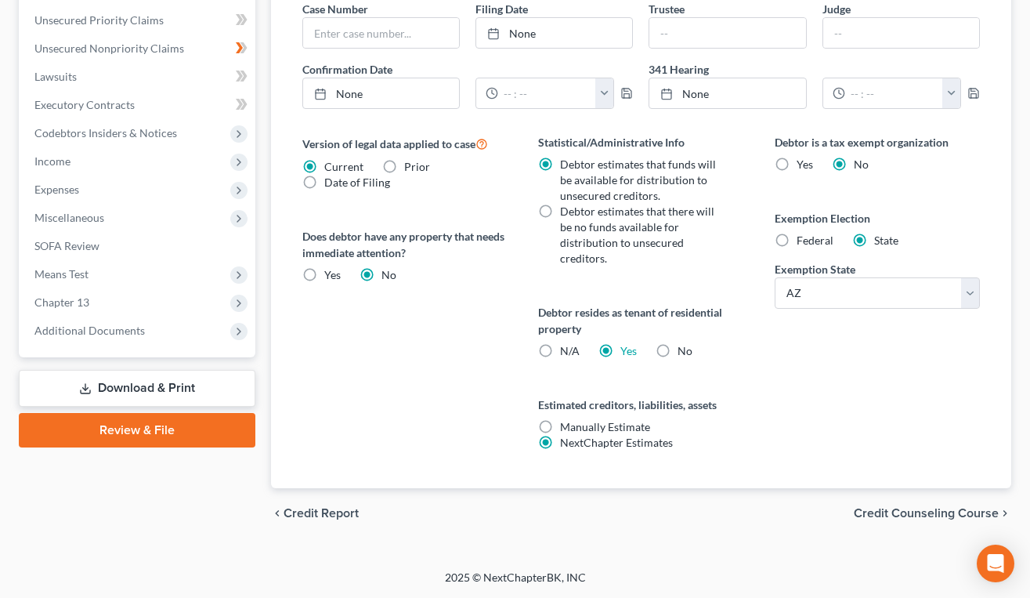
click at [797, 234] on label "Federal" at bounding box center [815, 241] width 37 height 16
click at [803, 234] on input "Federal" at bounding box center [808, 238] width 10 height 10
radio input "true"
radio input "false"
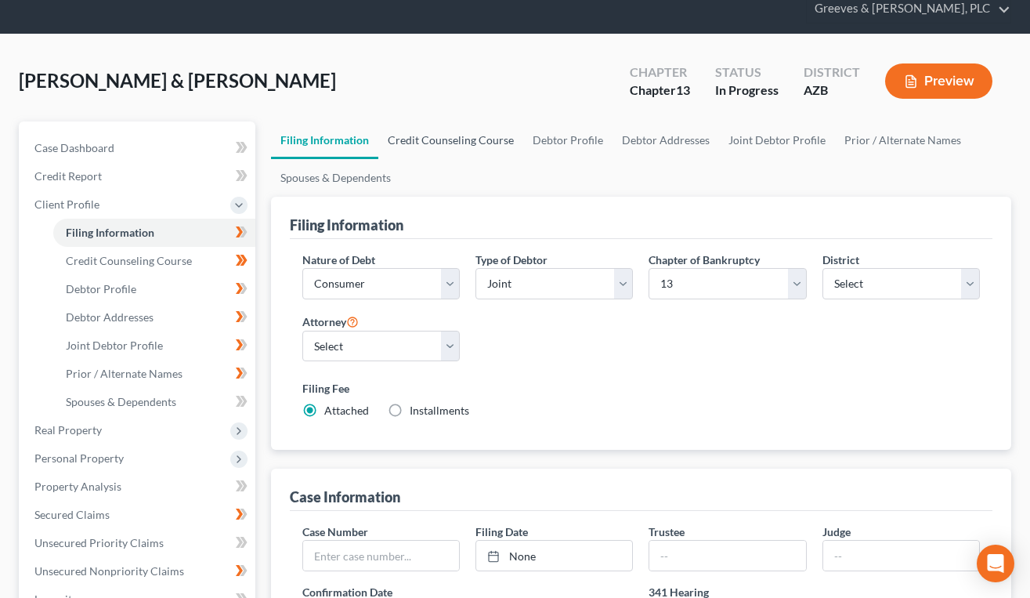
click at [481, 141] on link "Credit Counseling Course" at bounding box center [450, 140] width 145 height 38
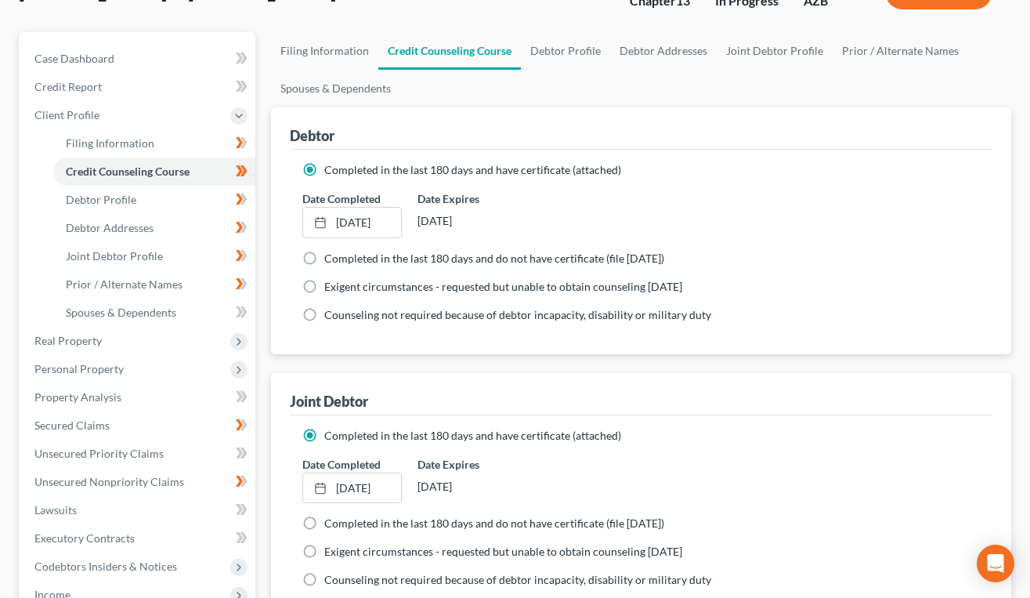
scroll to position [132, 0]
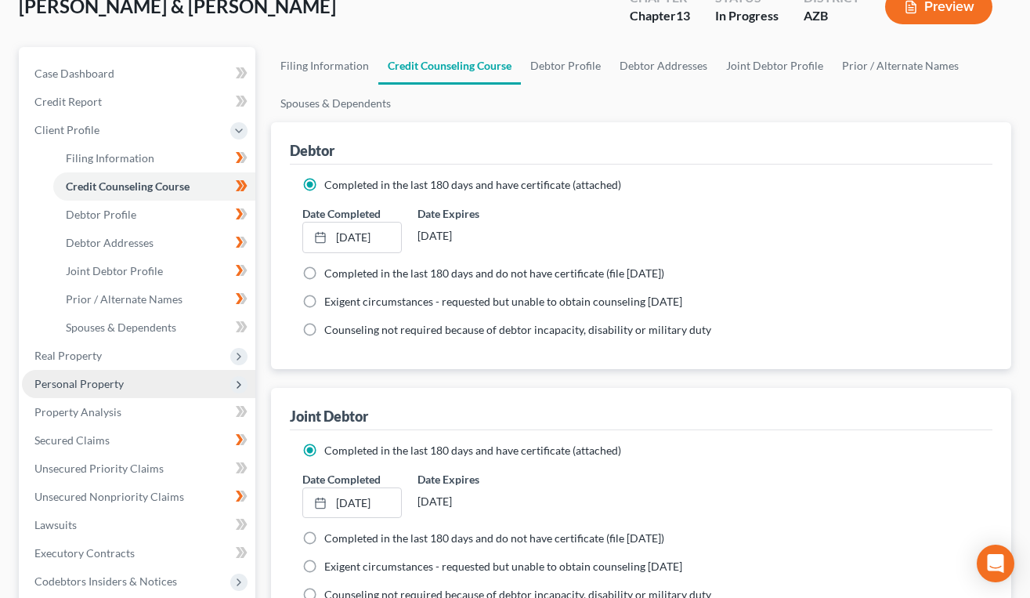
click at [174, 379] on span "Personal Property" at bounding box center [138, 384] width 233 height 28
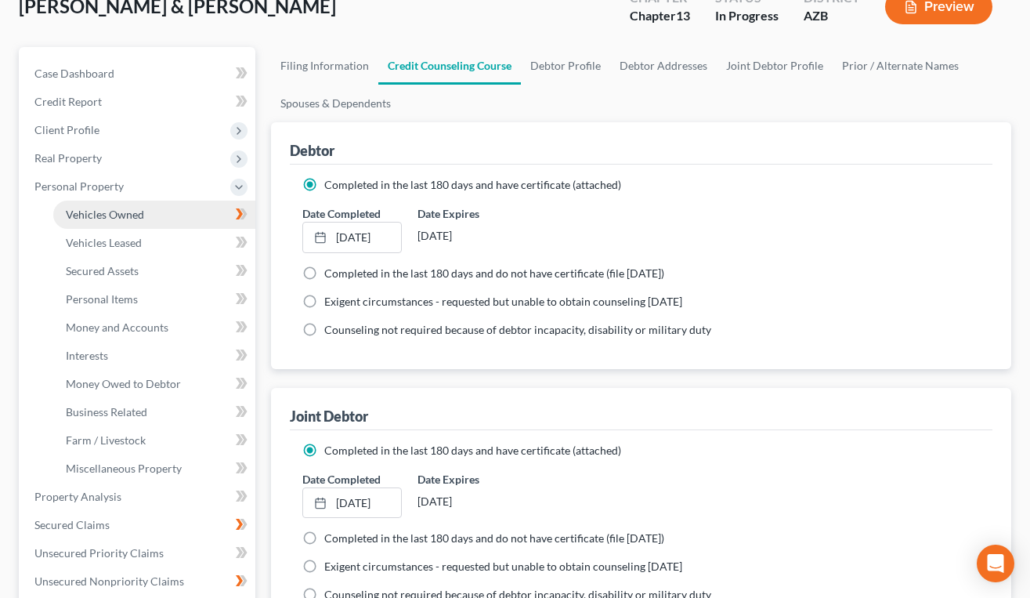
click at [165, 209] on link "Vehicles Owned" at bounding box center [154, 215] width 202 height 28
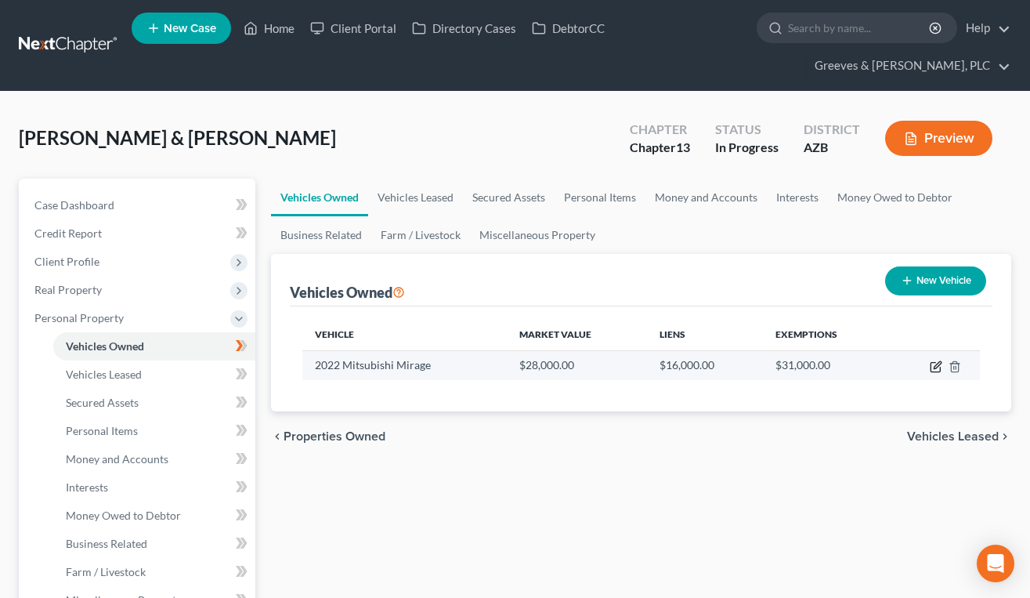
click at [930, 363] on icon "button" at bounding box center [936, 366] width 13 height 13
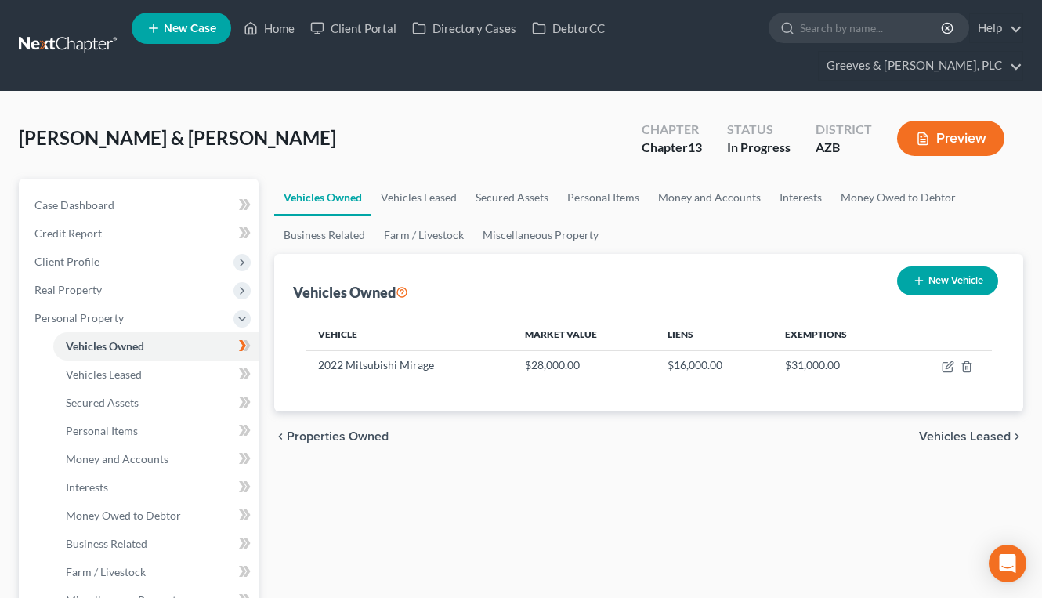
select select "0"
select select "4"
select select "2"
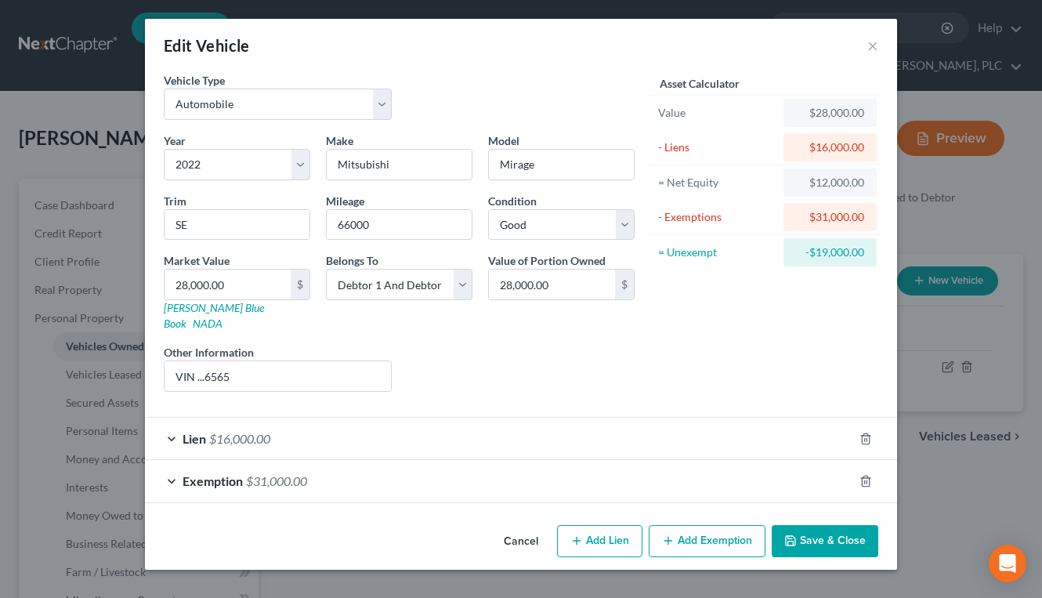
click at [366, 470] on div "Exemption $31,000.00" at bounding box center [499, 481] width 708 height 42
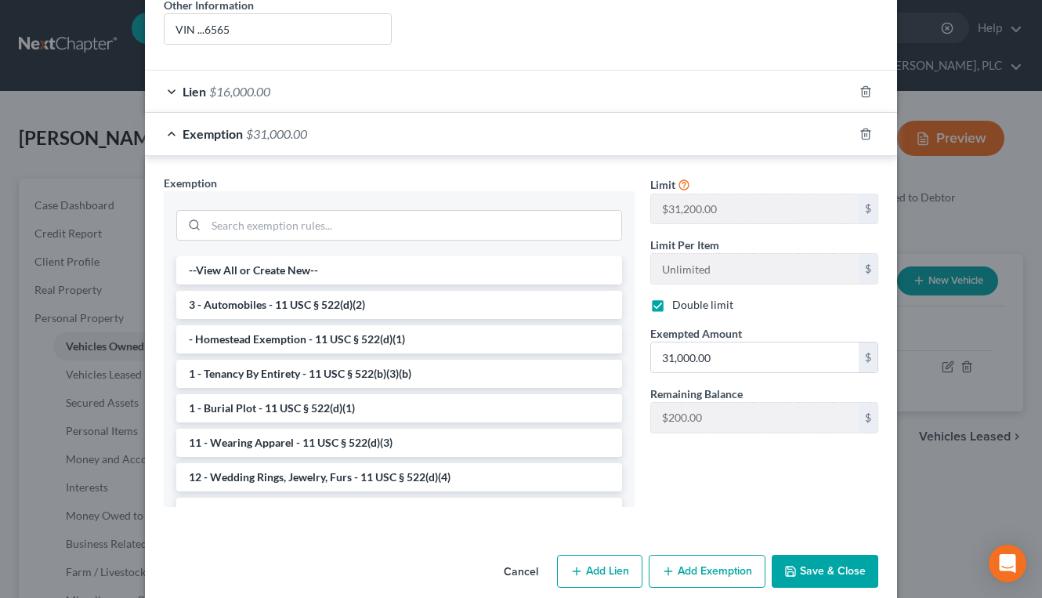
scroll to position [353, 0]
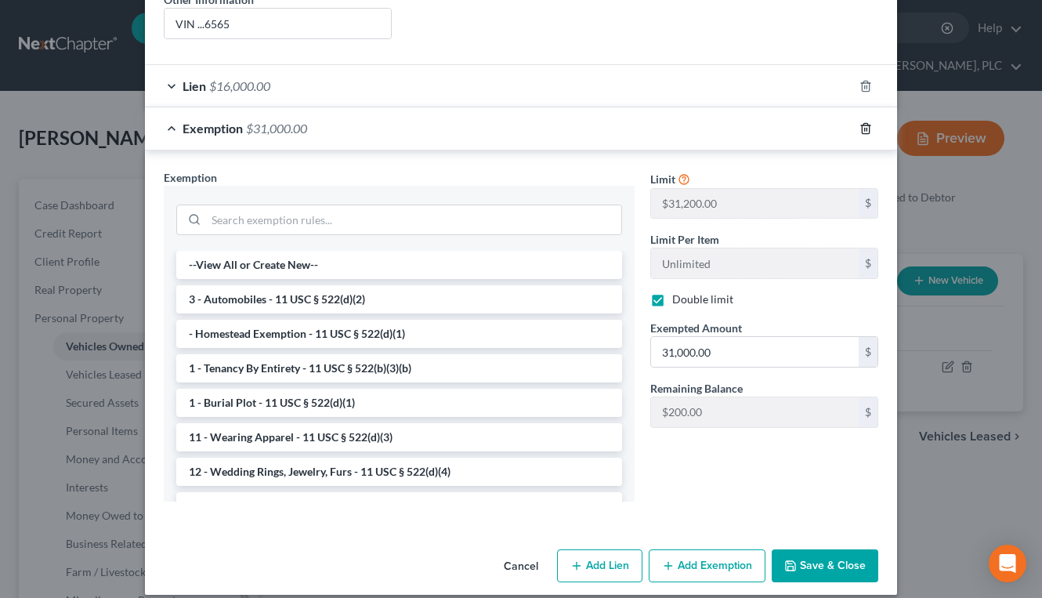
click at [862, 123] on icon "button" at bounding box center [865, 128] width 7 height 10
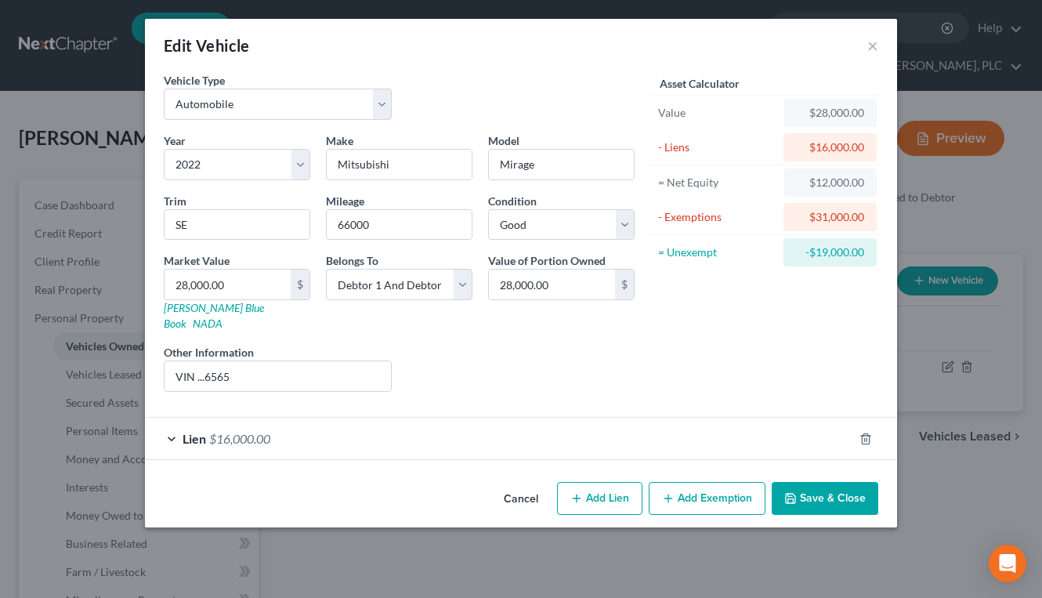
scroll to position [0, 0]
click at [730, 482] on button "Add Exemption" at bounding box center [707, 498] width 117 height 33
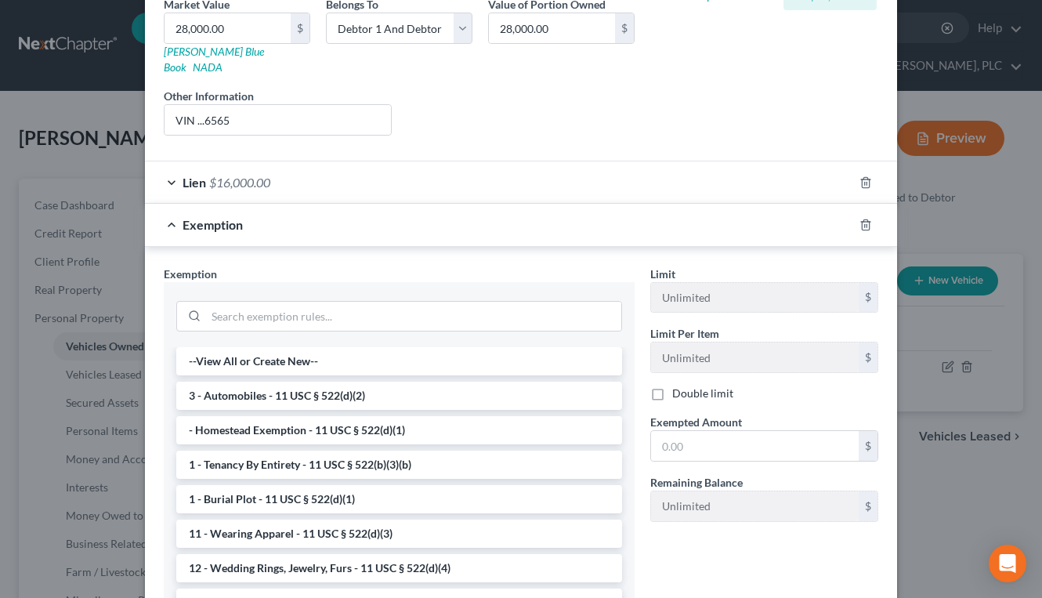
scroll to position [353, 0]
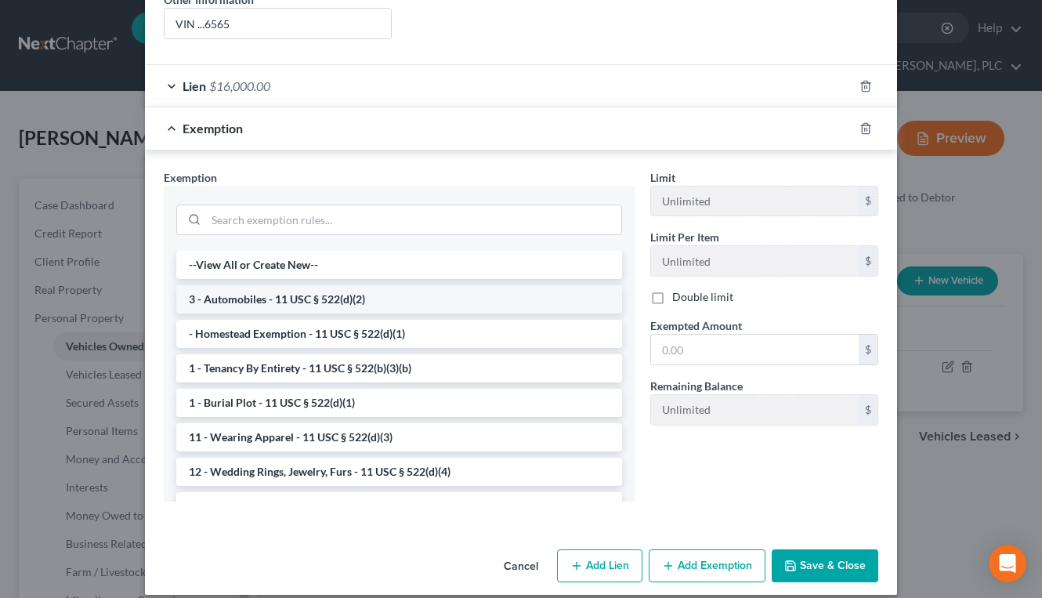
click at [428, 285] on li "3 - Automobiles - 11 USC § 522(d)(2)" at bounding box center [399, 299] width 446 height 28
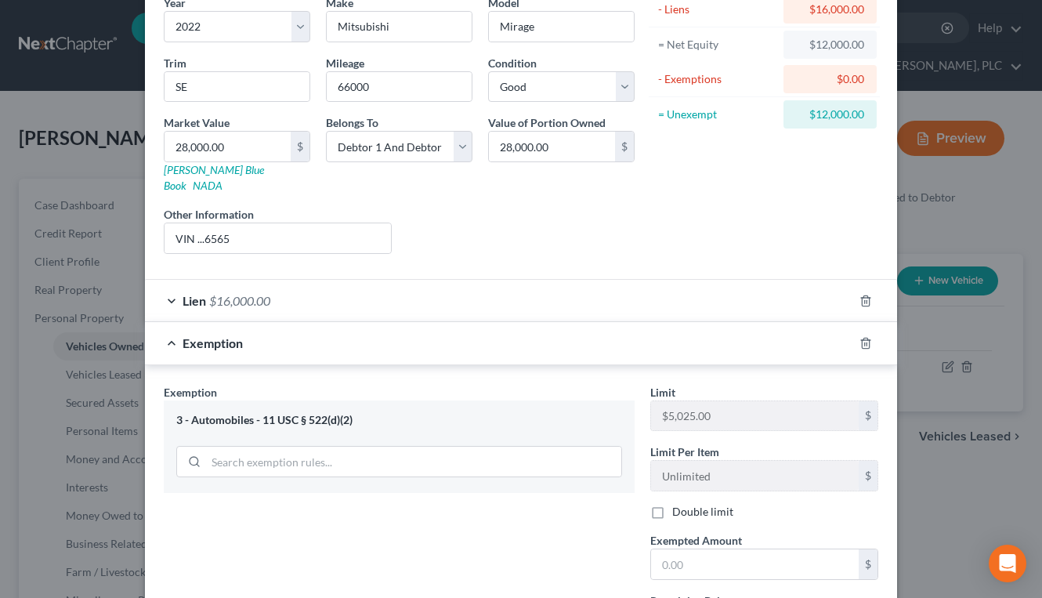
scroll to position [133, 0]
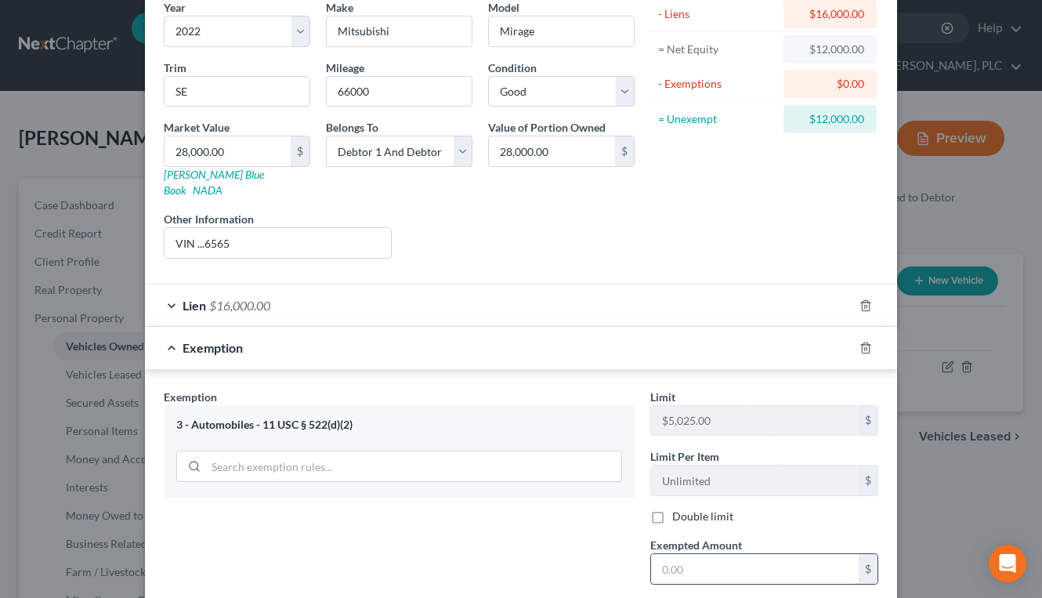
click at [679, 554] on input "text" at bounding box center [755, 569] width 208 height 30
